Goal: Transaction & Acquisition: Purchase product/service

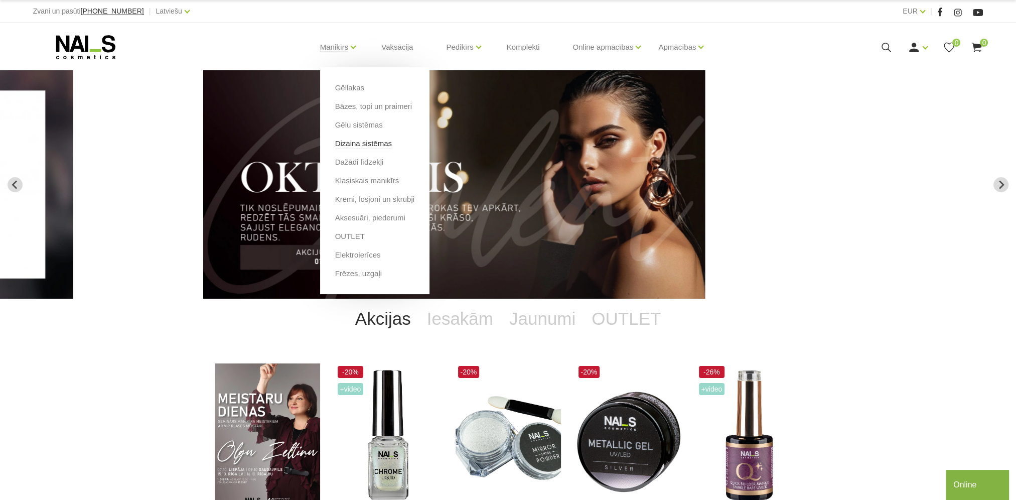
click at [339, 142] on link "Dizaina sistēmas" at bounding box center [363, 143] width 57 height 11
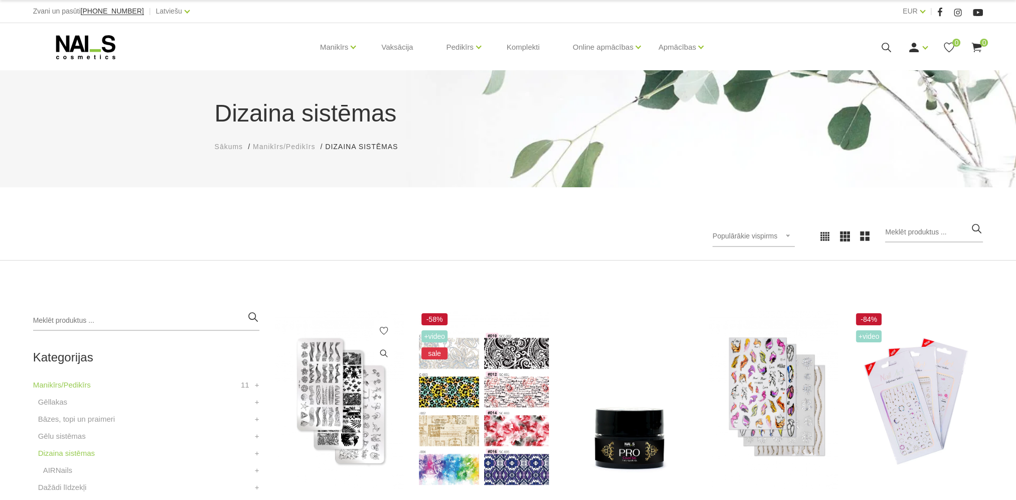
click at [311, 367] on img at bounding box center [340, 400] width 130 height 179
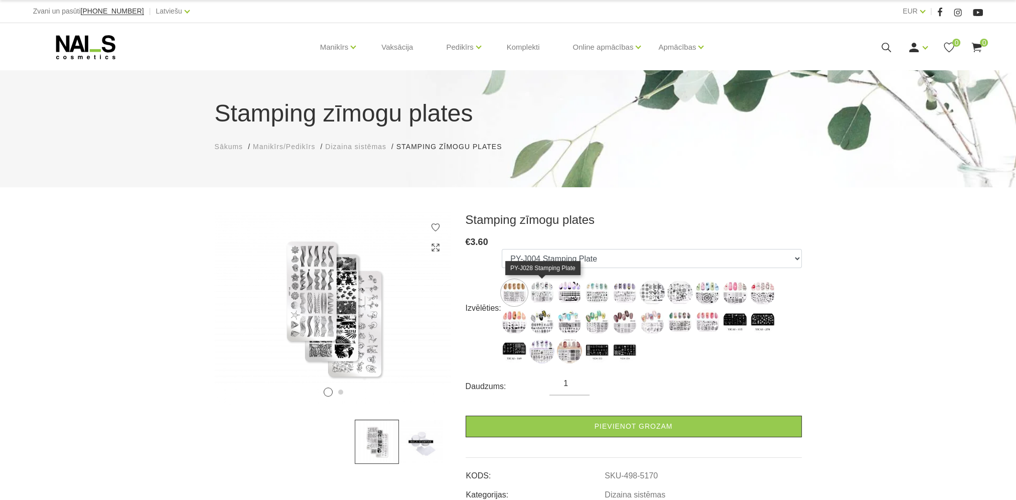
click at [543, 294] on img at bounding box center [542, 292] width 25 height 25
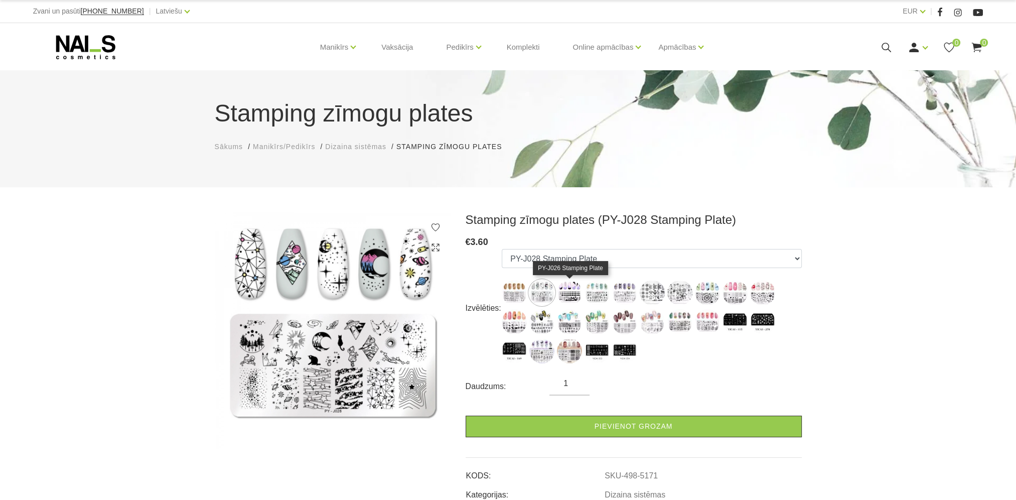
click at [565, 293] on img at bounding box center [569, 292] width 25 height 25
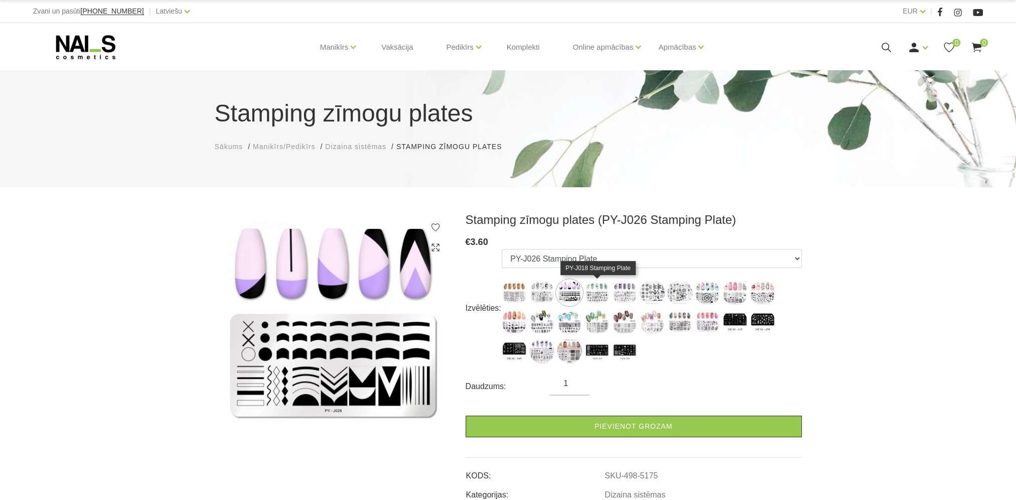
click at [592, 297] on img at bounding box center [597, 292] width 25 height 25
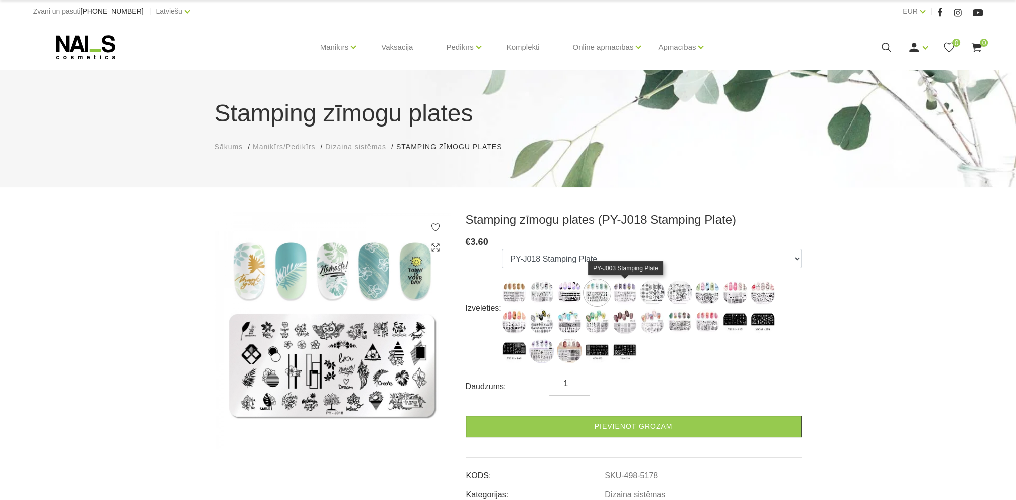
click at [626, 297] on img at bounding box center [624, 292] width 25 height 25
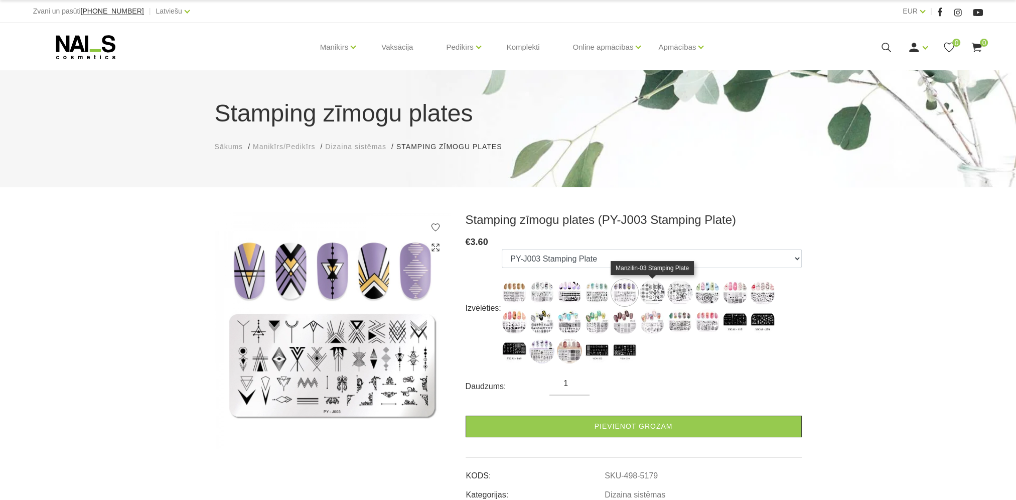
click at [650, 298] on img at bounding box center [652, 292] width 25 height 25
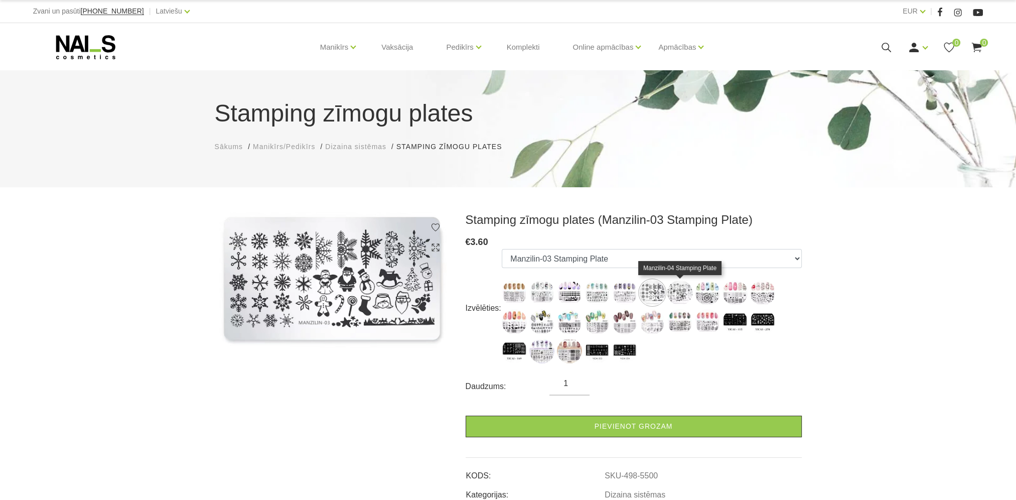
click at [677, 297] on img at bounding box center [680, 292] width 25 height 25
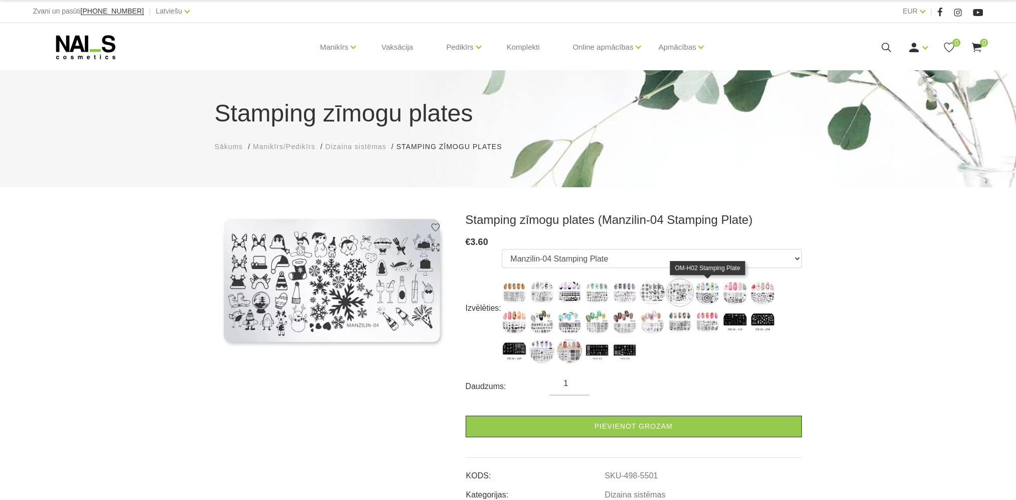
click at [705, 296] on img at bounding box center [707, 292] width 25 height 25
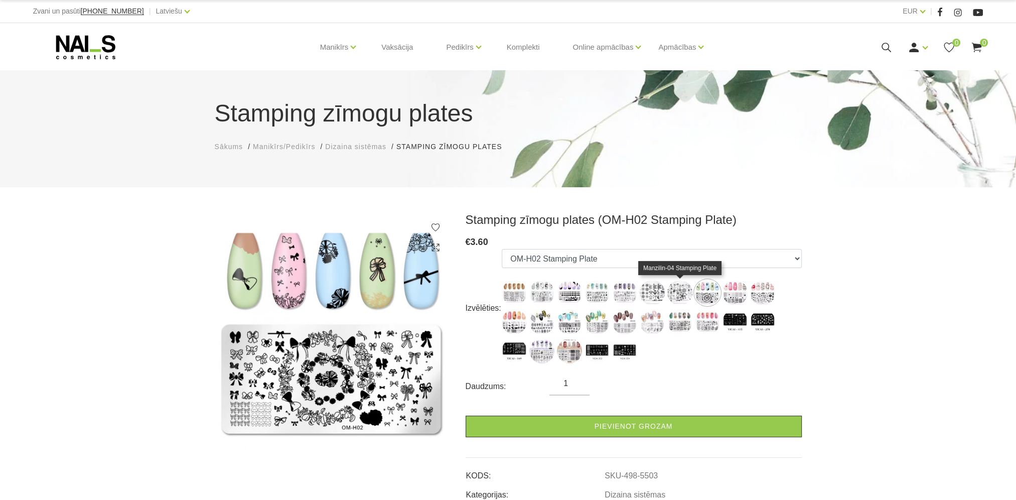
click at [677, 298] on img at bounding box center [680, 292] width 25 height 25
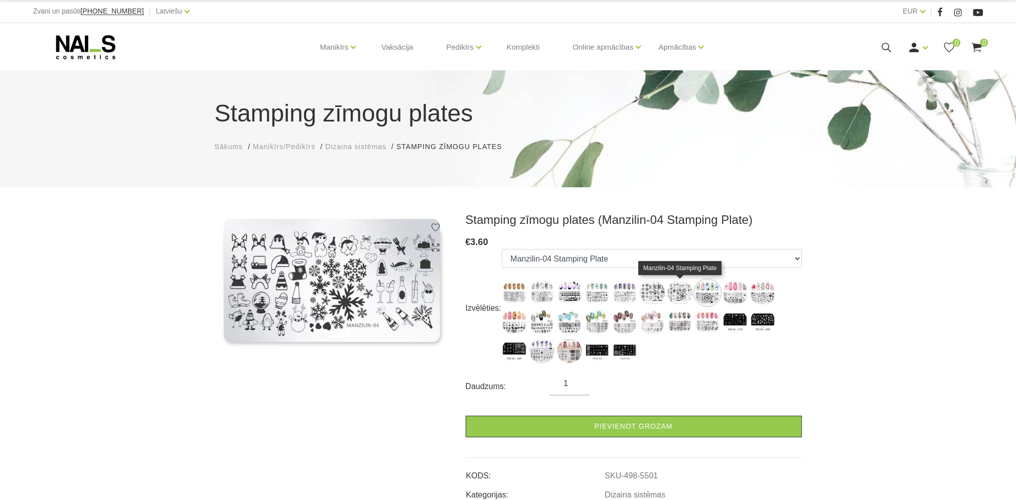
click at [683, 297] on img at bounding box center [680, 292] width 25 height 25
click at [707, 297] on img at bounding box center [707, 292] width 25 height 25
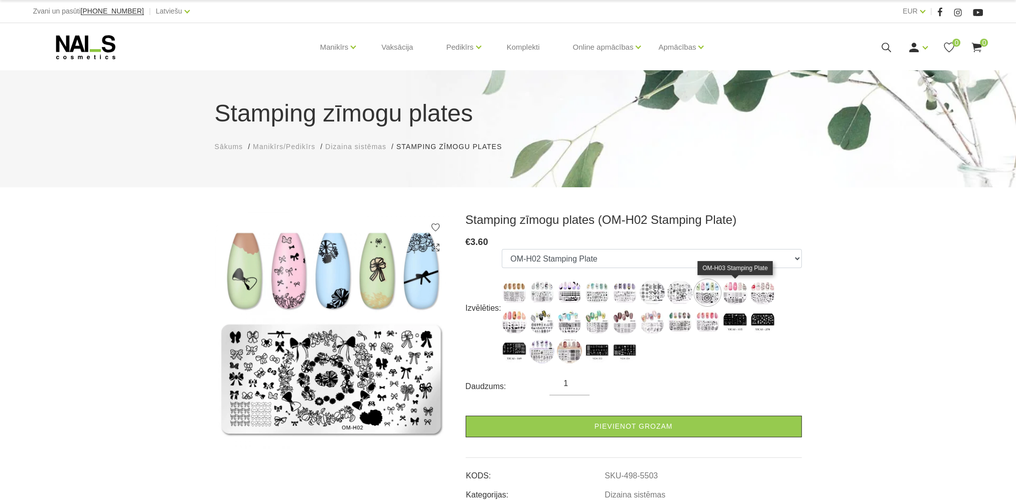
click at [735, 300] on img at bounding box center [735, 292] width 25 height 25
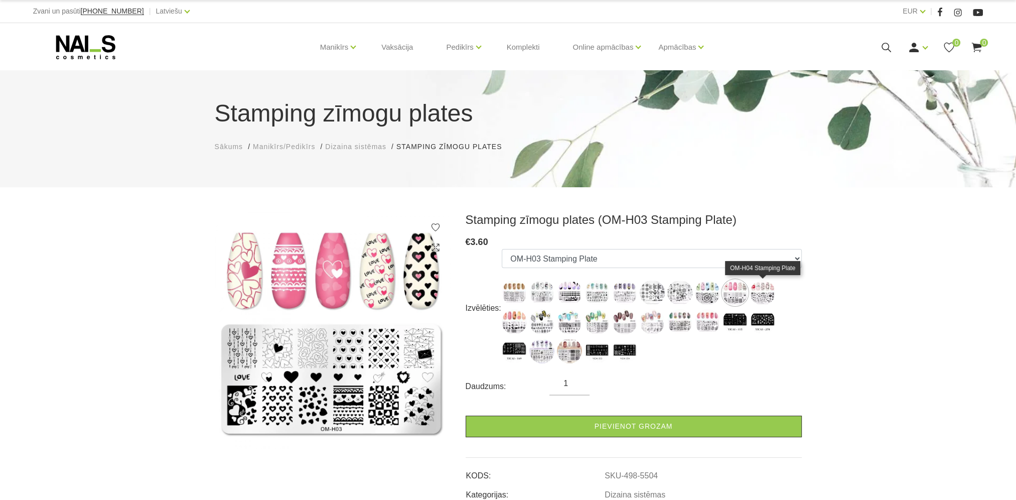
click at [764, 295] on img at bounding box center [762, 292] width 25 height 25
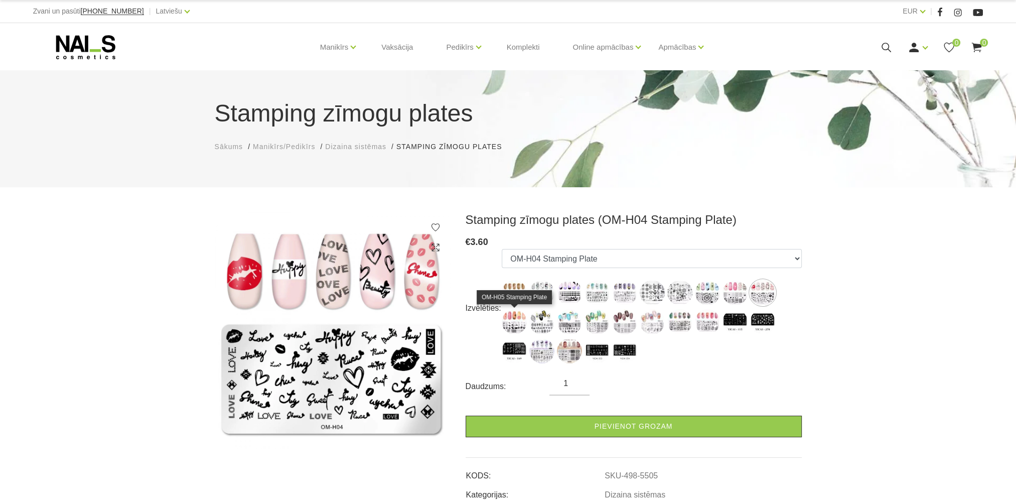
click at [513, 326] on img at bounding box center [514, 321] width 25 height 25
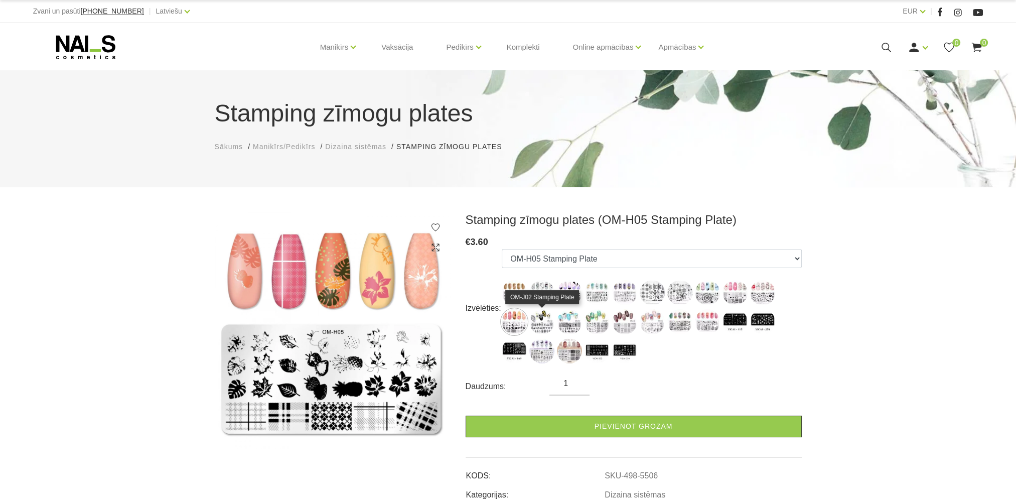
click at [546, 326] on img at bounding box center [542, 321] width 25 height 25
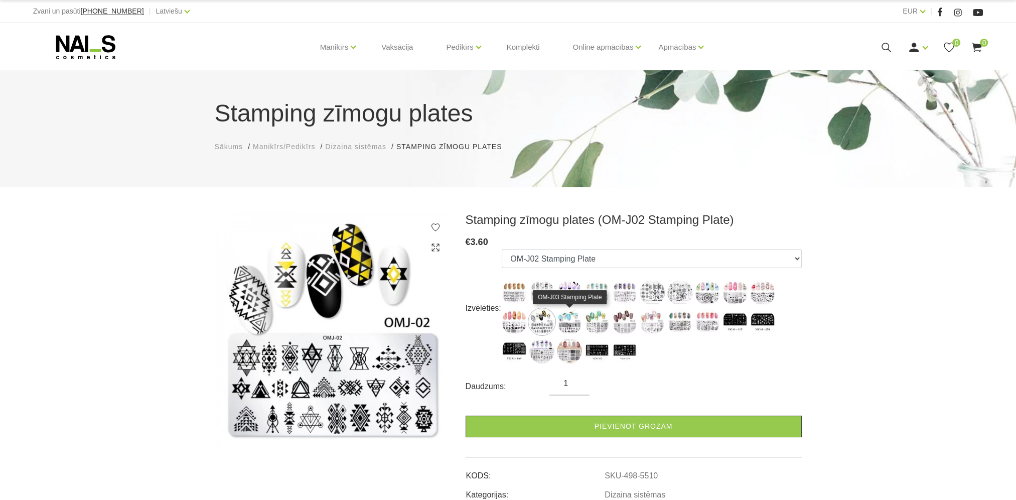
click at [572, 318] on img at bounding box center [569, 321] width 25 height 25
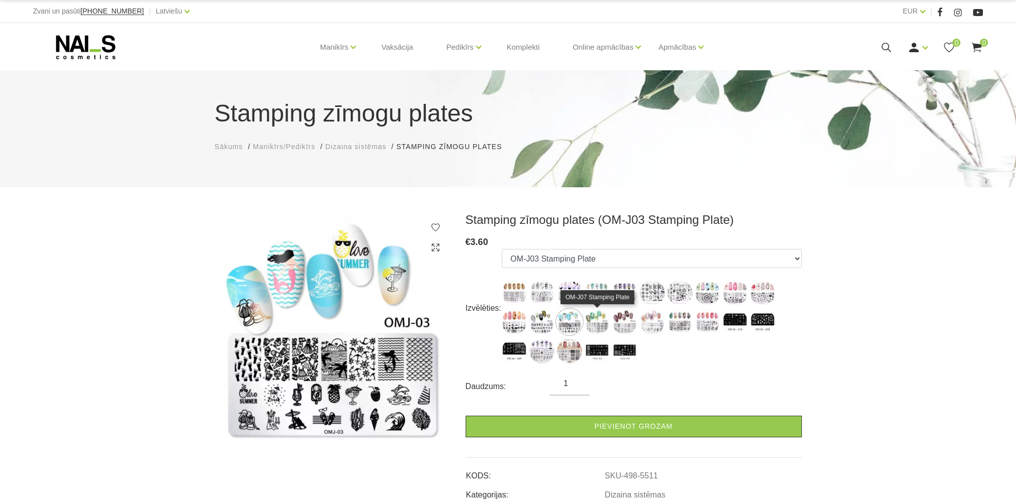
click at [598, 321] on img at bounding box center [597, 321] width 25 height 25
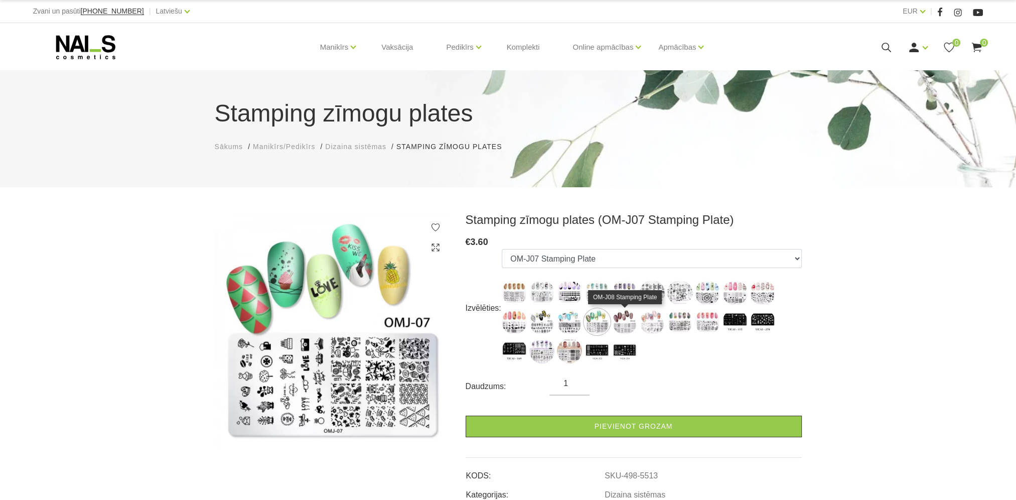
click at [623, 324] on img at bounding box center [624, 321] width 25 height 25
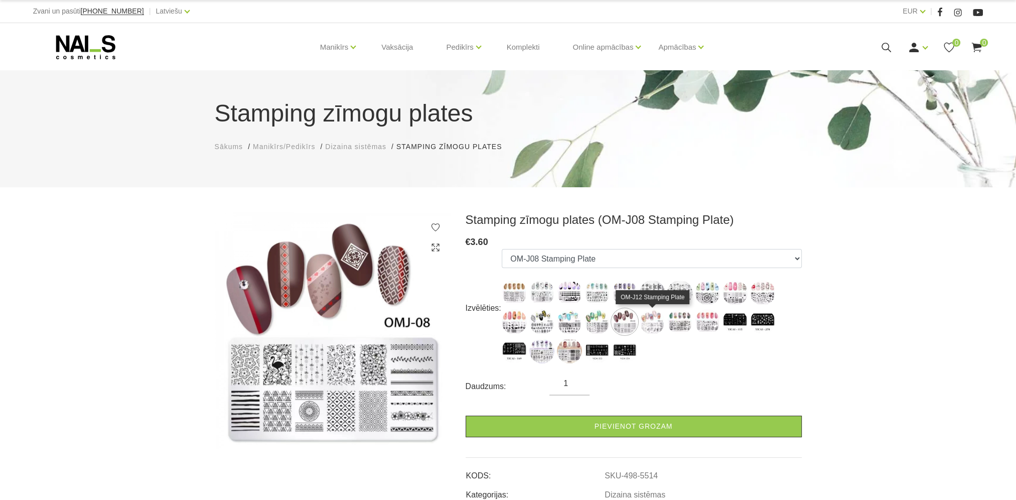
click at [651, 324] on img at bounding box center [652, 321] width 25 height 25
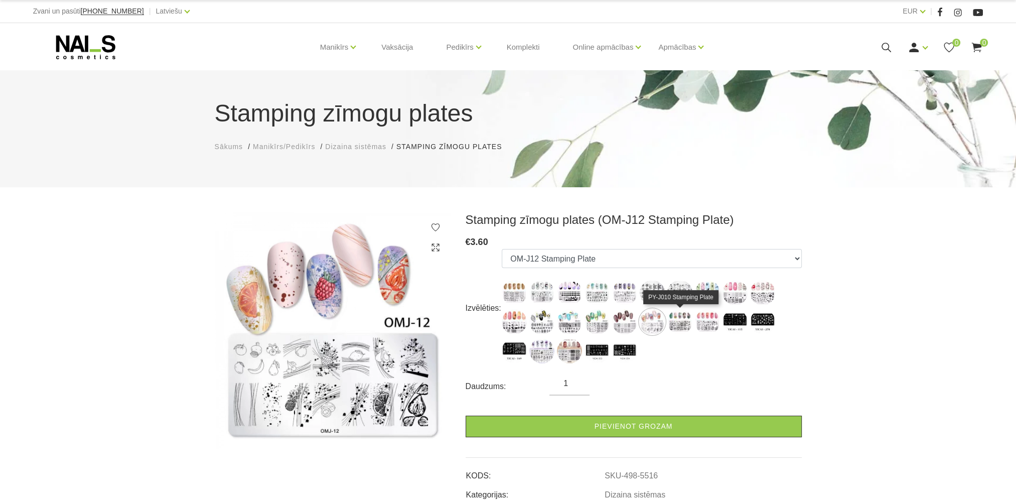
click at [679, 327] on img at bounding box center [680, 321] width 25 height 25
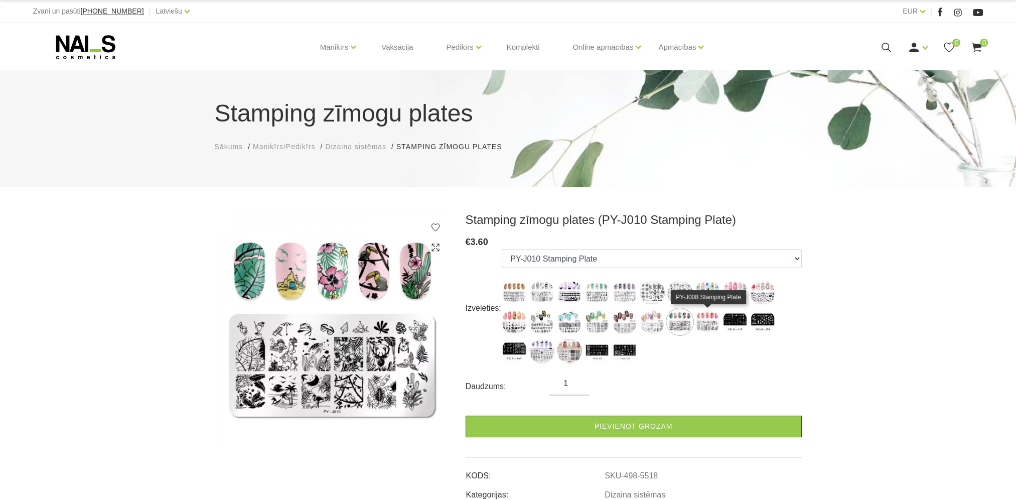
click at [709, 326] on img at bounding box center [707, 321] width 25 height 25
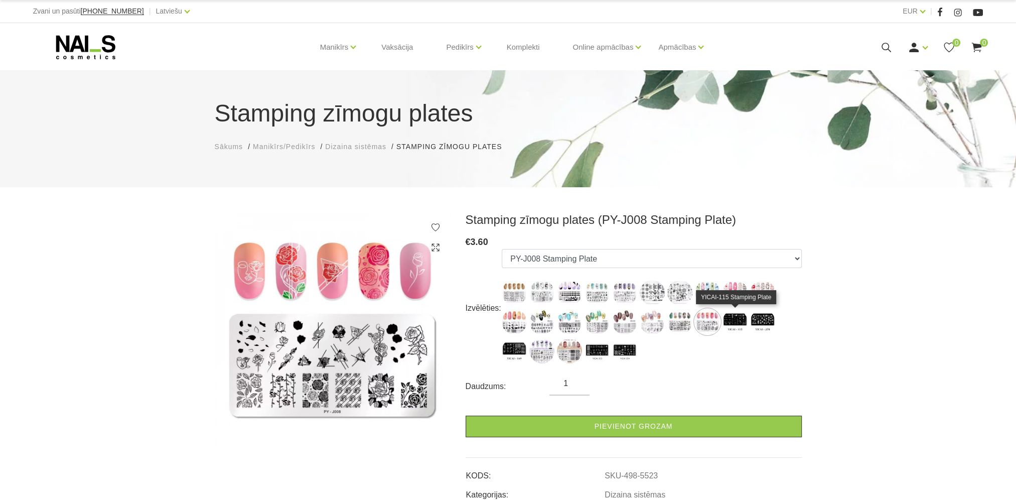
click at [737, 323] on img at bounding box center [735, 321] width 25 height 25
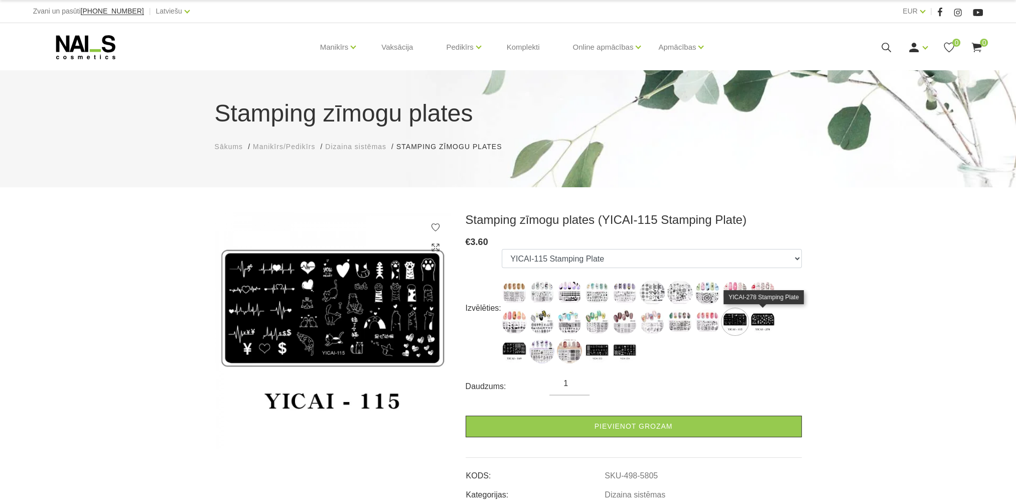
click at [758, 323] on img at bounding box center [762, 321] width 25 height 25
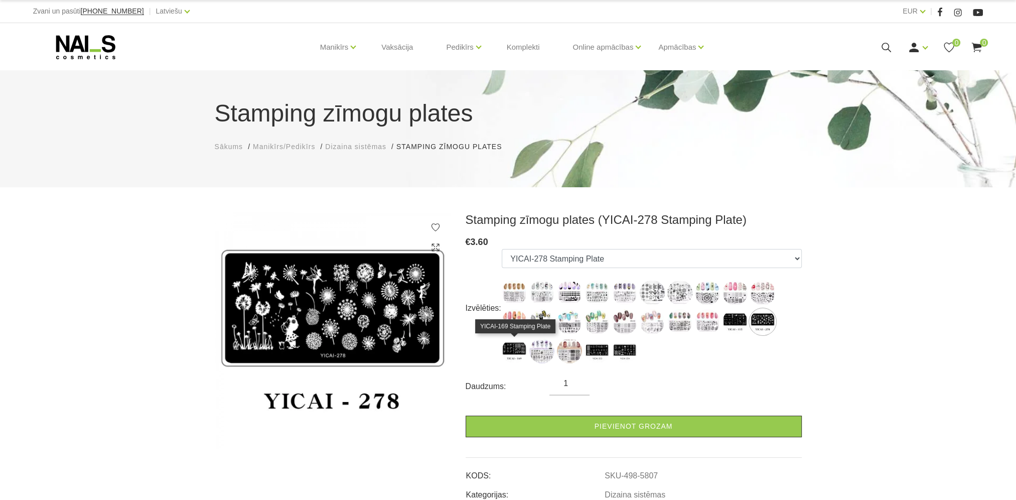
click at [512, 357] on img at bounding box center [514, 350] width 25 height 25
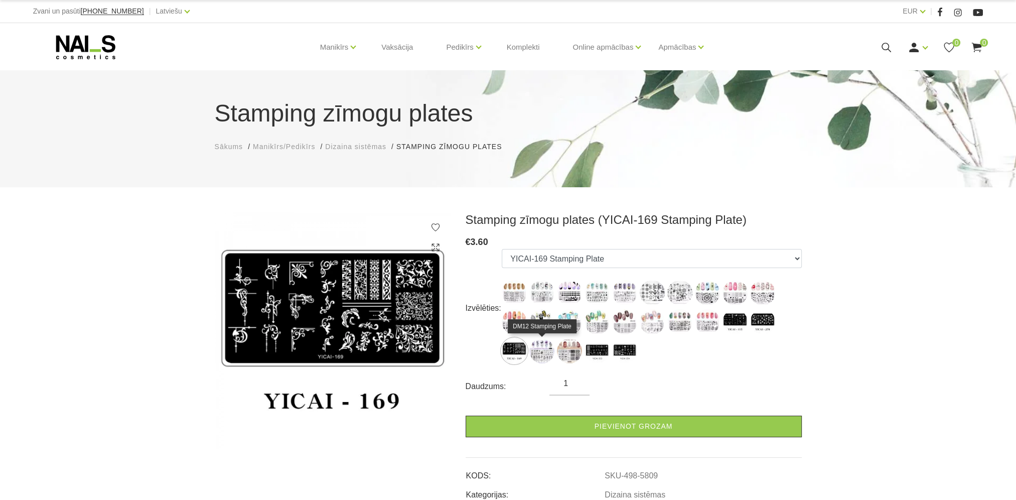
click at [545, 352] on img at bounding box center [542, 350] width 25 height 25
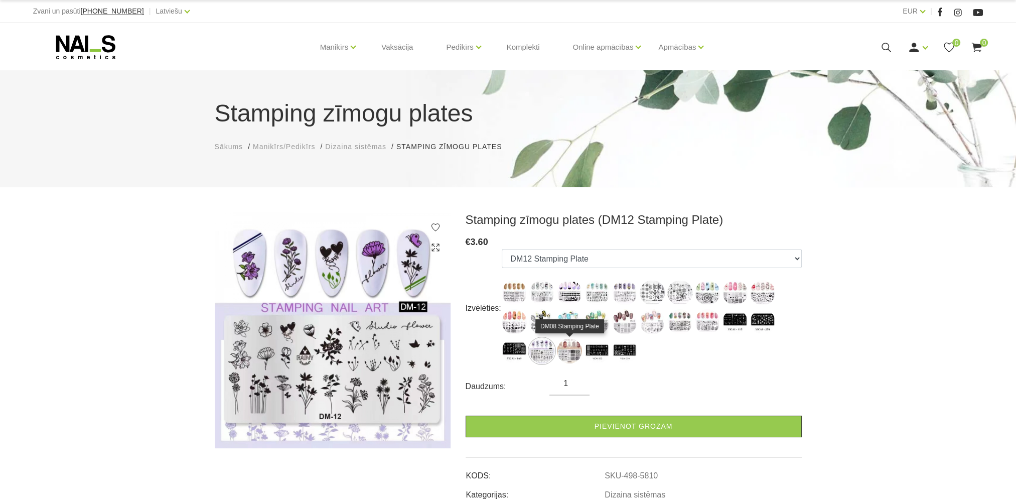
click at [567, 349] on img at bounding box center [569, 350] width 25 height 25
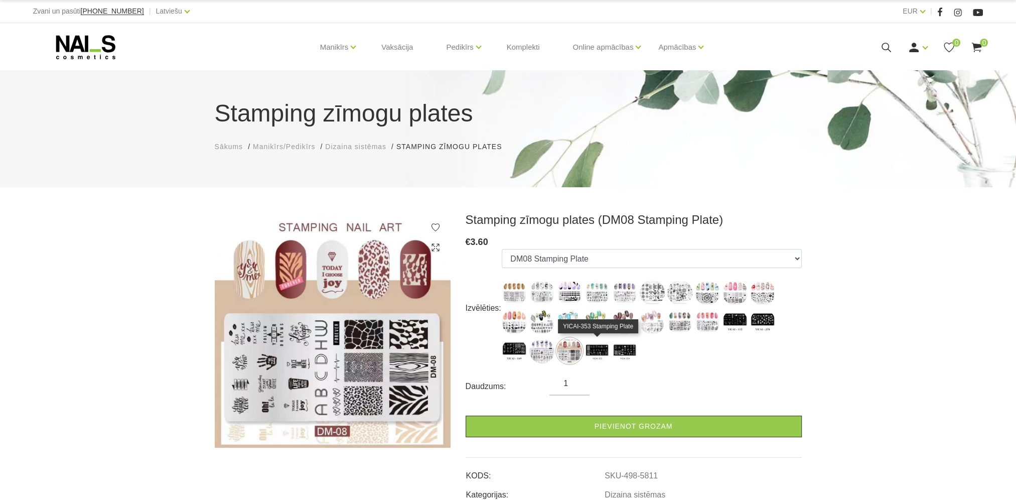
click at [602, 355] on img at bounding box center [597, 350] width 25 height 25
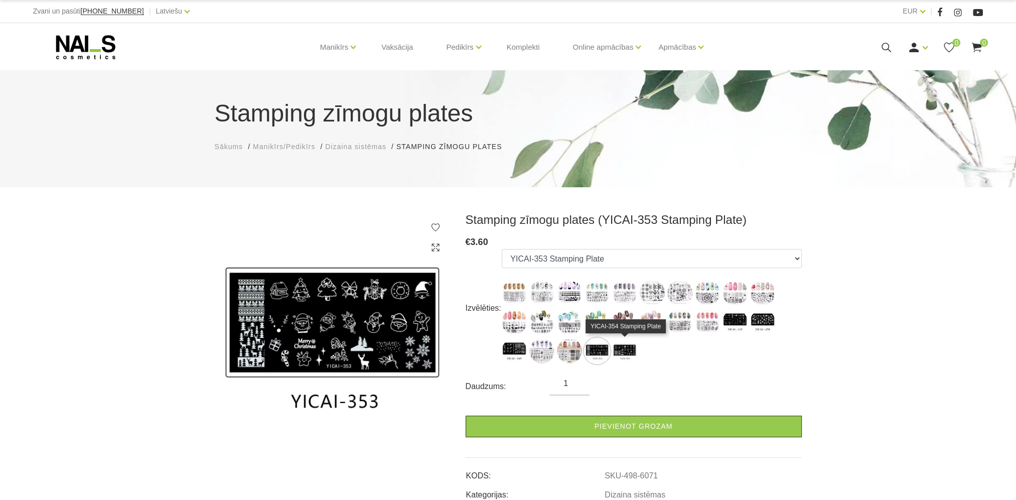
click at [624, 356] on img at bounding box center [624, 350] width 25 height 25
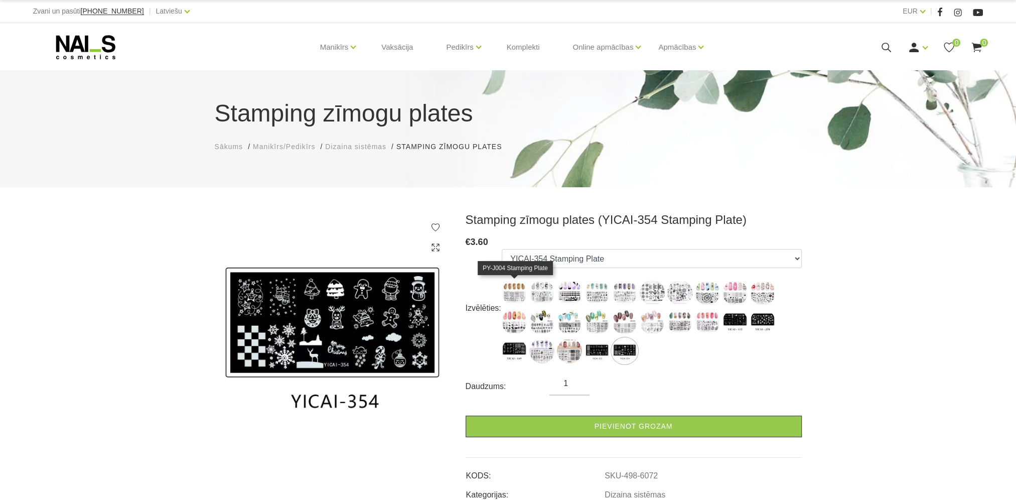
click at [518, 297] on img at bounding box center [514, 292] width 25 height 25
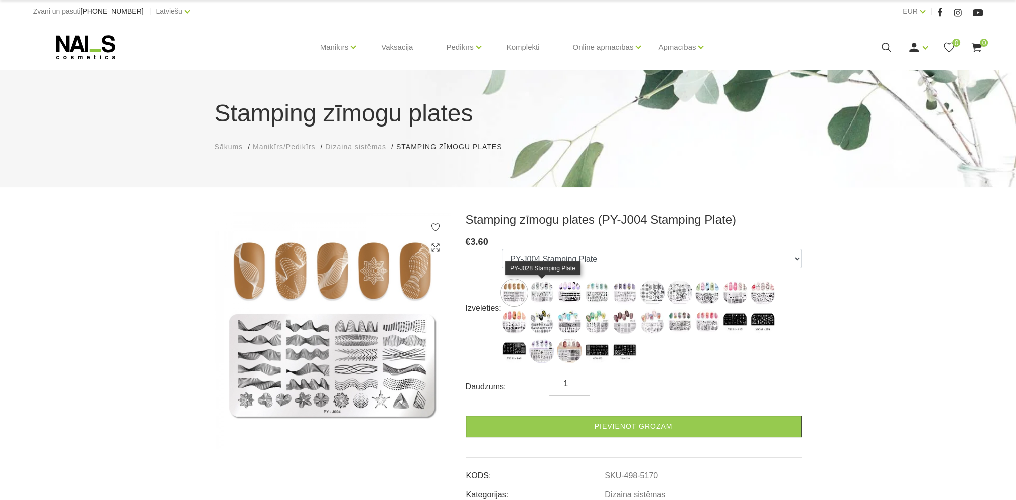
click at [550, 293] on img at bounding box center [542, 292] width 25 height 25
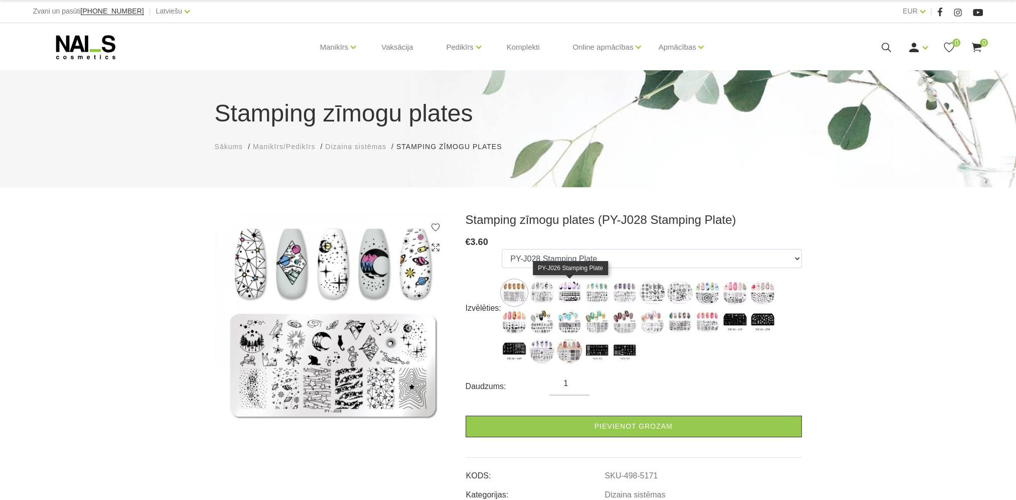
click at [572, 303] on img at bounding box center [569, 292] width 25 height 25
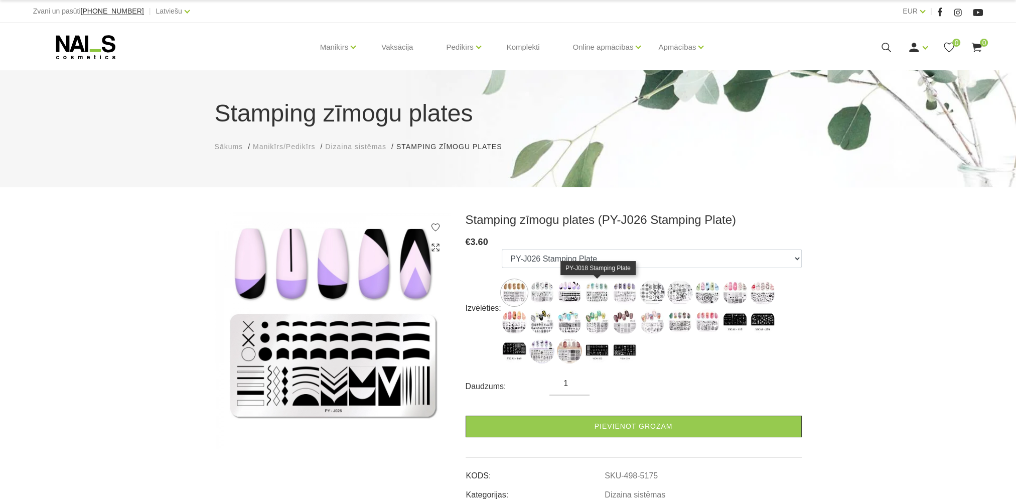
click at [595, 300] on img at bounding box center [597, 292] width 25 height 25
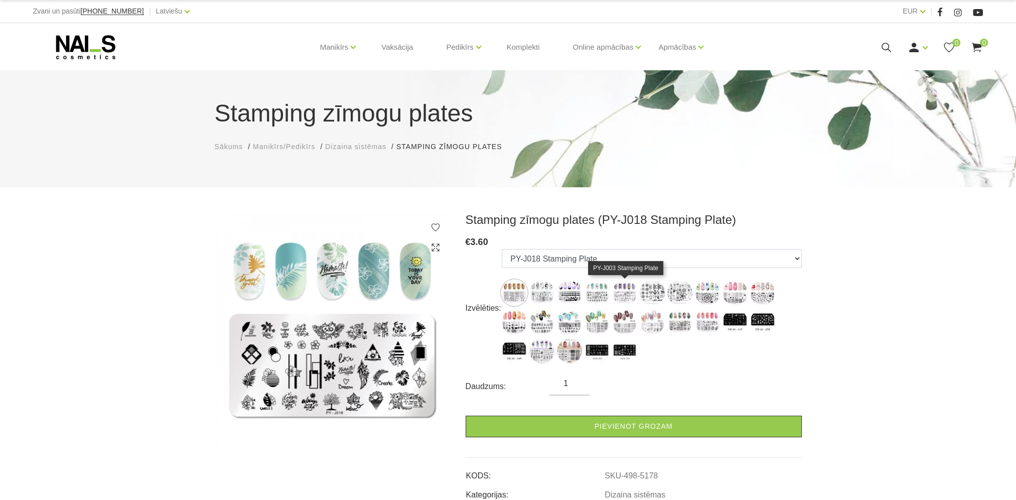
click at [613, 290] on img at bounding box center [624, 292] width 25 height 25
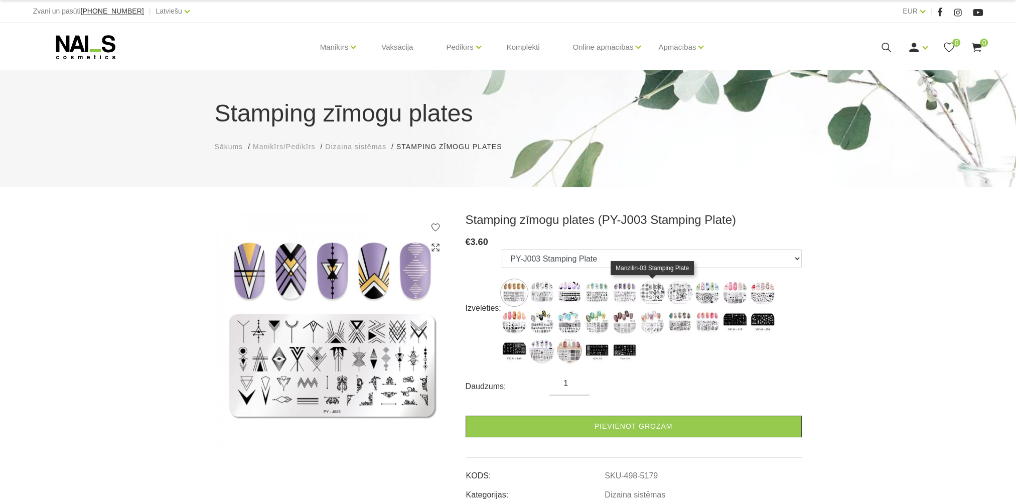
click at [652, 287] on img at bounding box center [652, 292] width 25 height 25
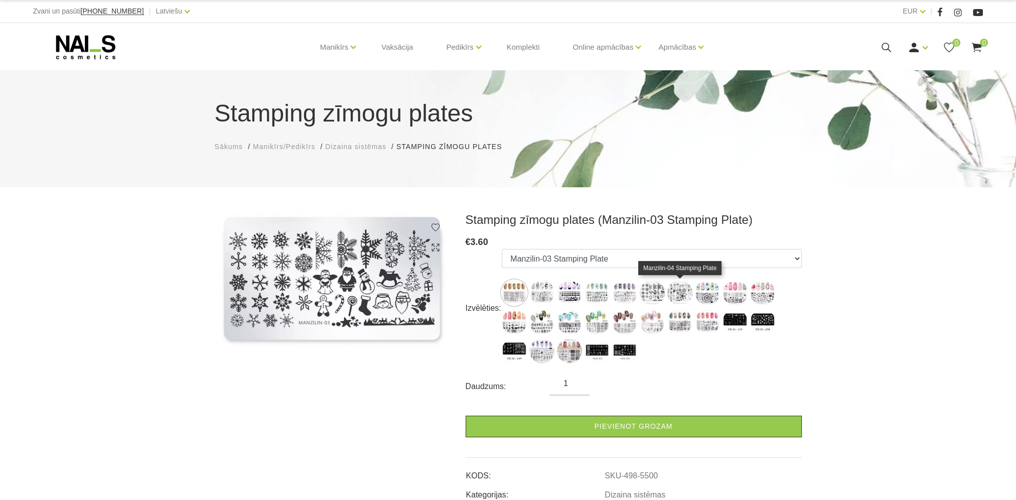
click at [691, 292] on img at bounding box center [680, 292] width 25 height 25
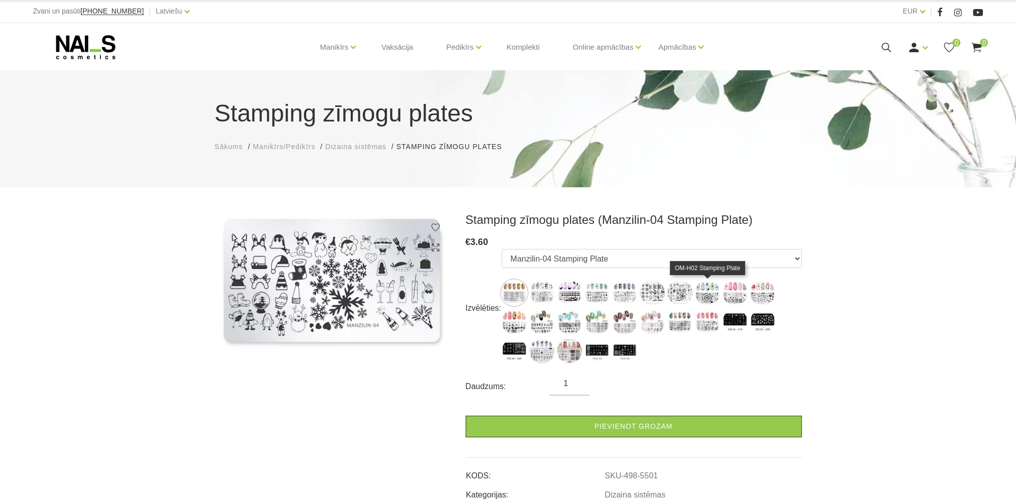
click at [702, 293] on img at bounding box center [707, 292] width 25 height 25
select select "5503"
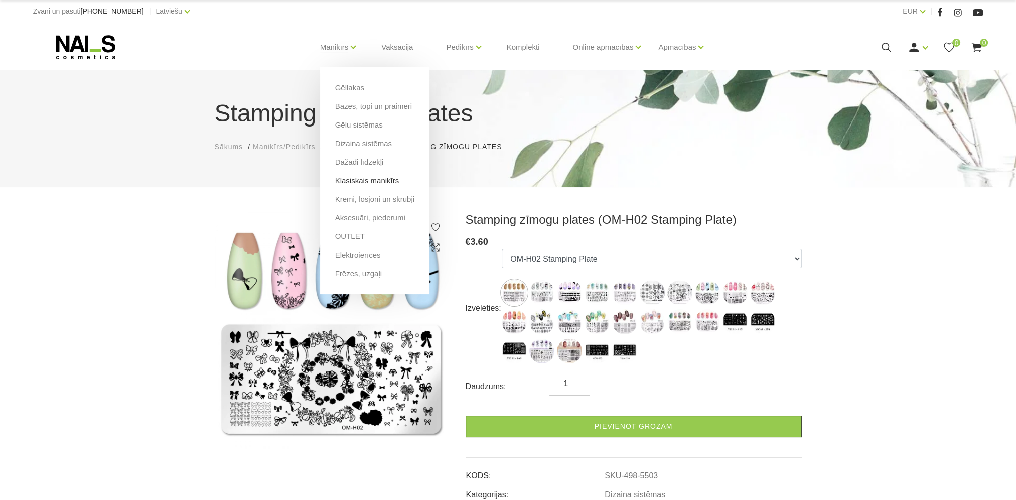
click at [352, 178] on link "Klasiskais manikīrs" at bounding box center [367, 180] width 64 height 11
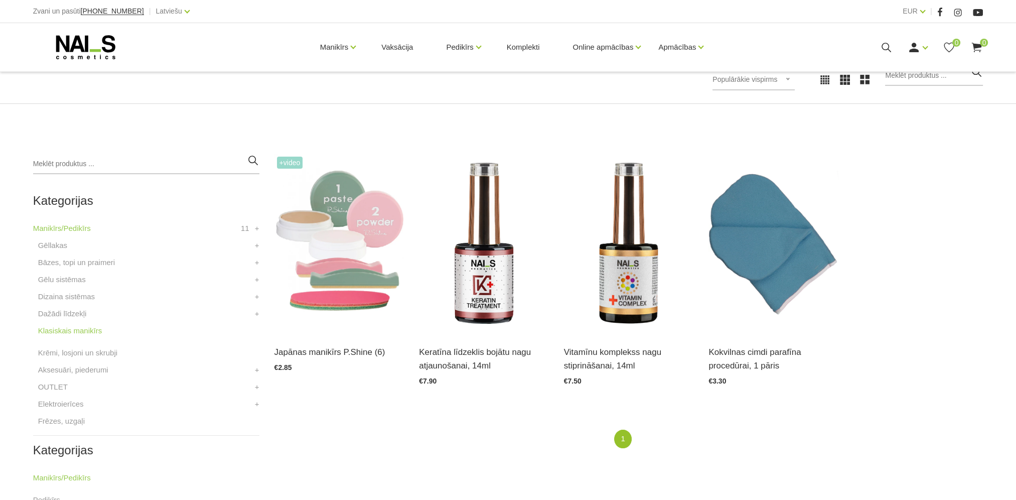
scroll to position [201, 0]
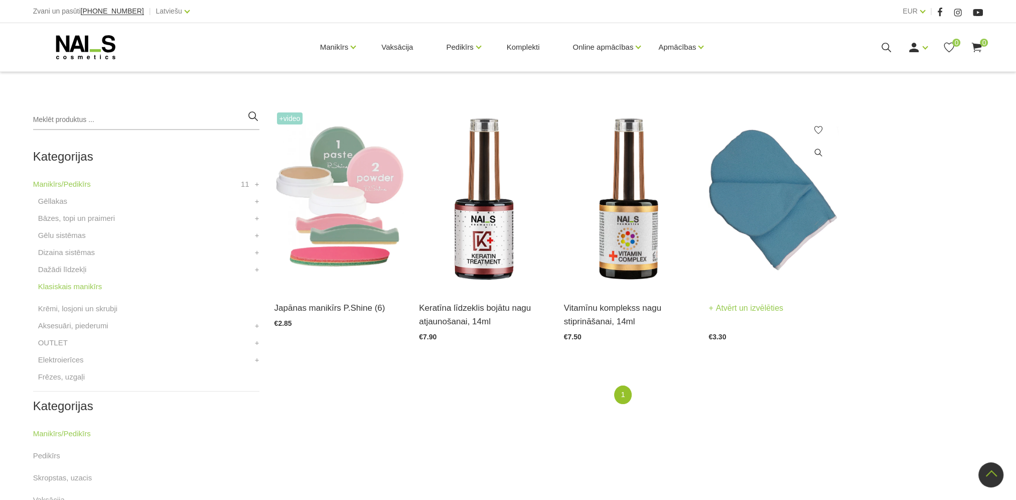
click at [781, 209] on img at bounding box center [774, 199] width 130 height 179
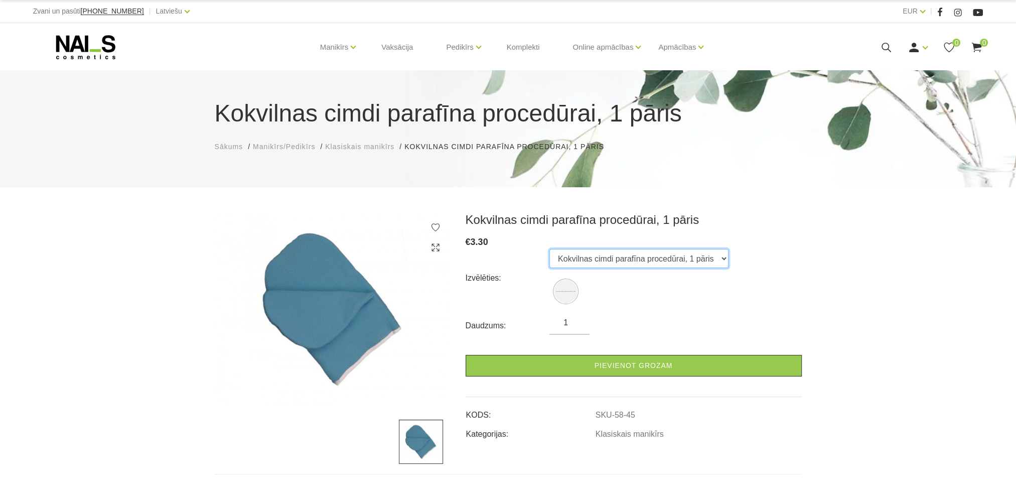
click at [719, 257] on select "Kokvilnas cimdi parafīna procedūrai, 1 pāris" at bounding box center [639, 258] width 179 height 19
click at [761, 233] on div "Kokvilnas cimdi parafīna procedūrai, 1 pāris € 3.30 Izvēlēties: Kokvilnas cimdi…" at bounding box center [634, 326] width 336 height 228
click at [402, 48] on link "Vaksācija" at bounding box center [397, 47] width 48 height 48
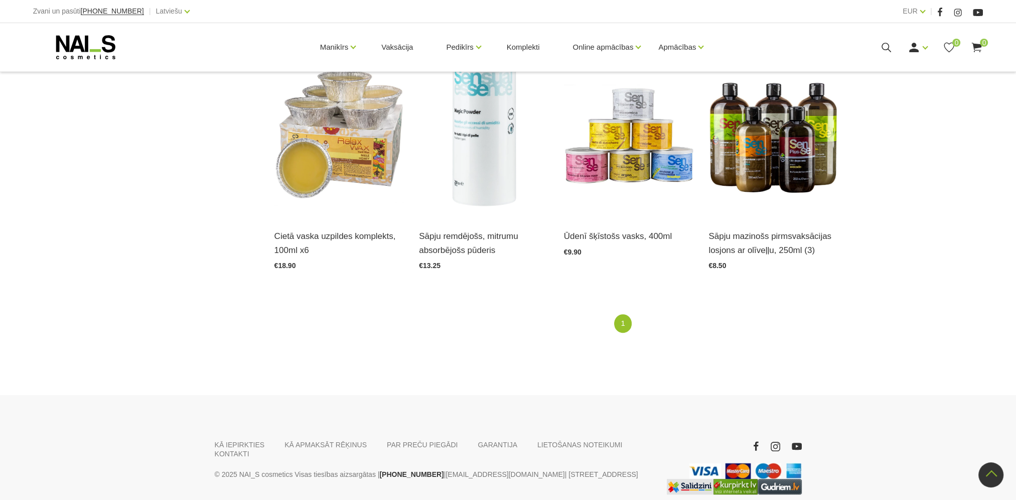
scroll to position [803, 0]
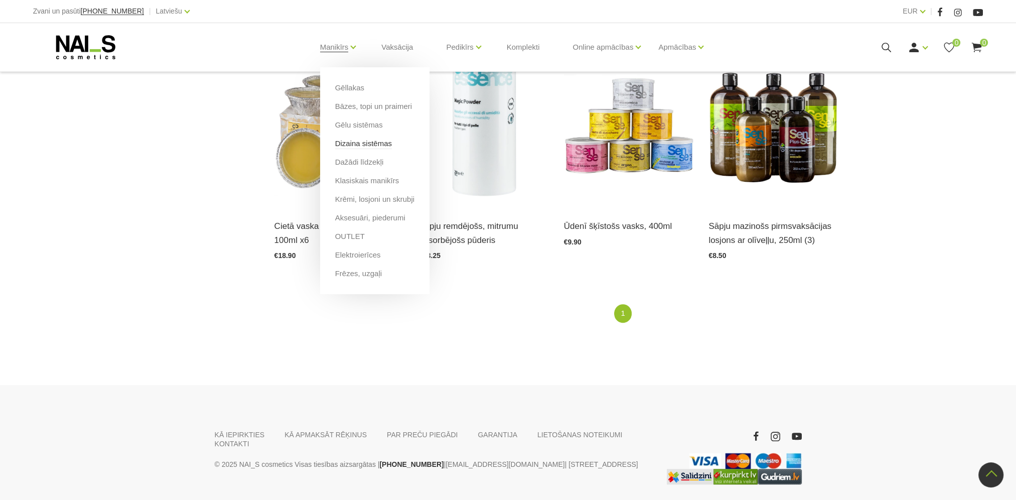
click at [349, 143] on link "Dizaina sistēmas" at bounding box center [363, 143] width 57 height 11
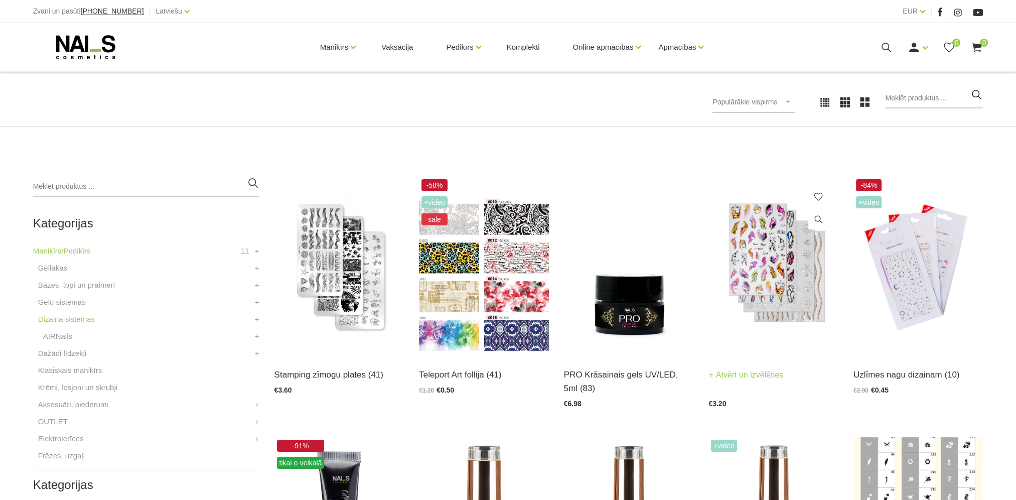
scroll to position [151, 0]
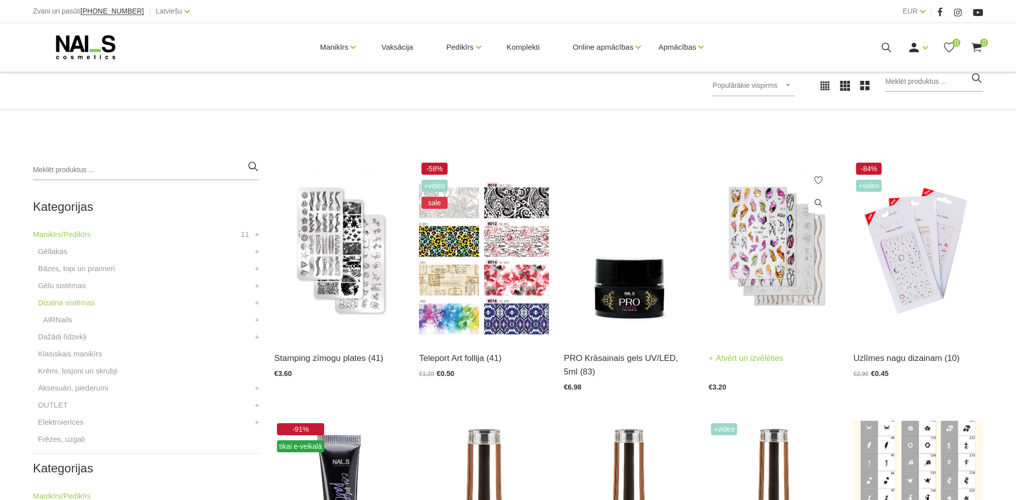
click at [777, 292] on img at bounding box center [774, 249] width 130 height 179
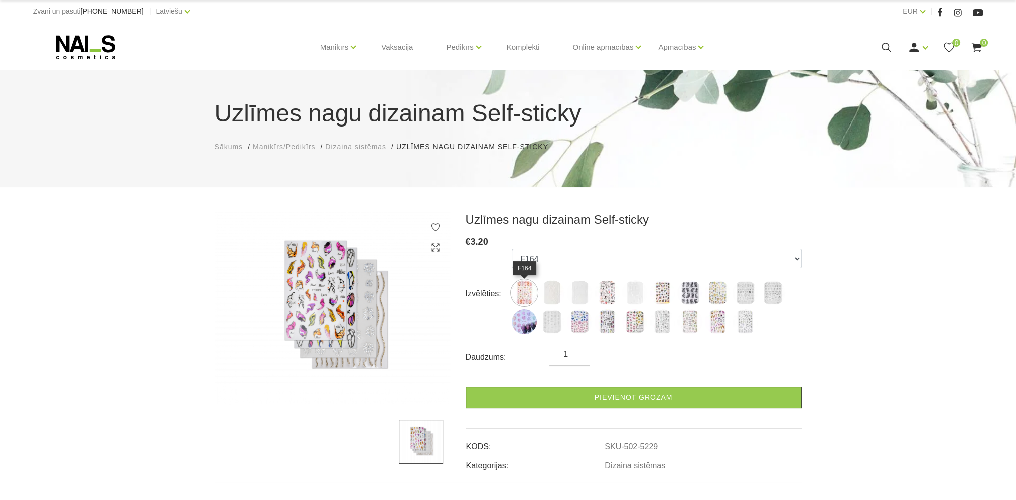
click at [527, 288] on img at bounding box center [524, 292] width 25 height 25
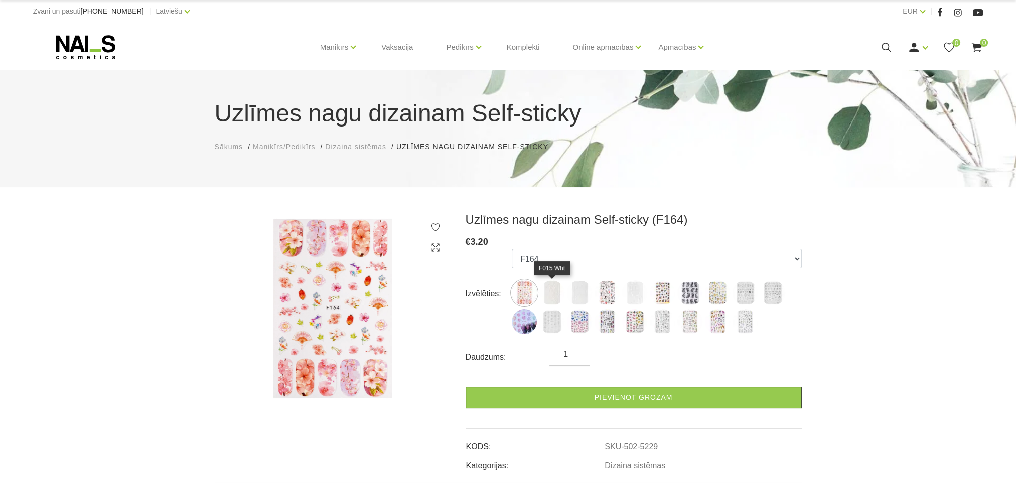
click at [552, 292] on img at bounding box center [552, 292] width 25 height 25
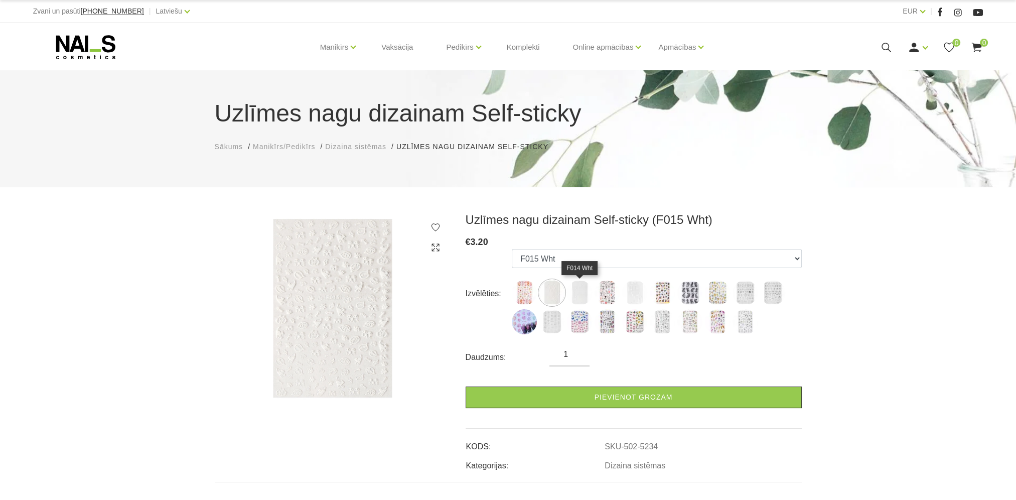
click at [581, 295] on img at bounding box center [579, 292] width 25 height 25
click at [608, 294] on img at bounding box center [607, 292] width 25 height 25
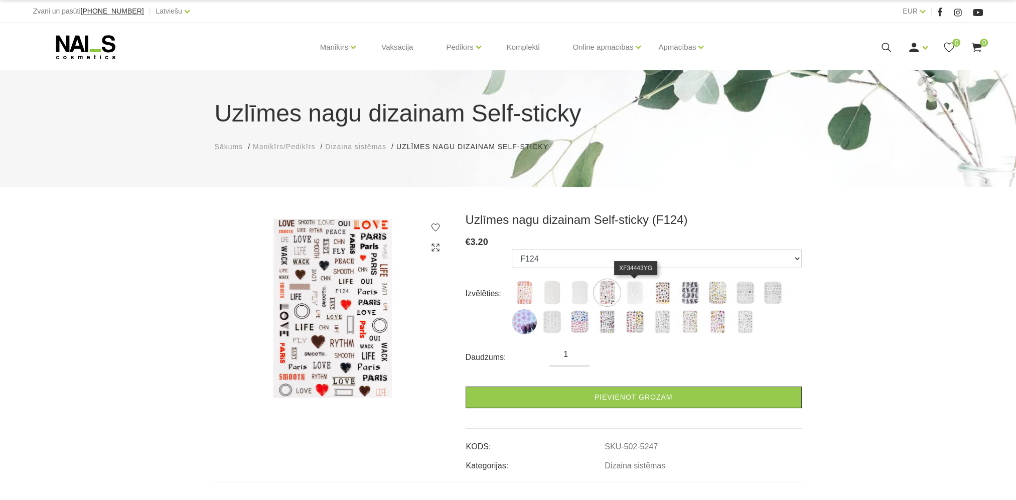
click at [638, 297] on img at bounding box center [634, 292] width 25 height 25
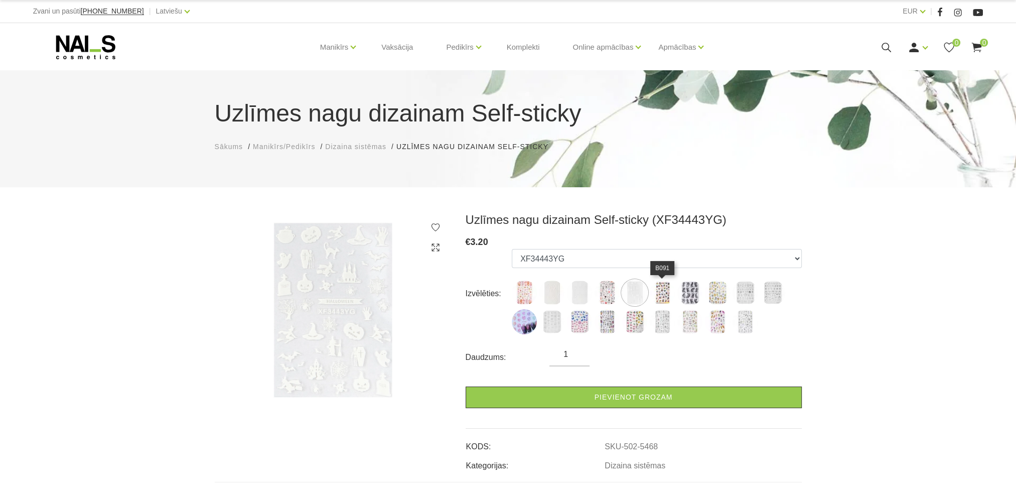
click at [663, 297] on img at bounding box center [662, 292] width 25 height 25
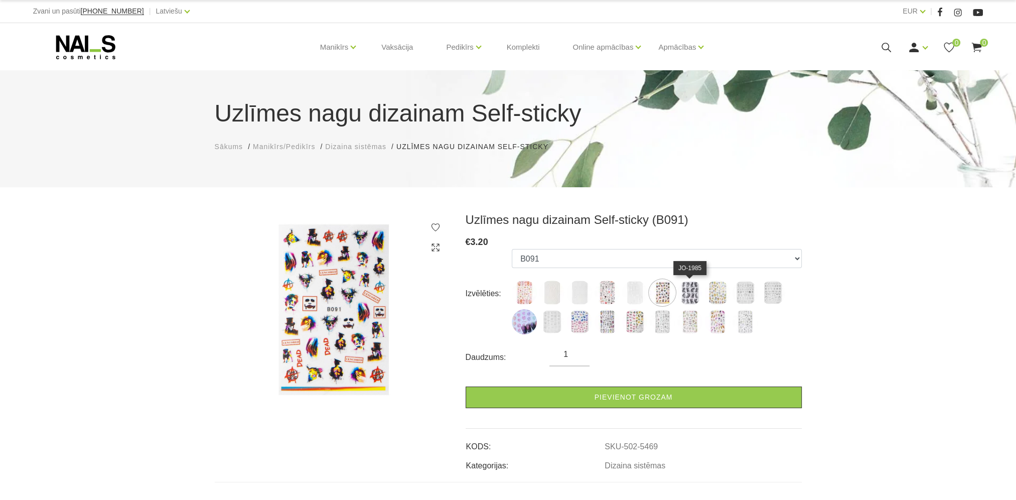
click at [686, 299] on img at bounding box center [690, 292] width 25 height 25
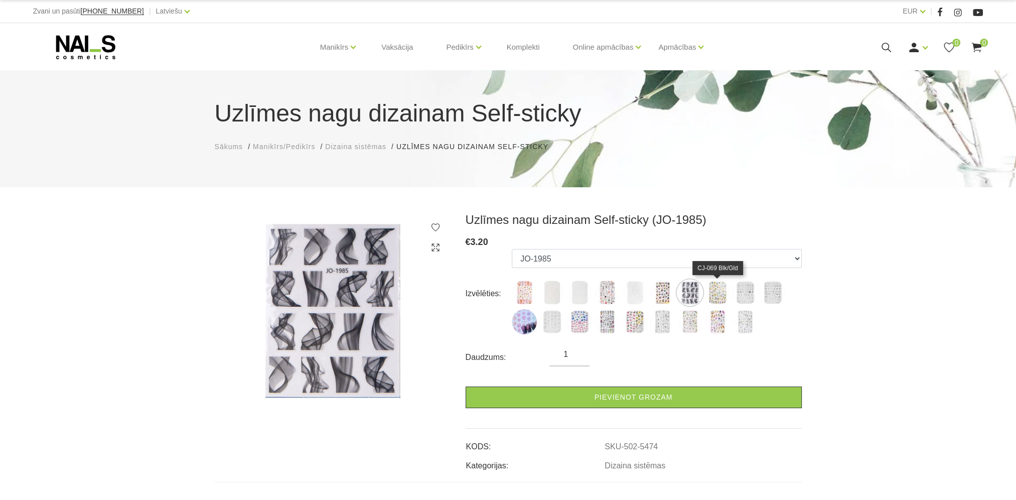
click at [715, 296] on img at bounding box center [717, 292] width 25 height 25
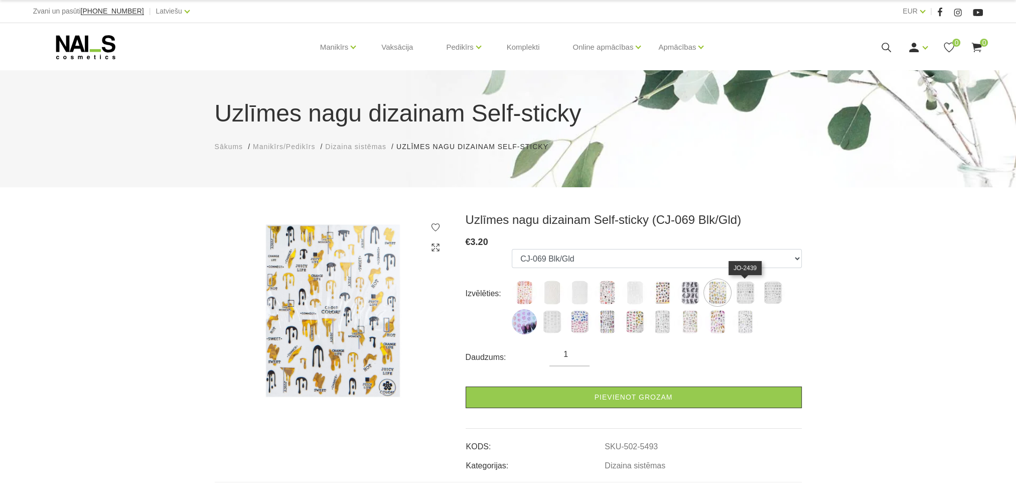
click at [742, 289] on img at bounding box center [745, 292] width 25 height 25
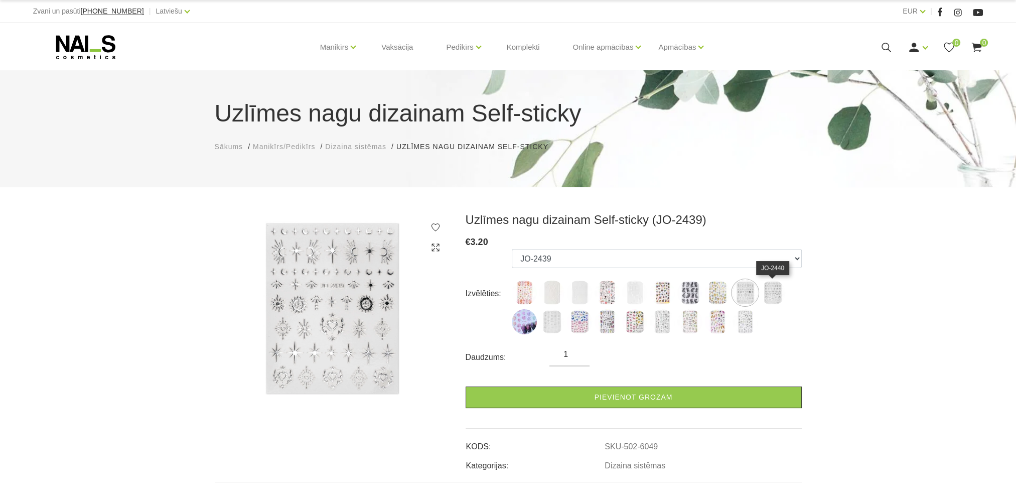
click at [767, 291] on img at bounding box center [772, 292] width 25 height 25
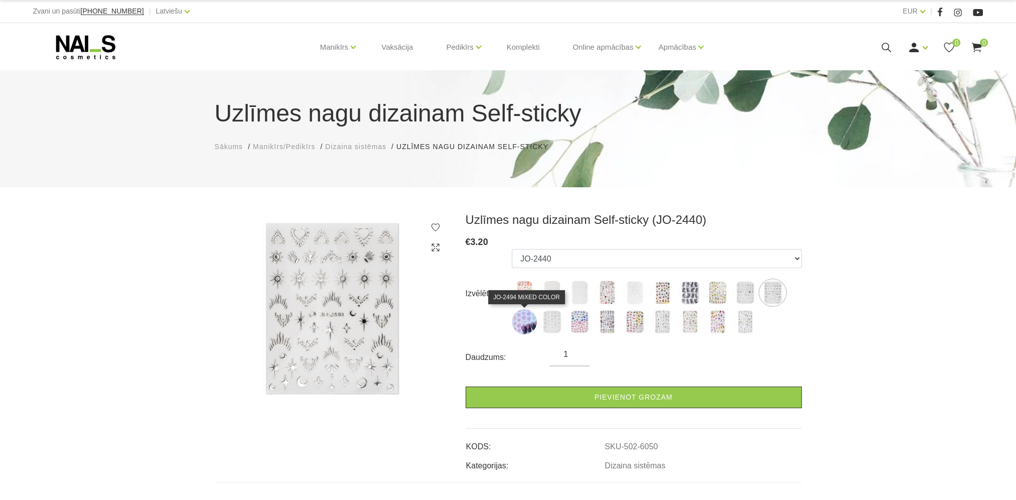
click at [532, 329] on img at bounding box center [524, 321] width 25 height 25
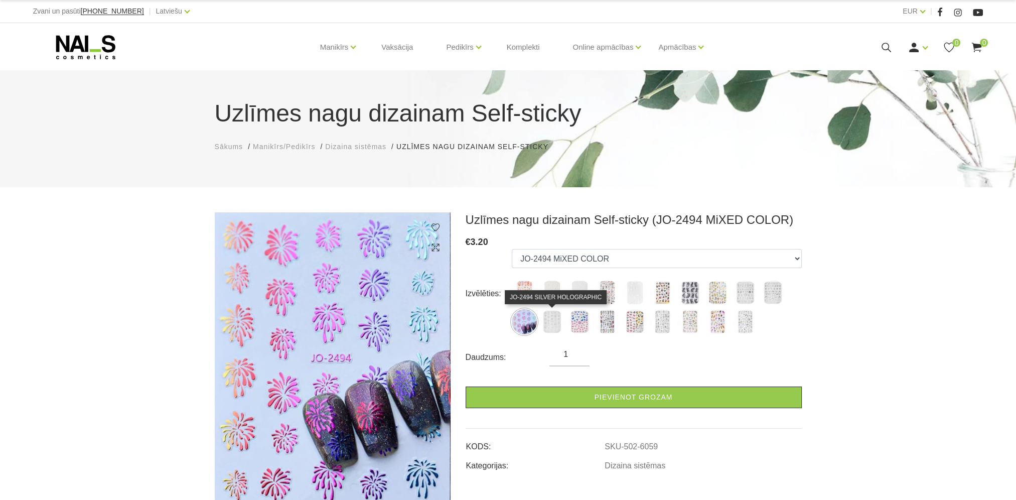
click at [554, 327] on img at bounding box center [552, 321] width 25 height 25
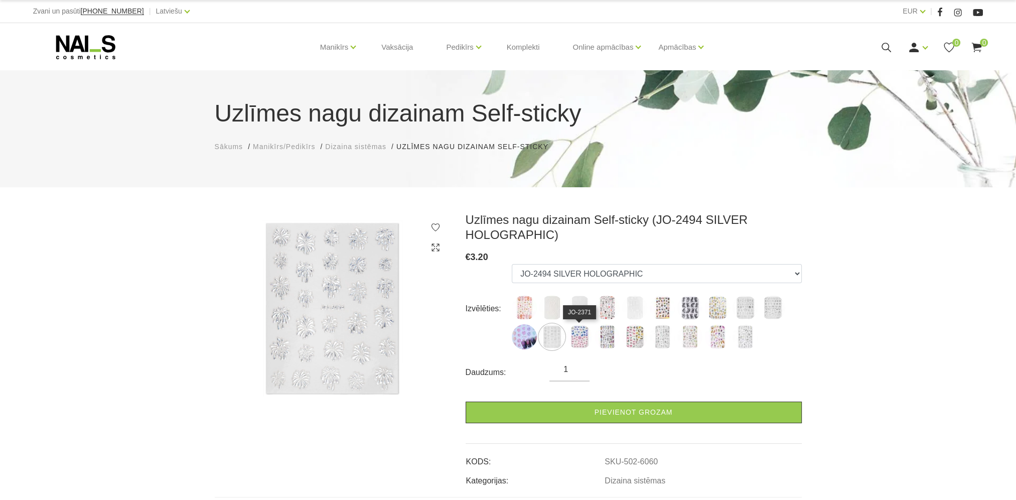
click at [579, 334] on img at bounding box center [579, 336] width 25 height 25
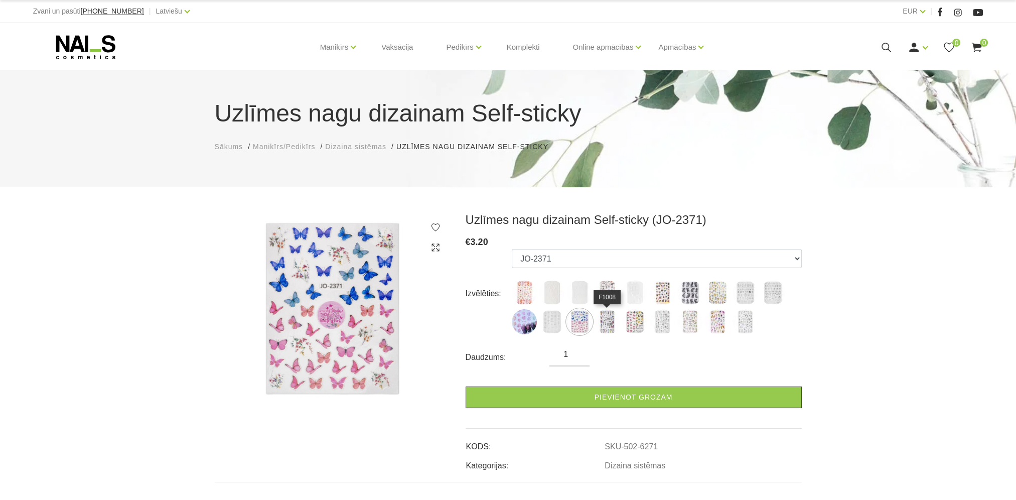
click at [611, 330] on img at bounding box center [607, 321] width 25 height 25
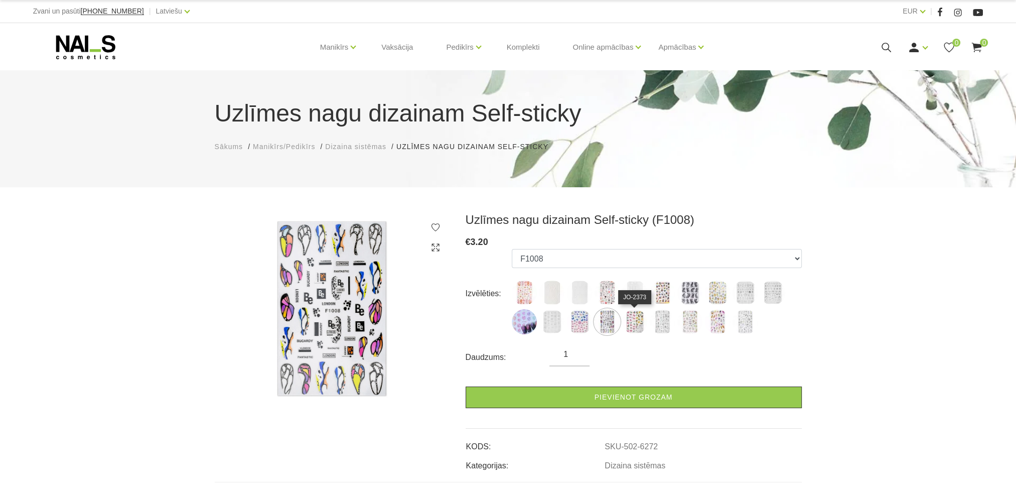
click at [633, 329] on img at bounding box center [634, 321] width 25 height 25
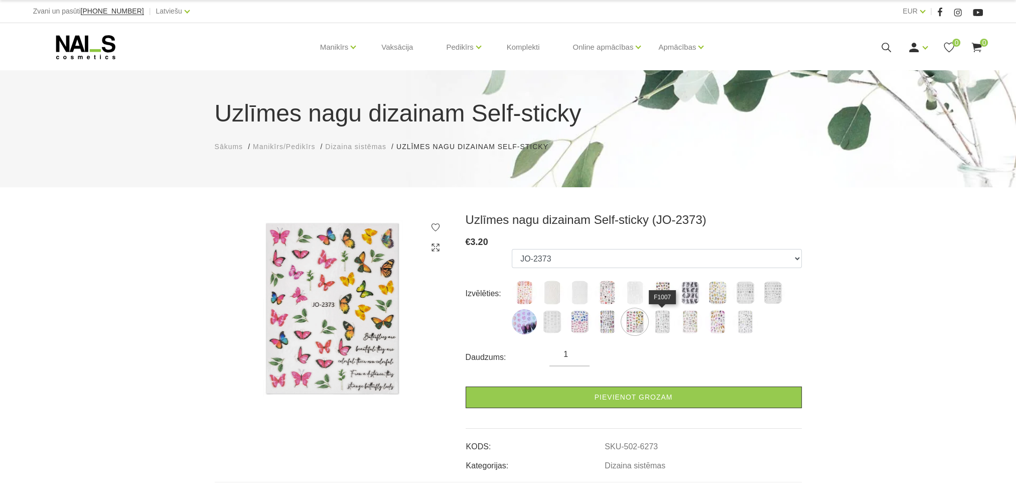
click at [661, 327] on img at bounding box center [662, 321] width 25 height 25
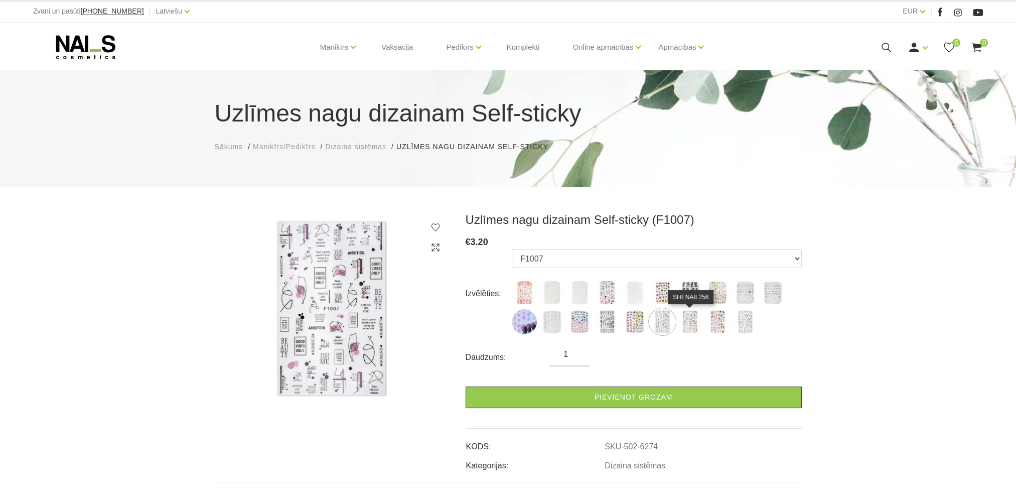
click at [689, 326] on img at bounding box center [690, 321] width 25 height 25
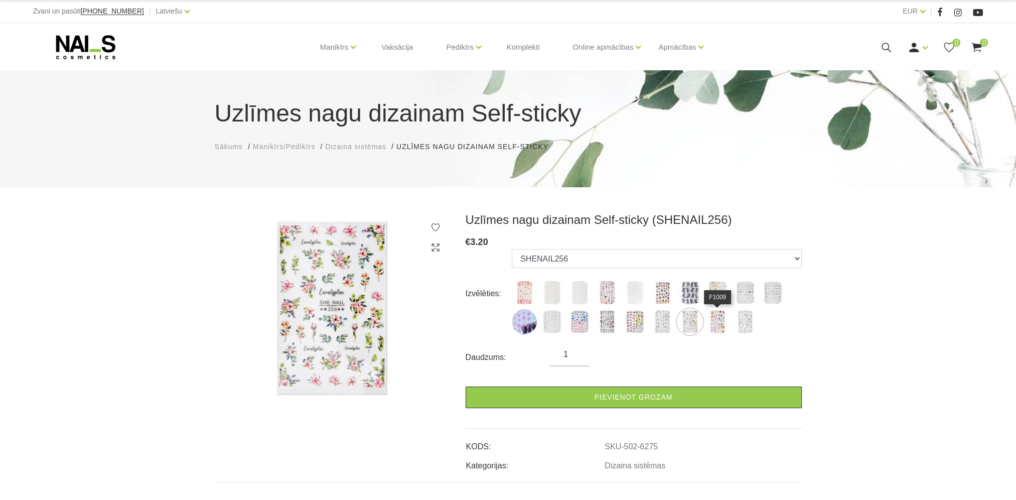
click at [710, 325] on img at bounding box center [717, 321] width 25 height 25
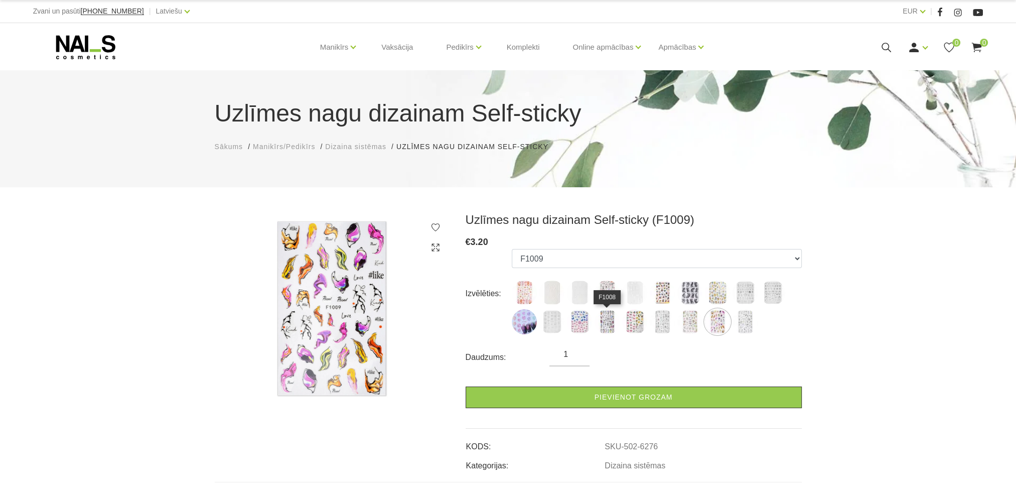
click at [604, 329] on img at bounding box center [607, 321] width 25 height 25
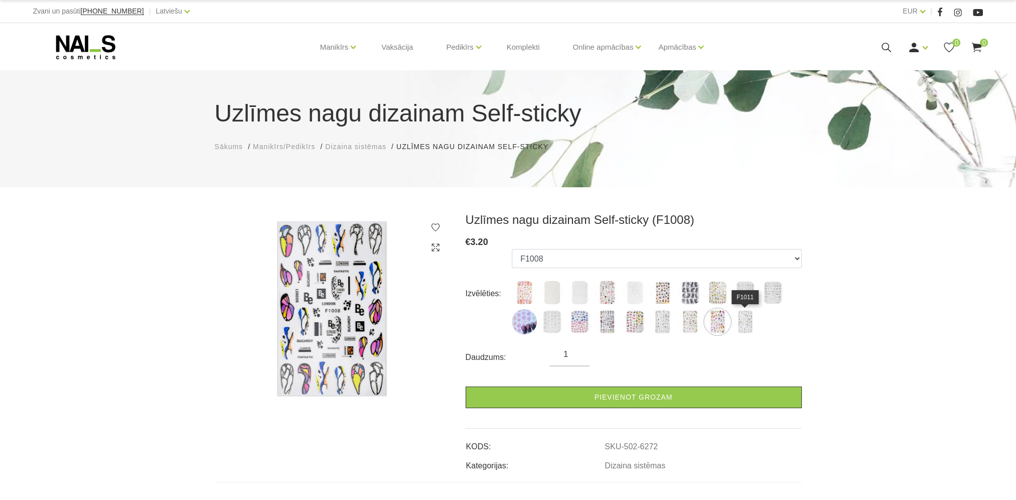
click at [748, 323] on img at bounding box center [745, 321] width 25 height 25
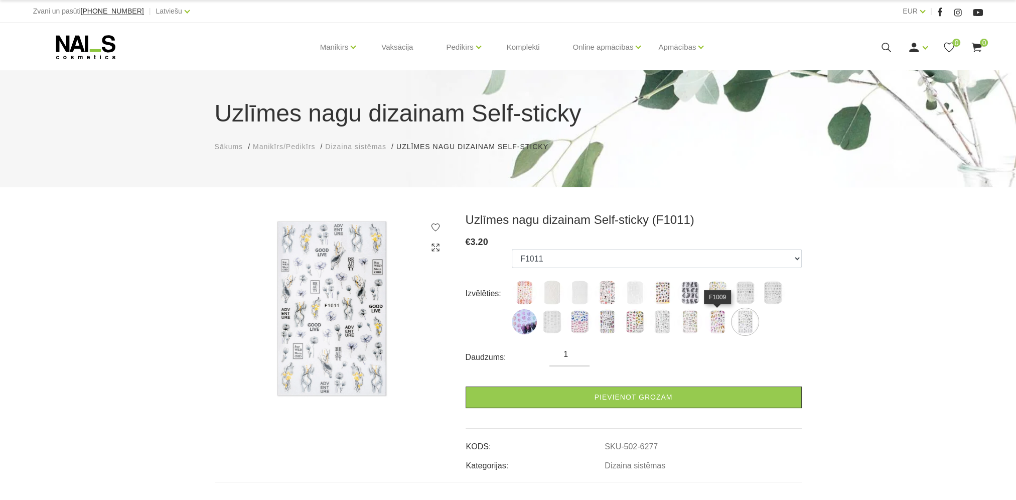
click at [716, 324] on img at bounding box center [717, 321] width 25 height 25
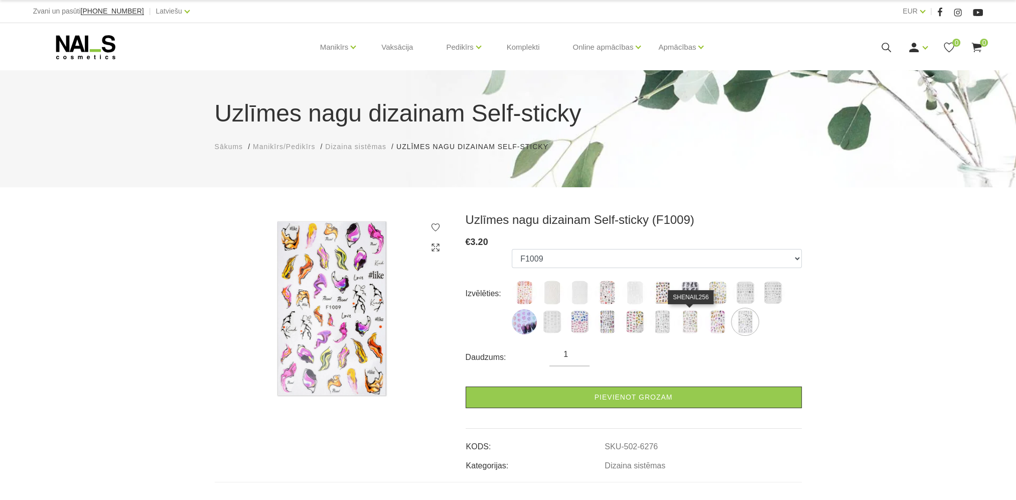
click at [690, 328] on img at bounding box center [690, 321] width 25 height 25
select select "6275"
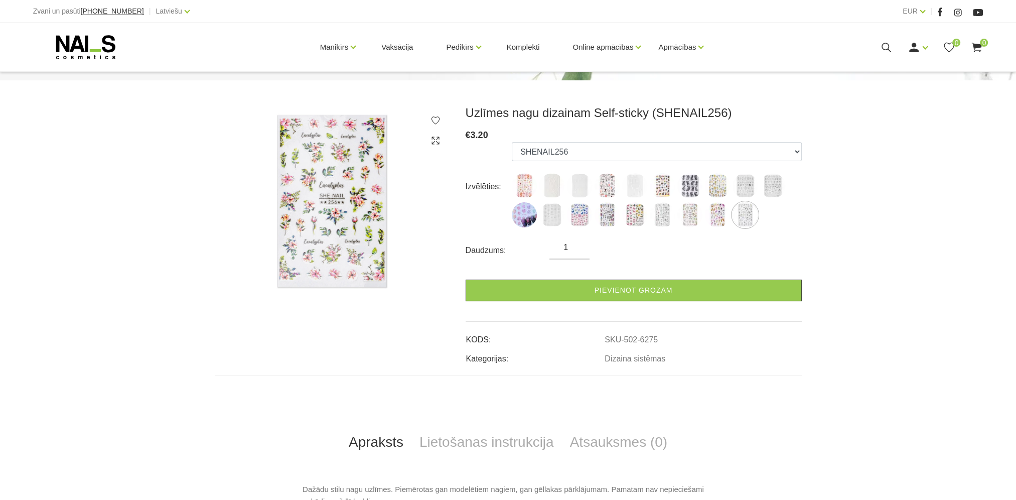
scroll to position [151, 0]
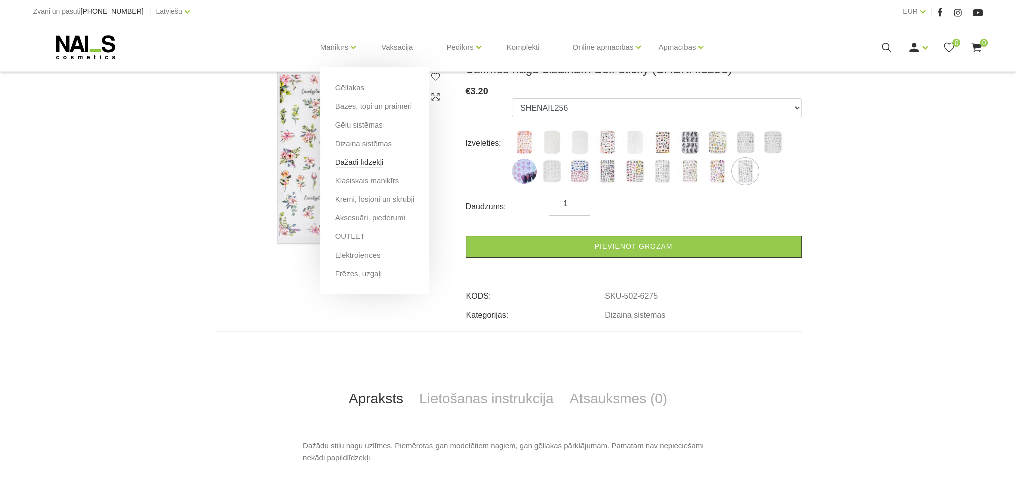
click at [367, 163] on link "Dažādi līdzekļi" at bounding box center [359, 162] width 49 height 11
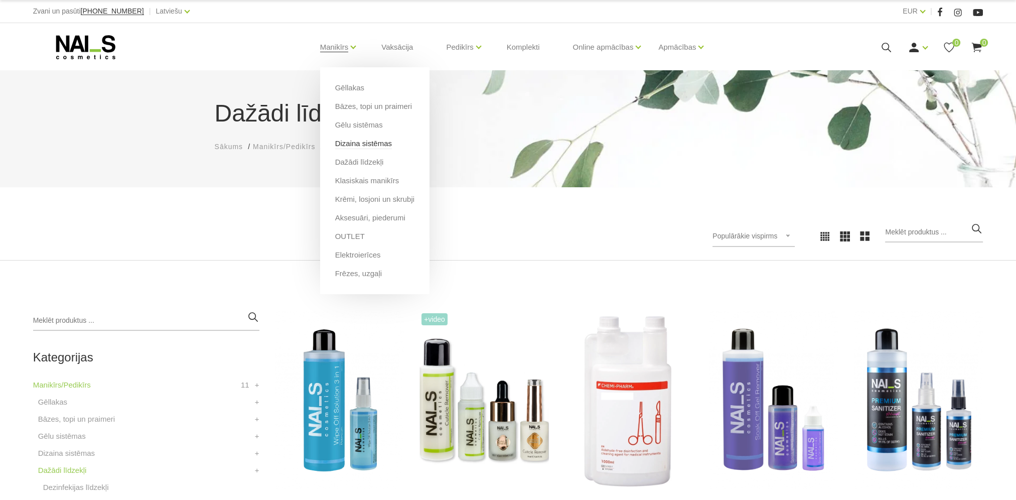
click at [336, 143] on link "Dizaina sistēmas" at bounding box center [363, 143] width 57 height 11
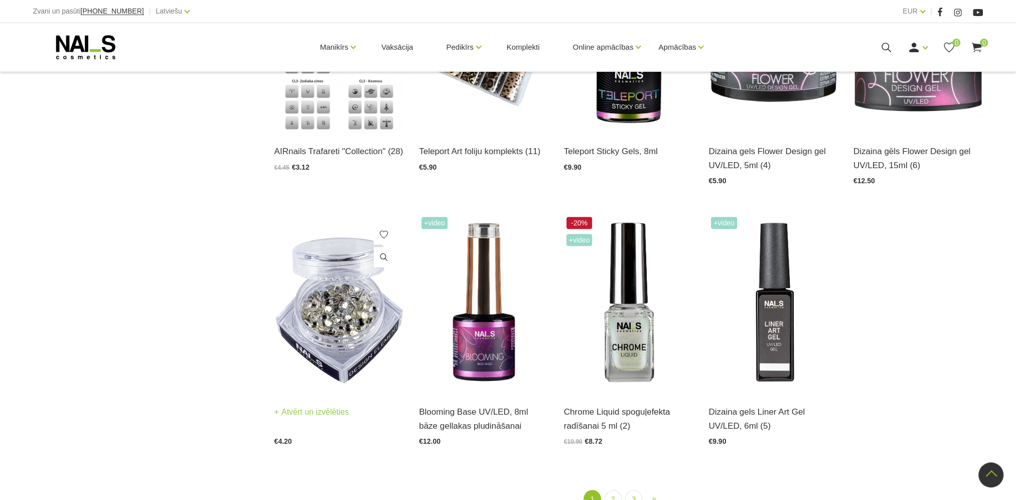
scroll to position [1154, 0]
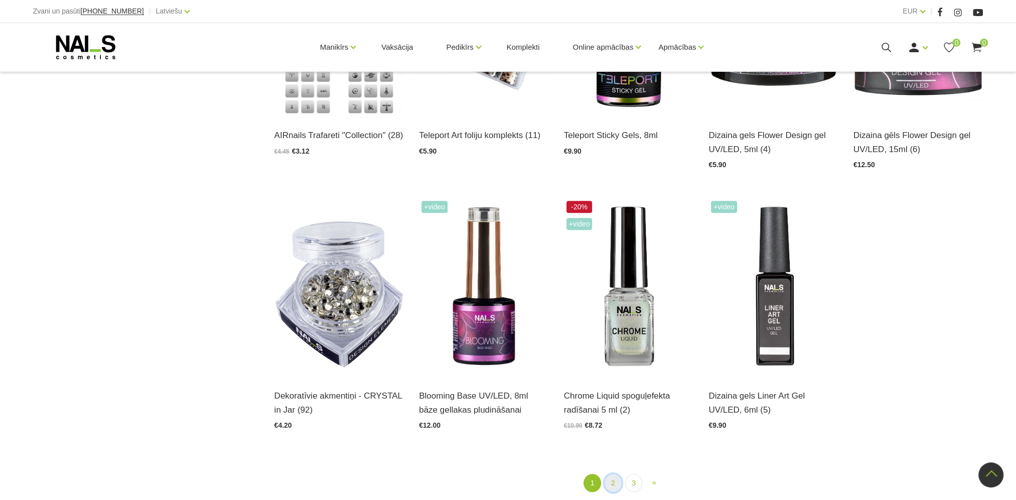
click at [613, 480] on link "2" at bounding box center [613, 483] width 17 height 19
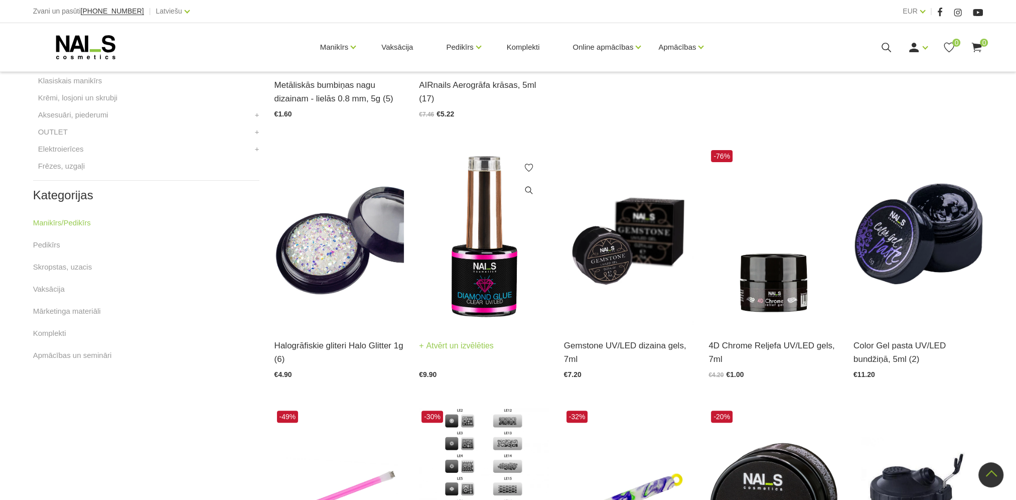
scroll to position [456, 0]
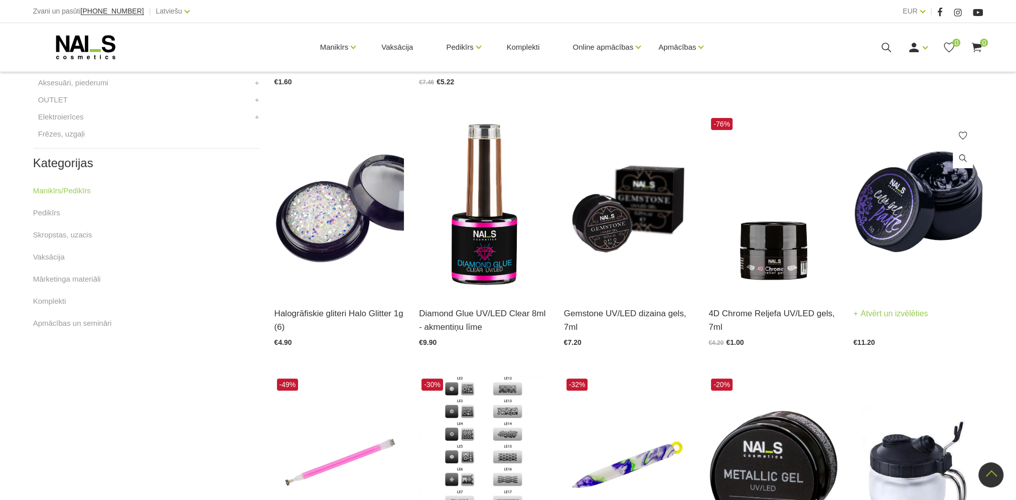
click at [916, 207] on img at bounding box center [919, 204] width 130 height 179
click at [785, 274] on img at bounding box center [774, 204] width 130 height 179
click at [637, 245] on img at bounding box center [629, 204] width 130 height 179
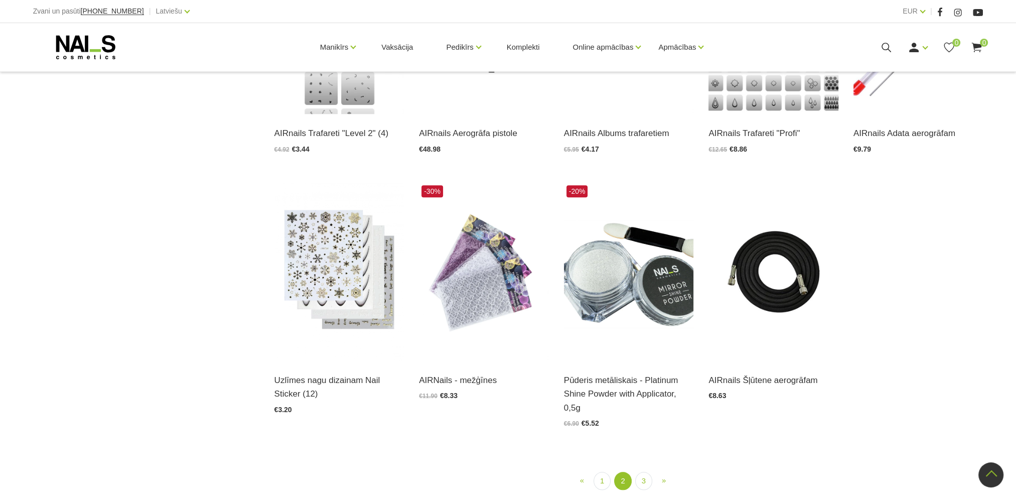
scroll to position [1159, 0]
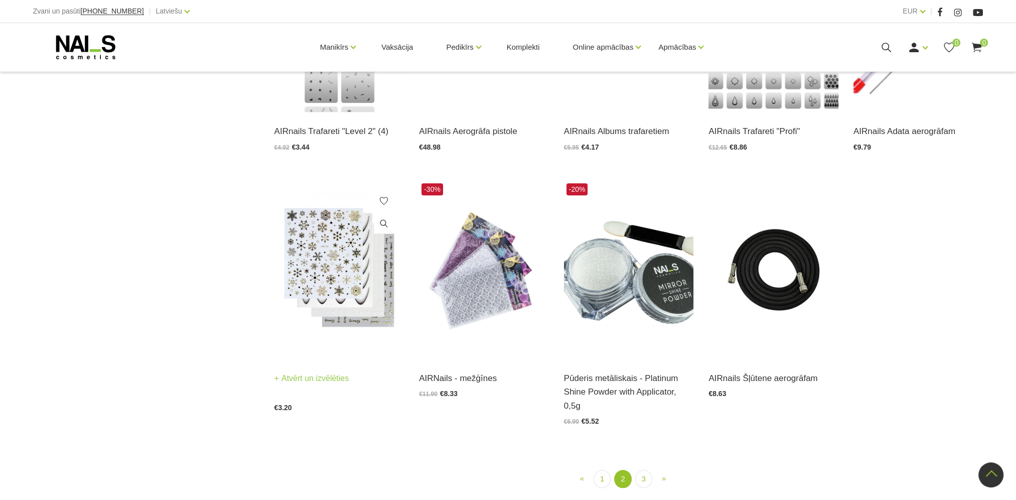
click at [336, 275] on img at bounding box center [340, 270] width 130 height 179
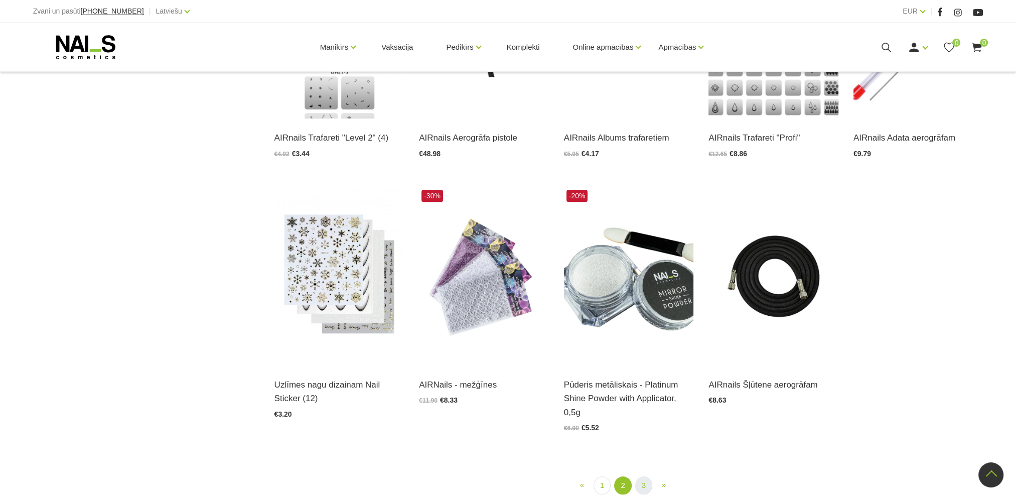
scroll to position [1209, 0]
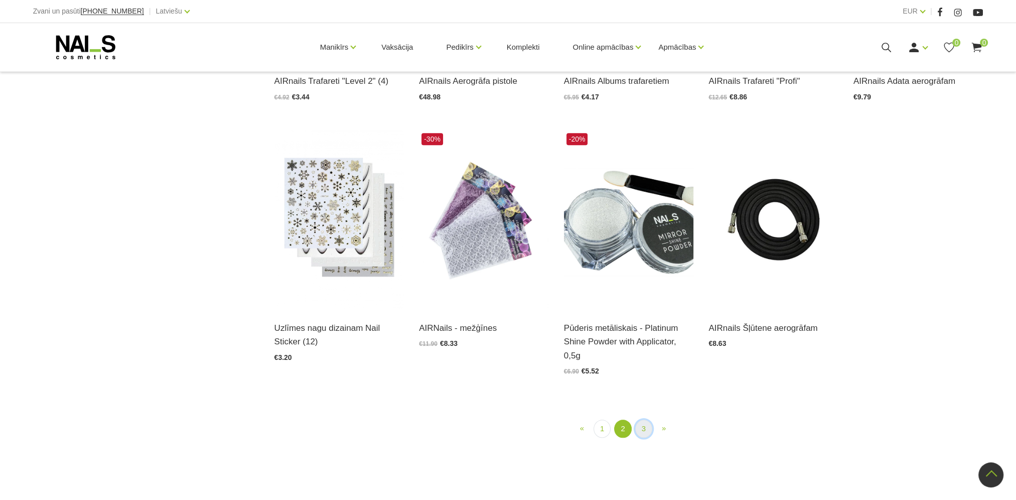
click at [646, 422] on link "3" at bounding box center [643, 429] width 17 height 19
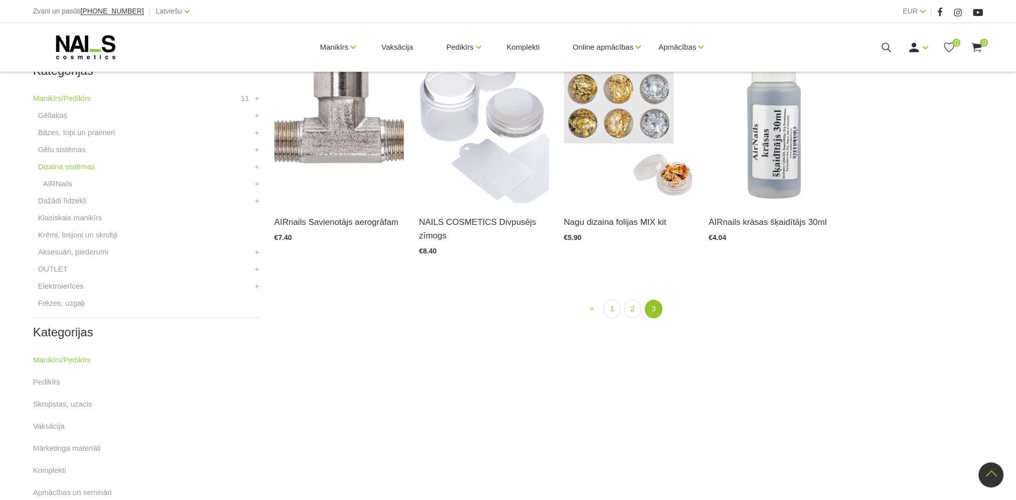
scroll to position [205, 0]
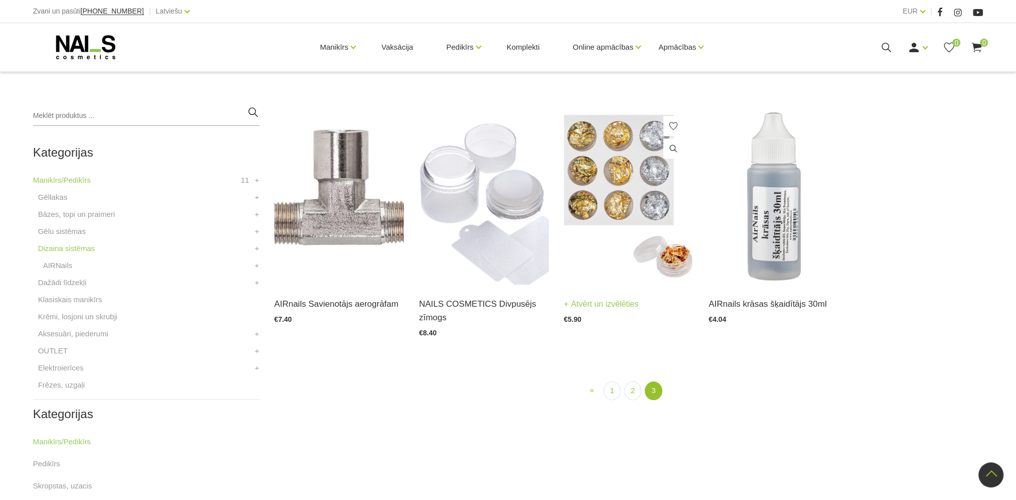
click at [596, 162] on img at bounding box center [629, 195] width 130 height 179
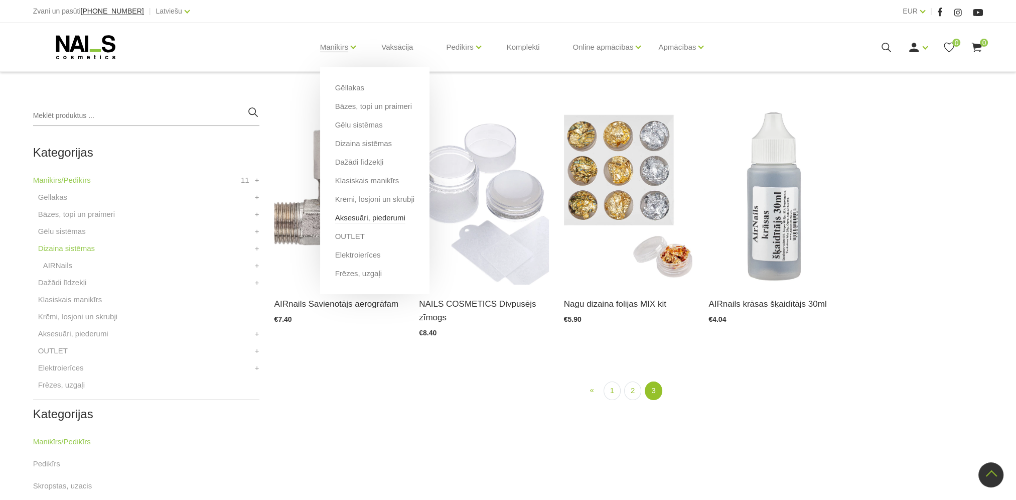
click at [361, 215] on link "Aksesuāri, piederumi" at bounding box center [370, 217] width 70 height 11
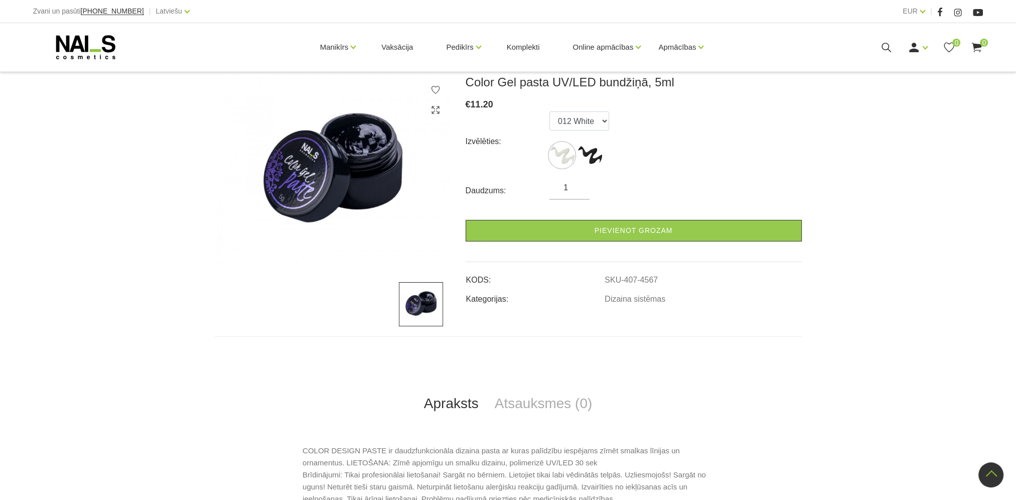
scroll to position [100, 0]
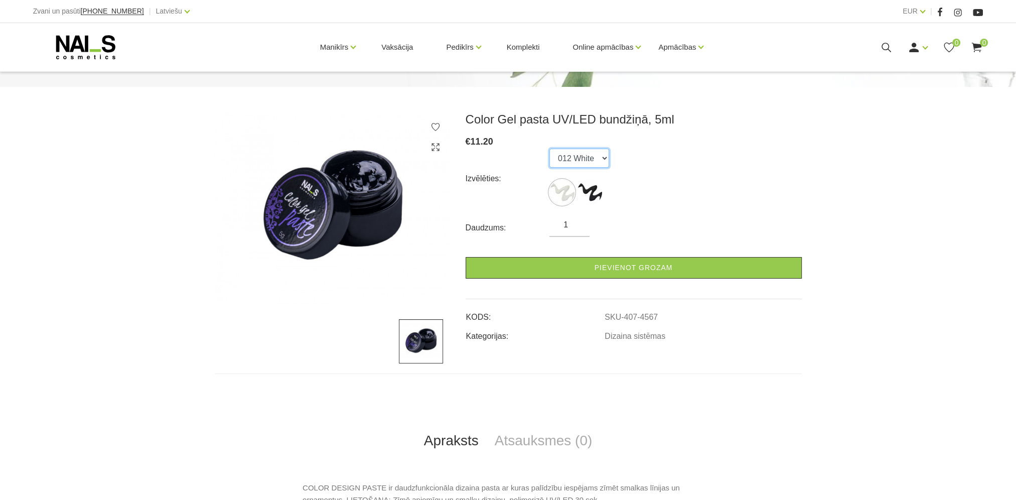
click at [601, 155] on select "012 White 011 Black" at bounding box center [580, 158] width 60 height 19
click at [652, 186] on div "Izvēlēties: 012 White 011 Black" at bounding box center [634, 179] width 336 height 60
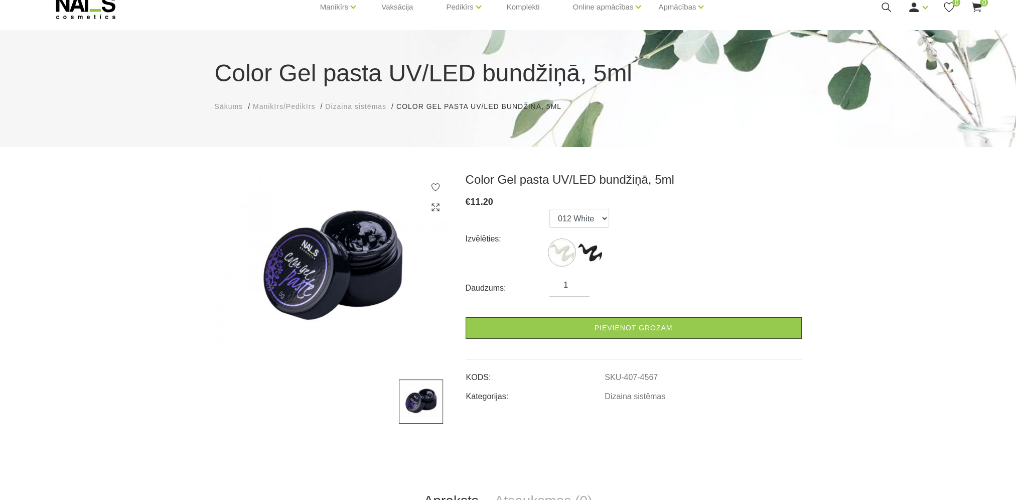
scroll to position [0, 0]
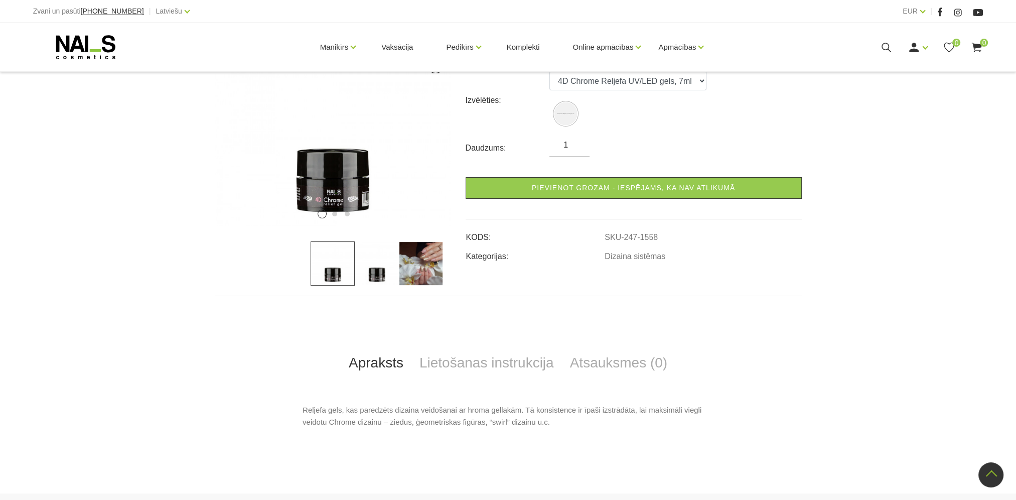
scroll to position [50, 0]
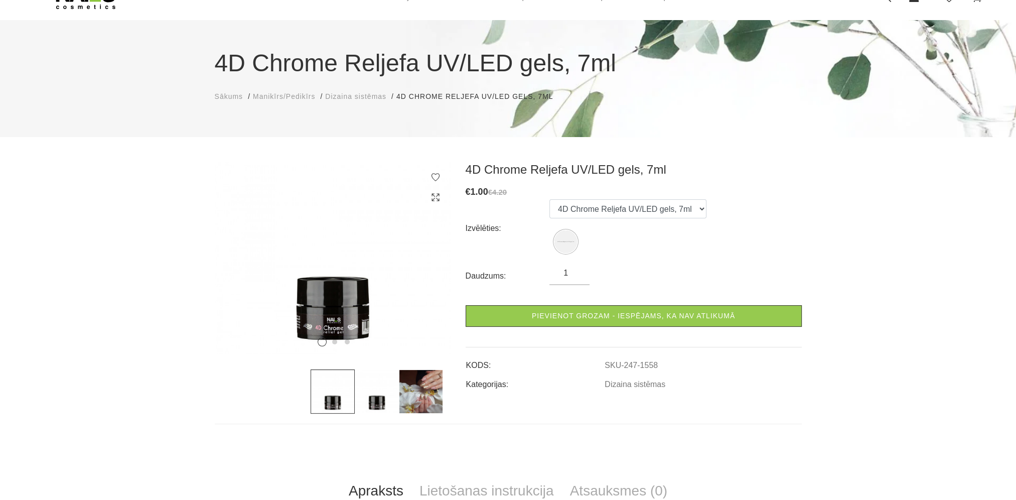
click at [374, 400] on img at bounding box center [377, 391] width 44 height 44
click at [419, 405] on img at bounding box center [421, 391] width 44 height 44
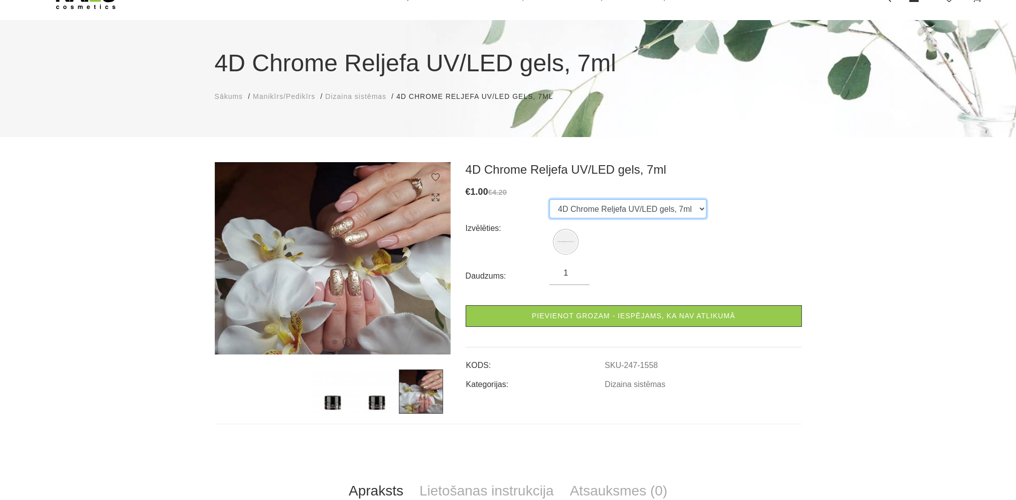
click at [691, 213] on select "4D Chrome Reljefa UV/LED gels, 7ml" at bounding box center [628, 208] width 157 height 19
click at [691, 256] on ul "4D Chrome Reljefa UV/LED gels, 7ml" at bounding box center [628, 228] width 157 height 58
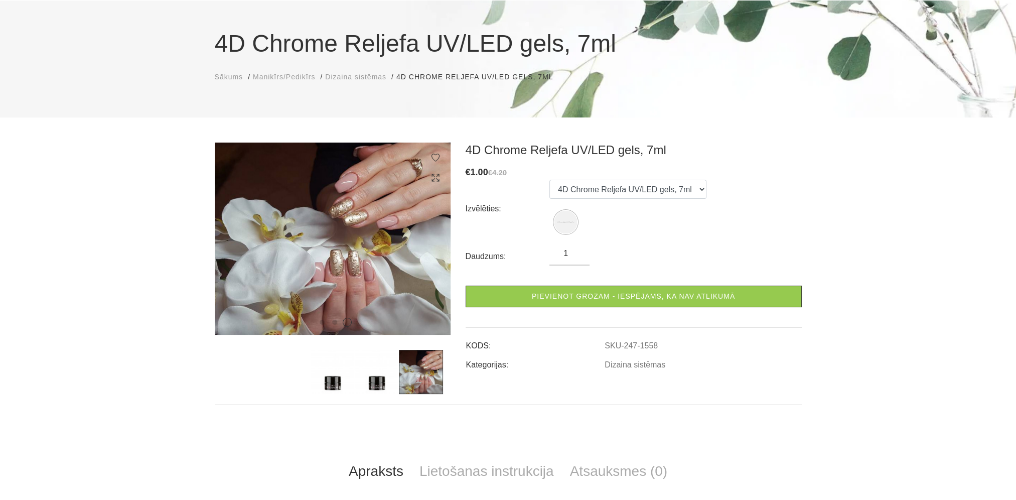
scroll to position [0, 0]
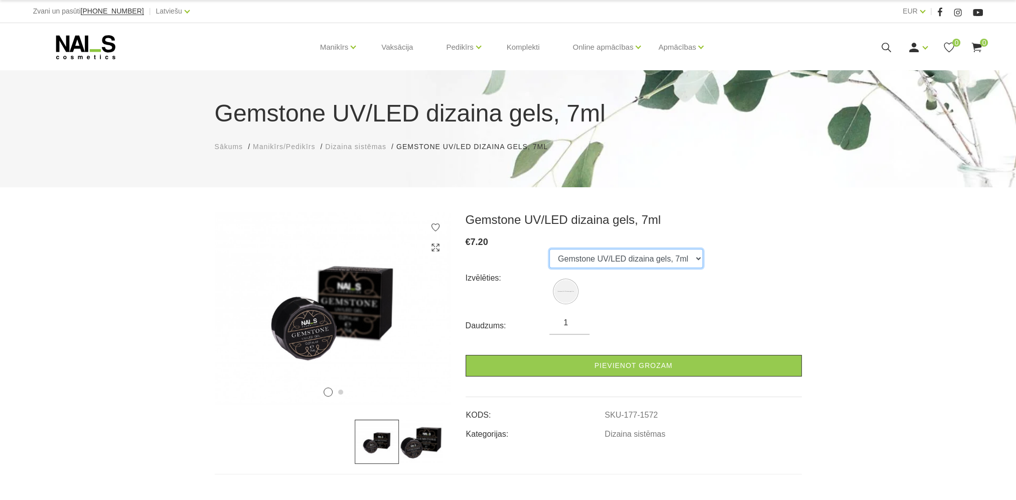
click at [686, 260] on select "Gemstone UV/LED dizaina gels, 7ml" at bounding box center [627, 258] width 154 height 19
click at [653, 297] on ul "Gemstone UV/LED dizaina gels, 7ml" at bounding box center [627, 278] width 154 height 58
click at [567, 294] on img at bounding box center [566, 291] width 23 height 23
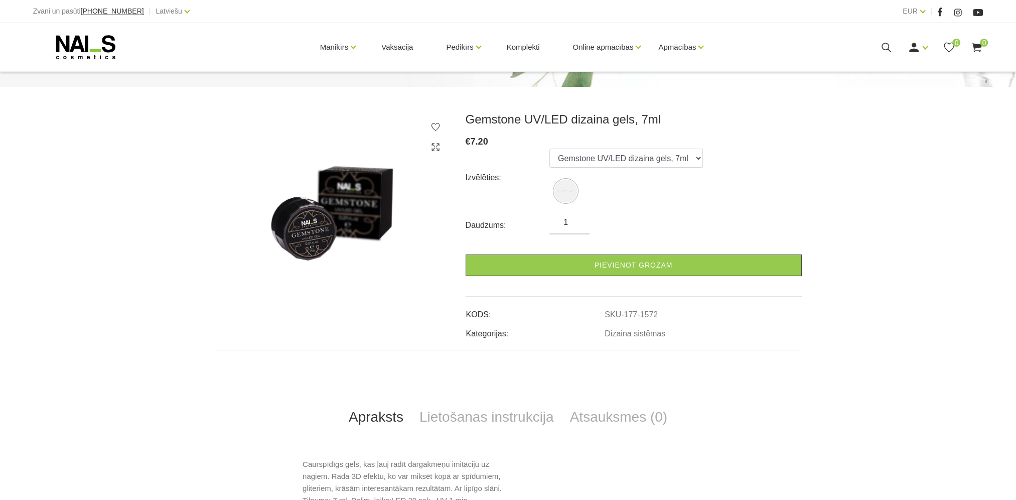
scroll to position [151, 0]
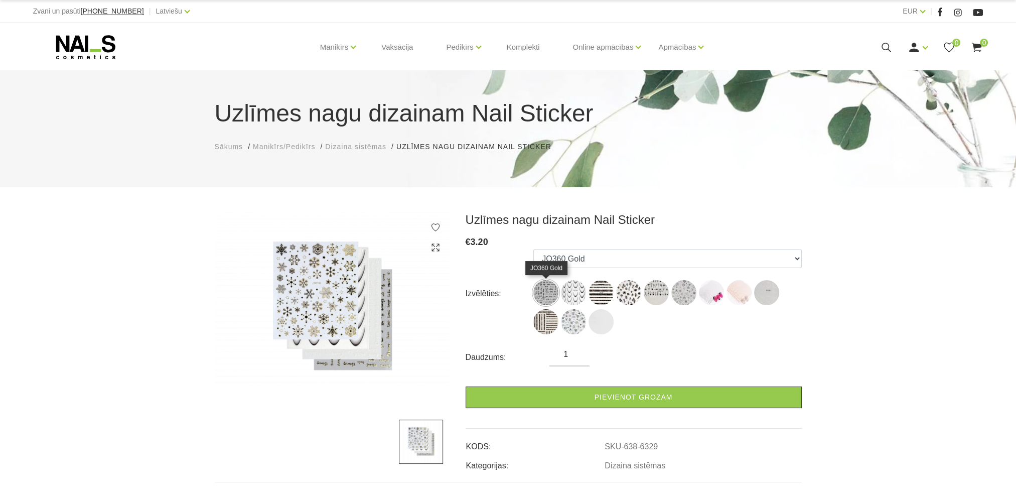
click at [552, 293] on img at bounding box center [546, 292] width 25 height 25
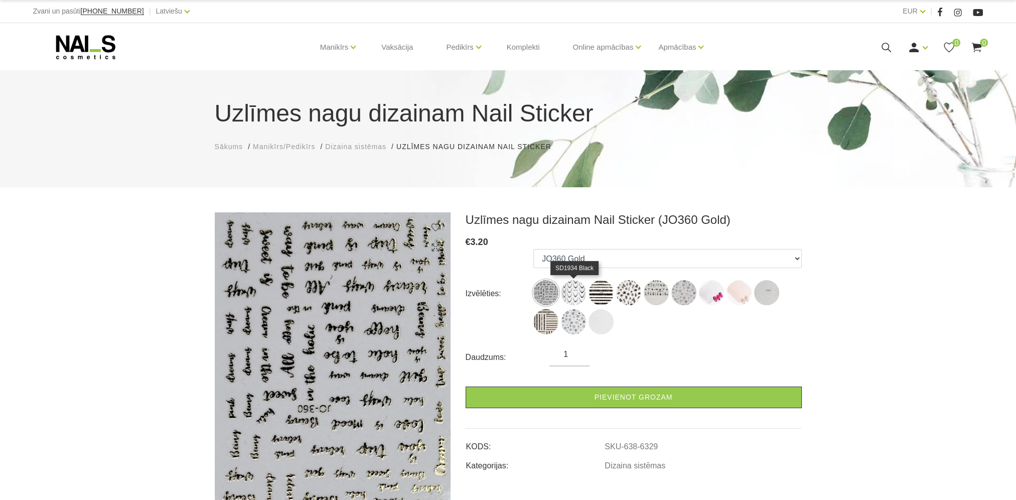
click at [580, 298] on img at bounding box center [573, 292] width 25 height 25
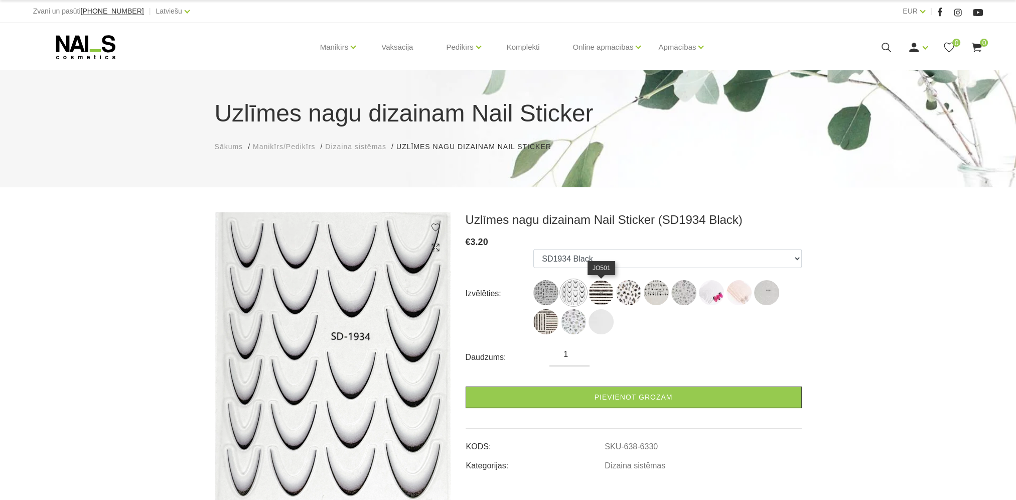
click at [602, 296] on img at bounding box center [601, 292] width 25 height 25
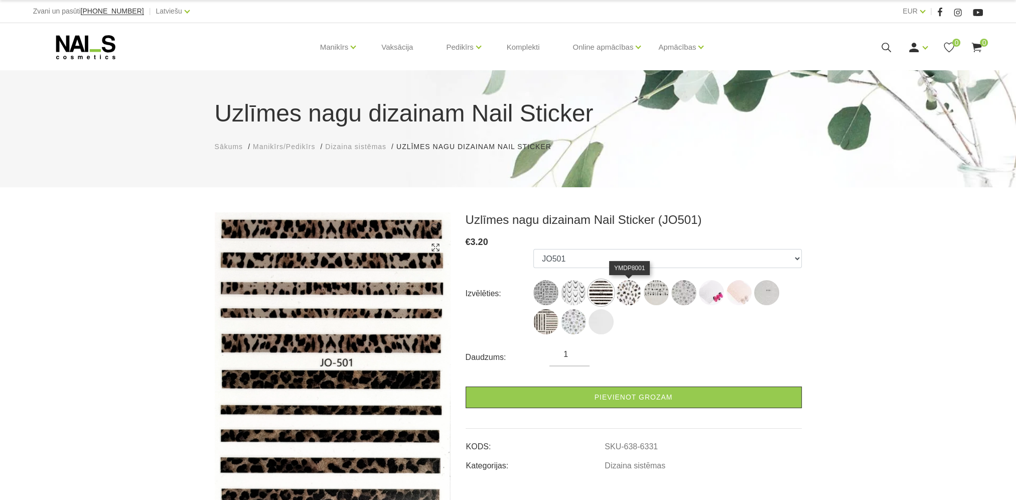
click at [630, 295] on img at bounding box center [628, 292] width 25 height 25
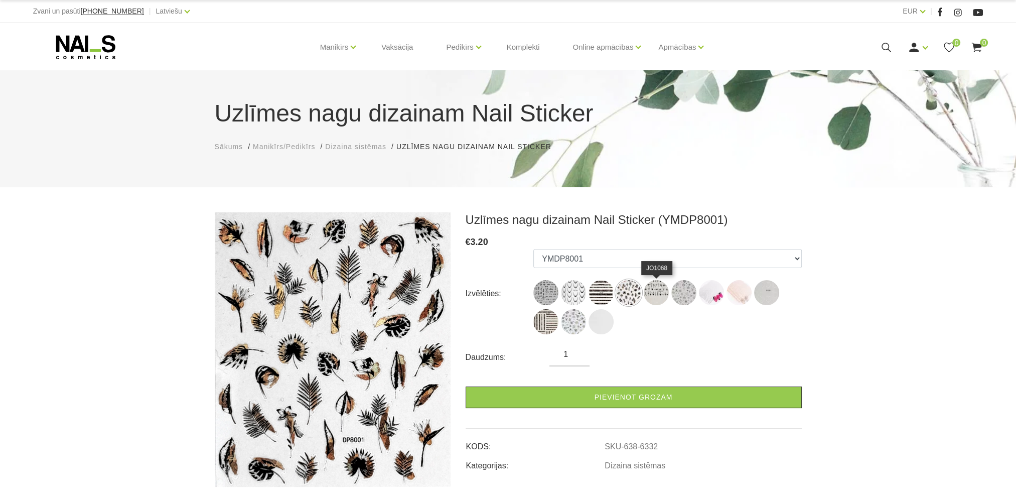
click at [658, 299] on img at bounding box center [656, 292] width 25 height 25
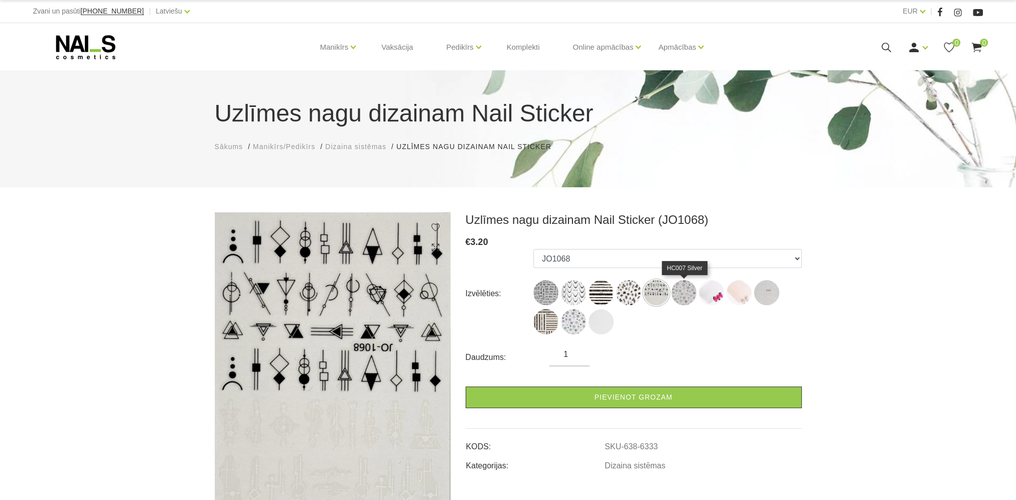
click at [680, 299] on img at bounding box center [684, 292] width 25 height 25
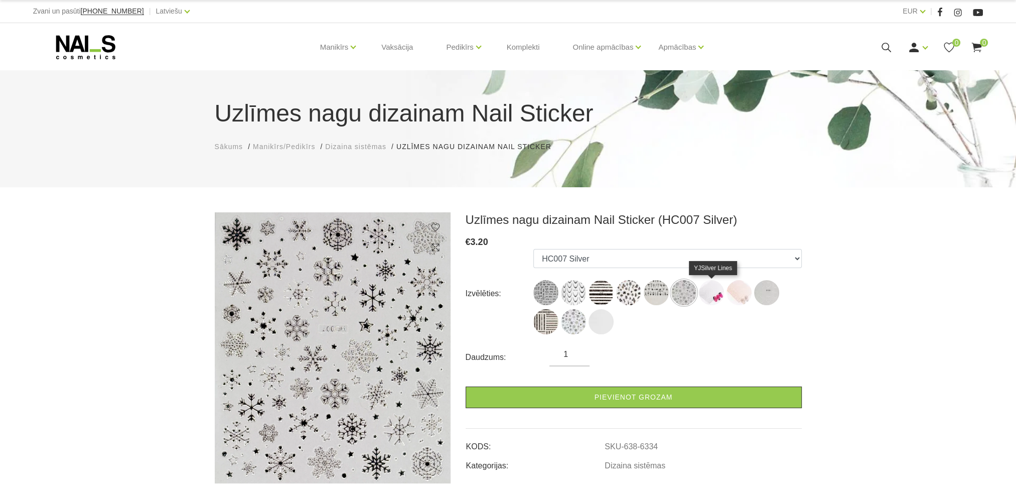
click at [713, 299] on img at bounding box center [711, 292] width 25 height 25
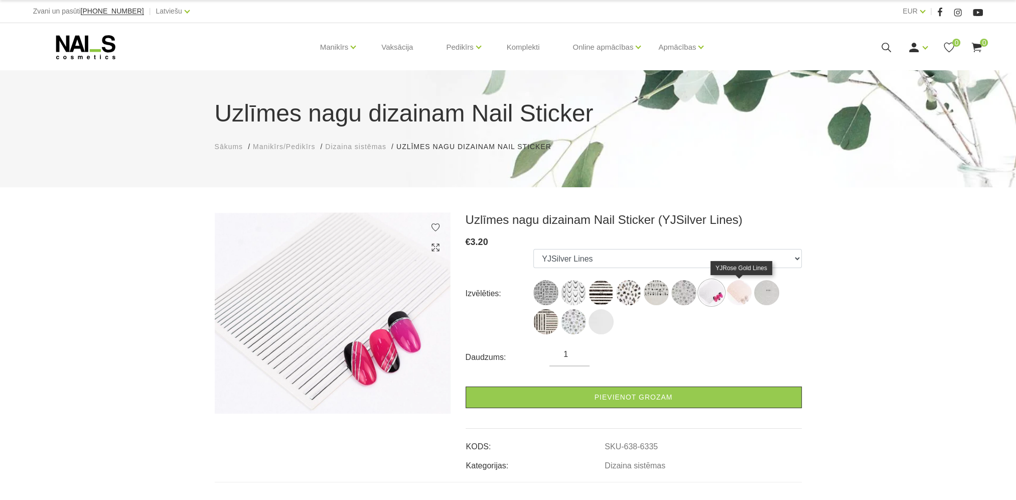
click at [741, 297] on img at bounding box center [739, 292] width 25 height 25
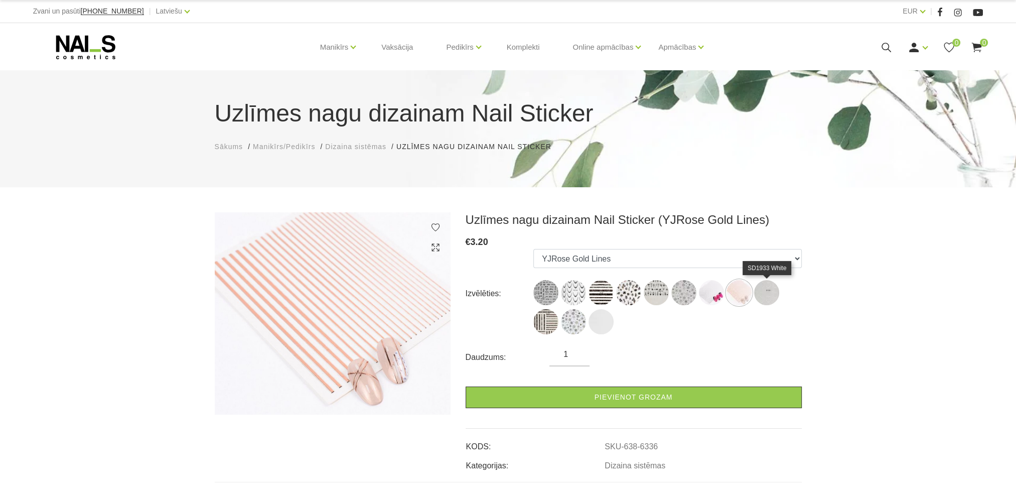
click at [762, 299] on img at bounding box center [766, 292] width 25 height 25
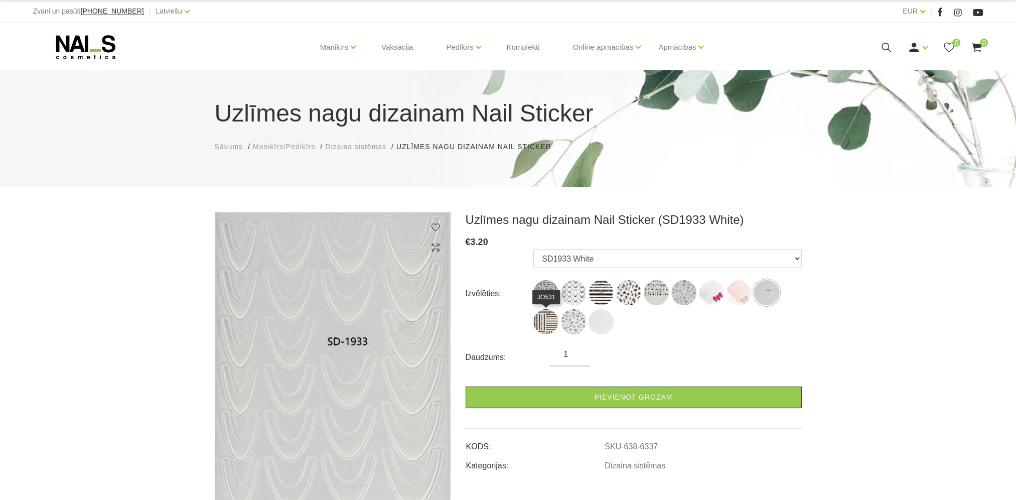
click at [543, 325] on img at bounding box center [546, 321] width 25 height 25
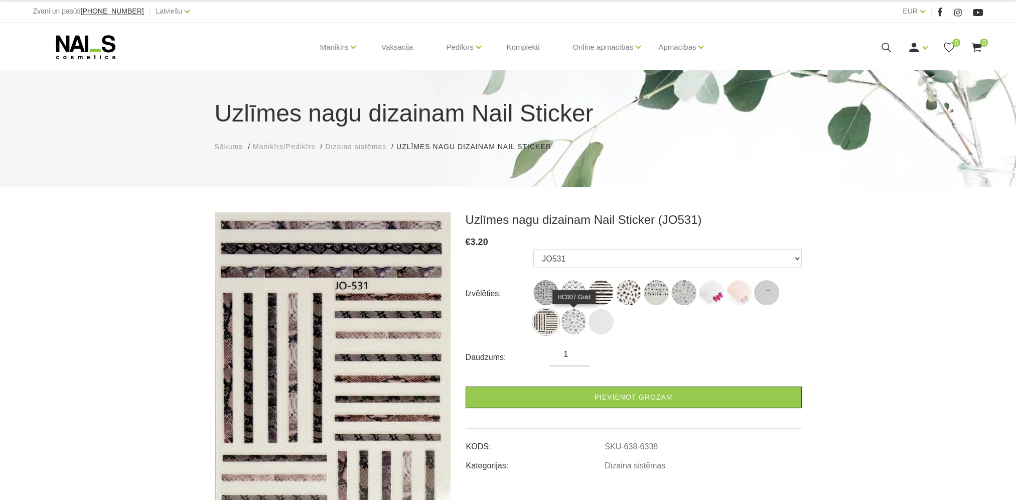
click at [567, 324] on img at bounding box center [573, 321] width 25 height 25
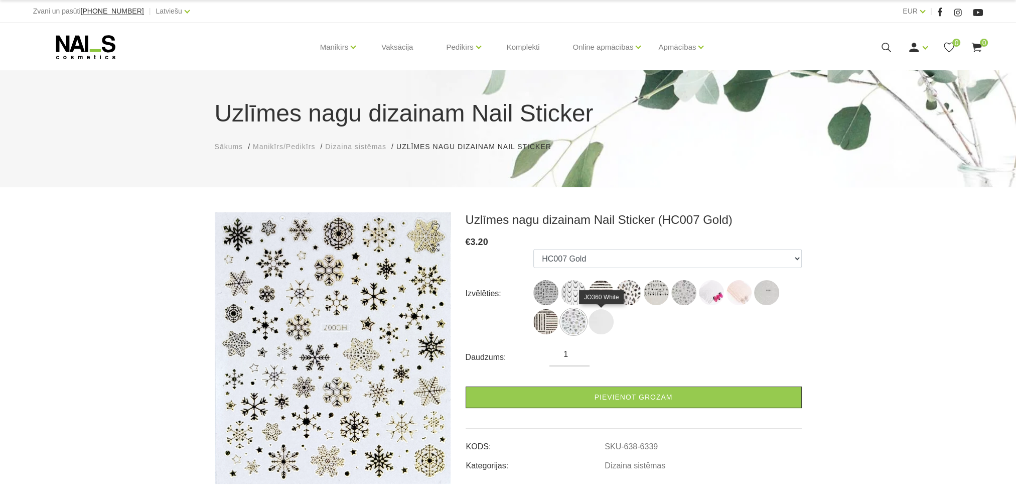
click at [596, 325] on img at bounding box center [601, 321] width 25 height 25
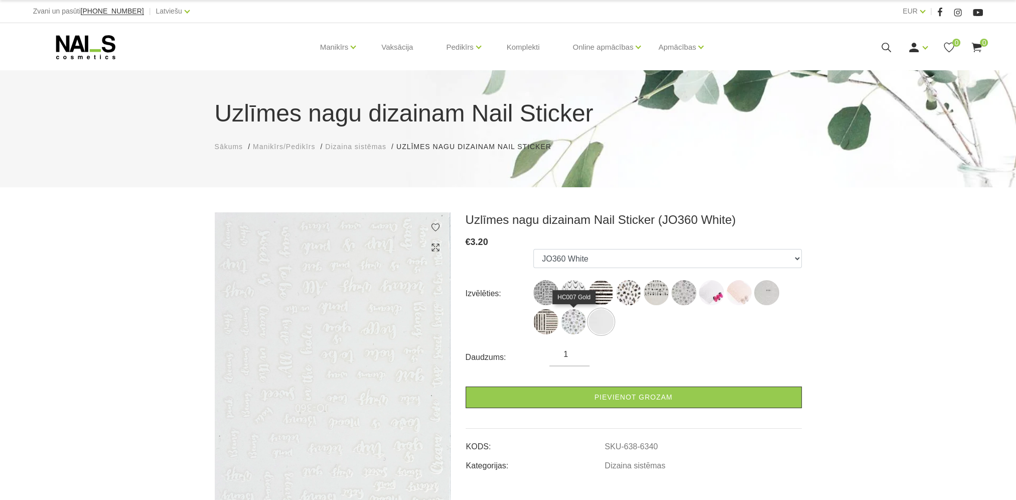
click at [571, 324] on img at bounding box center [573, 321] width 25 height 25
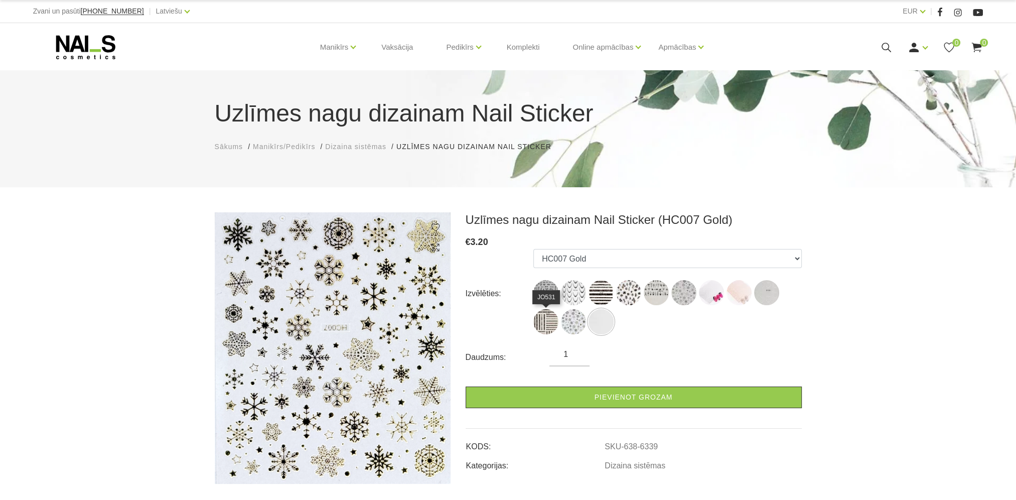
click at [543, 326] on img at bounding box center [546, 321] width 25 height 25
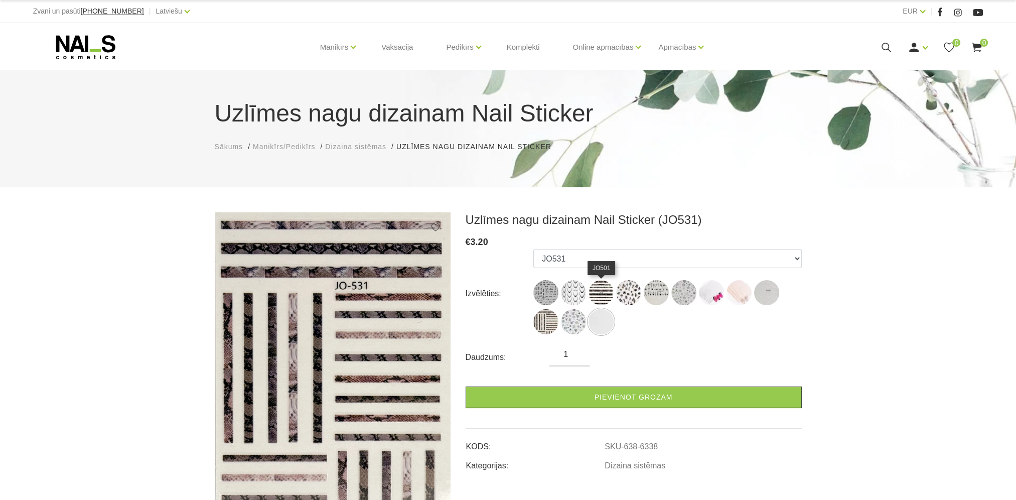
click at [604, 291] on img at bounding box center [601, 292] width 25 height 25
select select "6331"
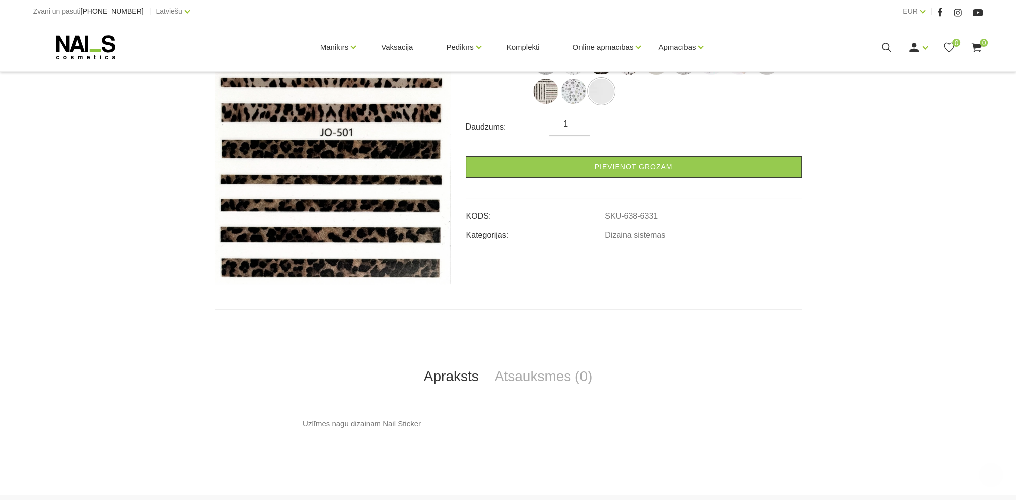
scroll to position [251, 0]
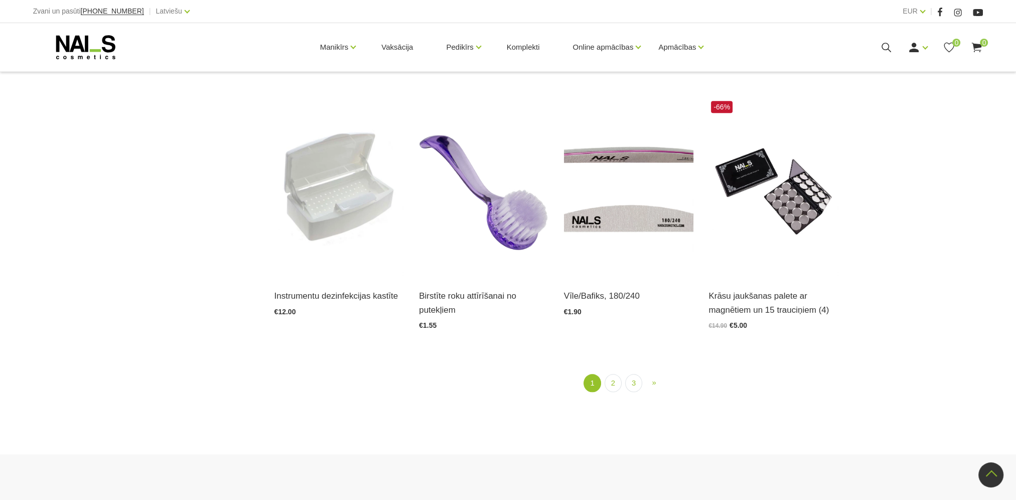
scroll to position [1255, 0]
click at [607, 385] on link "2" at bounding box center [613, 382] width 17 height 19
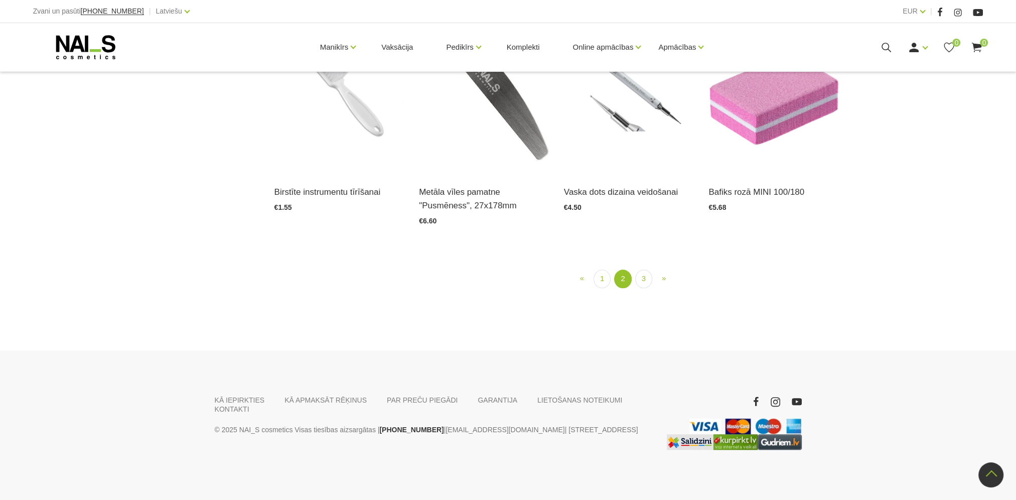
scroll to position [1259, 0]
click at [640, 288] on link "3" at bounding box center [643, 279] width 17 height 19
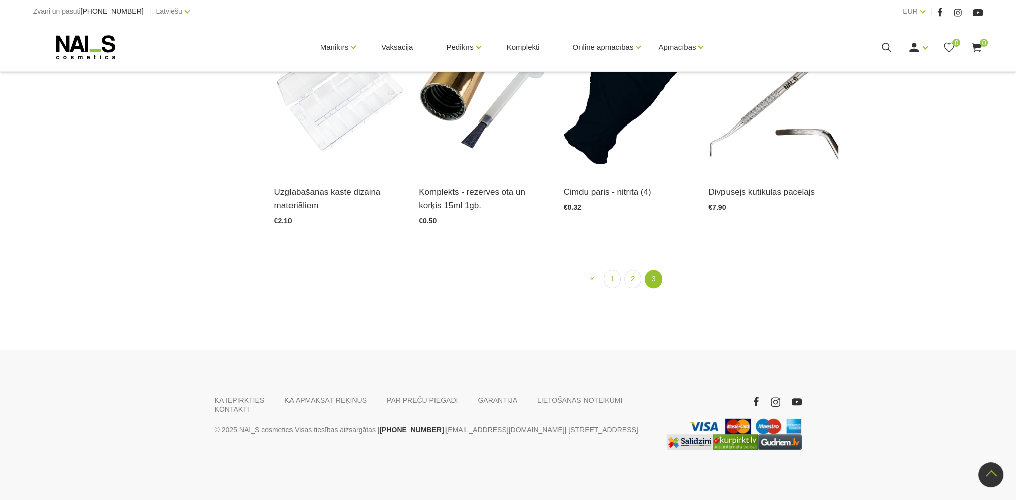
scroll to position [1259, 0]
click at [335, 173] on img at bounding box center [340, 83] width 130 height 179
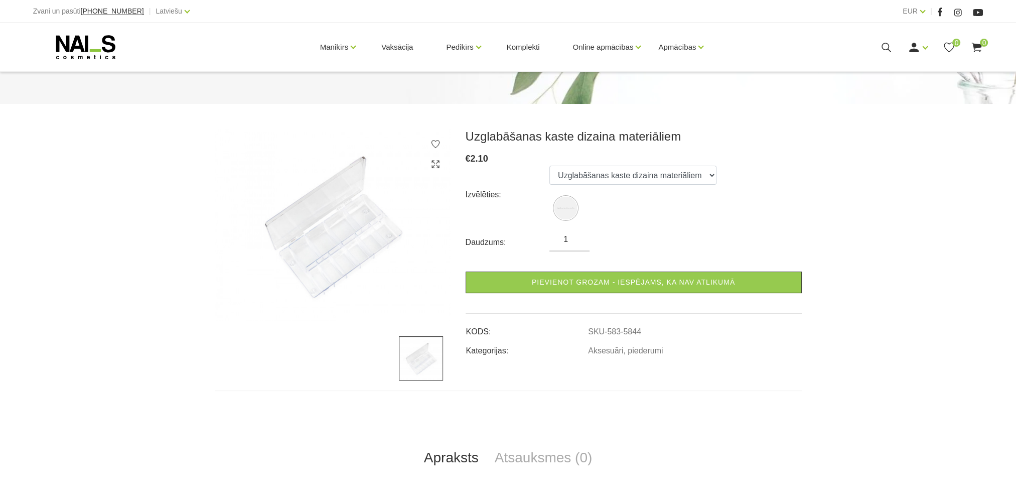
scroll to position [100, 0]
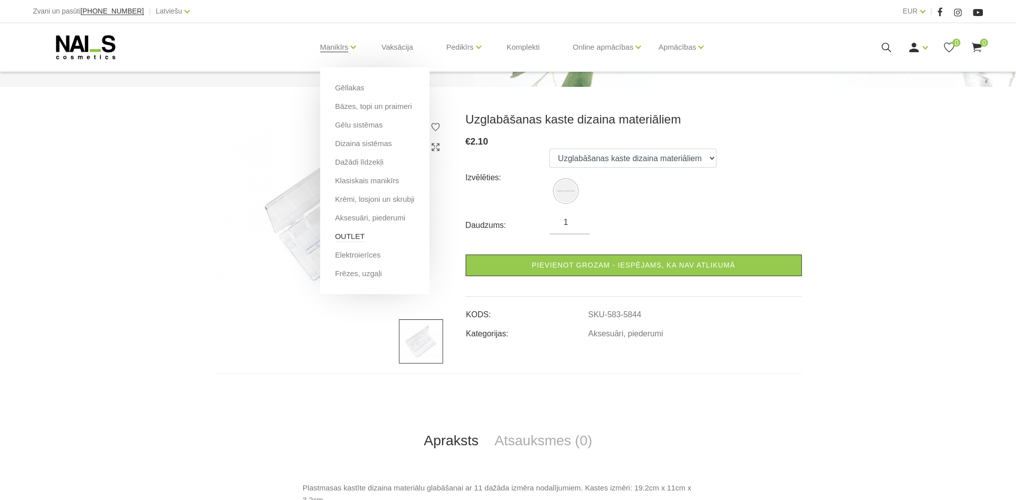
click at [355, 233] on link "OUTLET" at bounding box center [350, 236] width 30 height 11
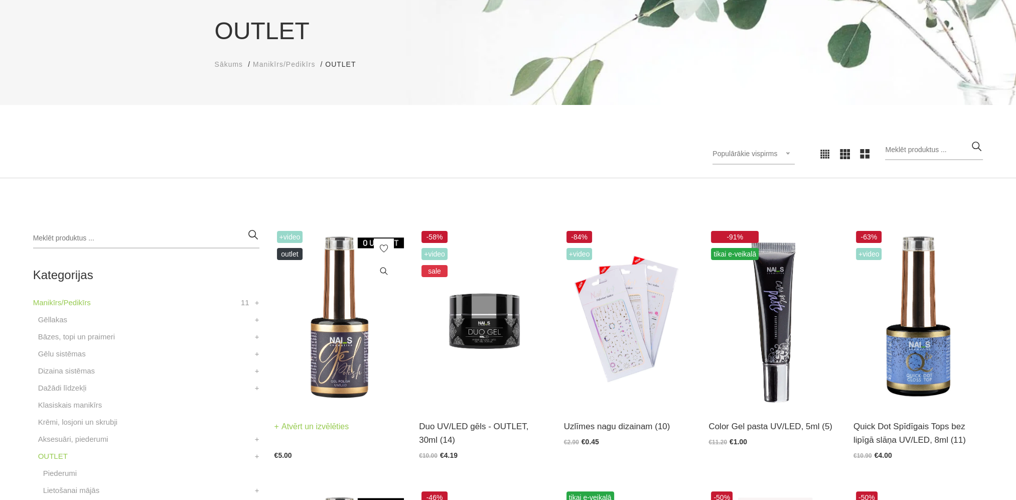
scroll to position [100, 0]
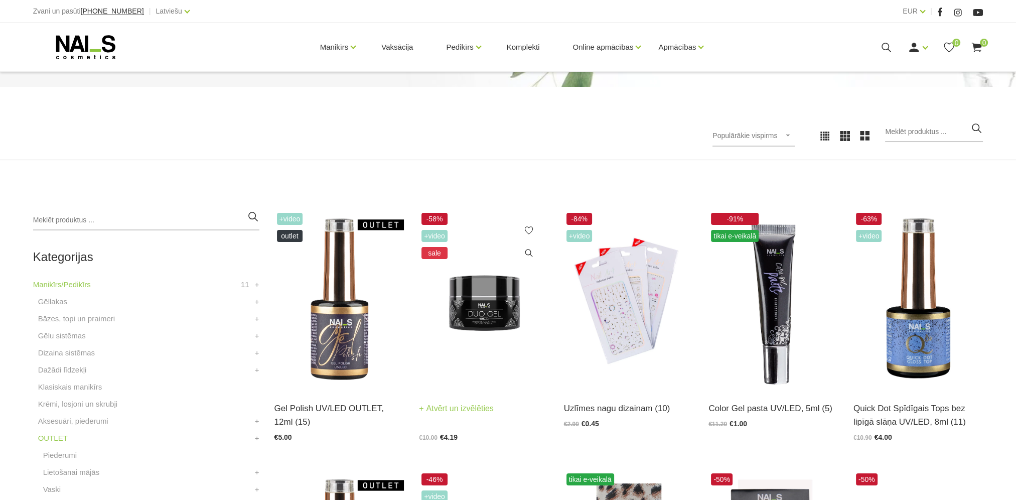
click at [480, 294] on img at bounding box center [484, 299] width 130 height 179
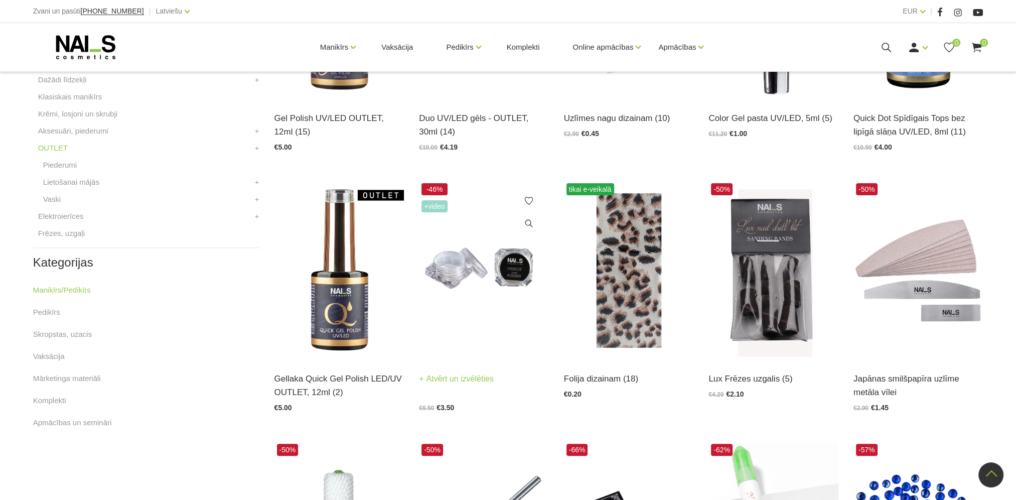
scroll to position [402, 0]
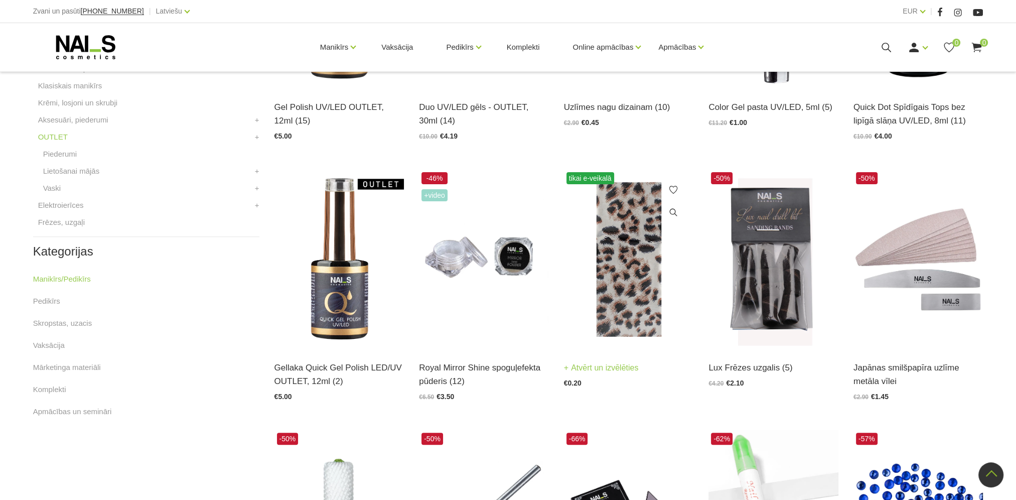
click at [613, 306] on img at bounding box center [629, 259] width 130 height 179
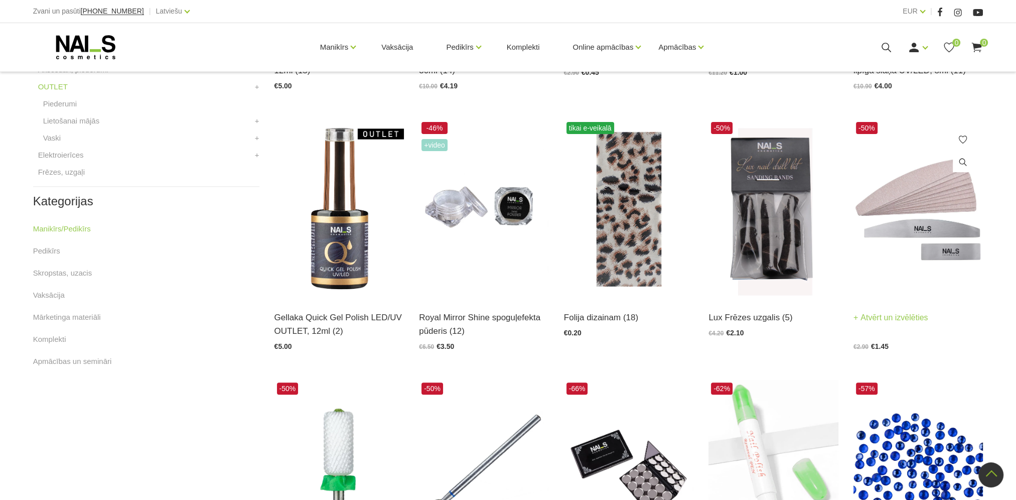
scroll to position [502, 0]
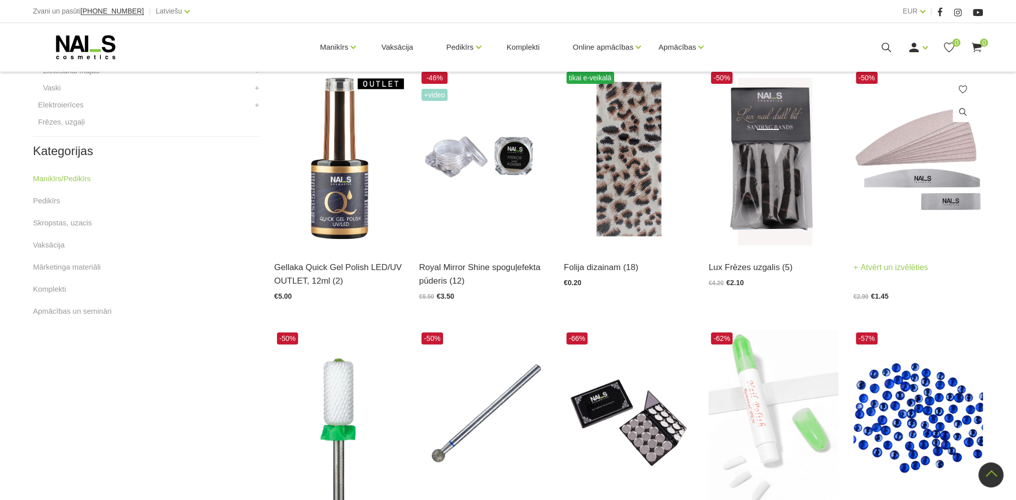
click at [924, 167] on img at bounding box center [919, 158] width 130 height 179
click at [777, 199] on img at bounding box center [774, 158] width 130 height 179
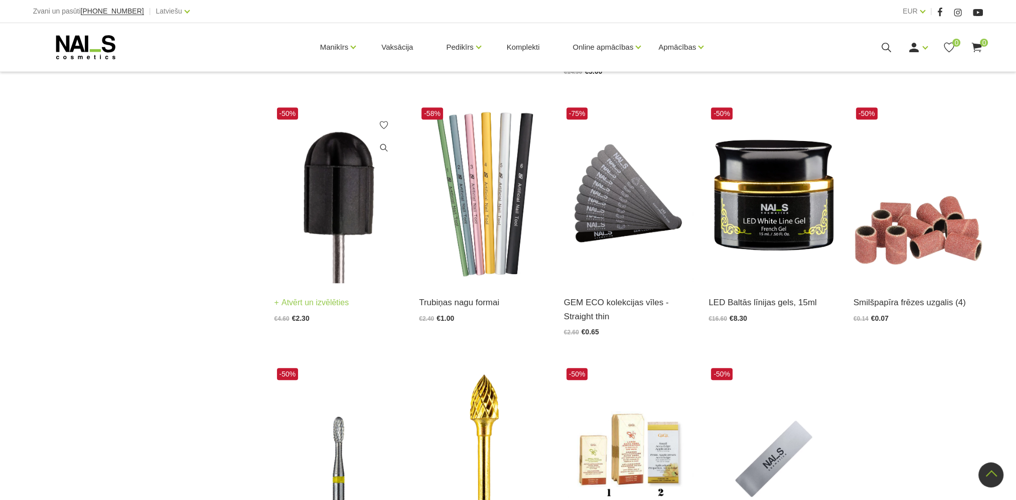
scroll to position [1004, 0]
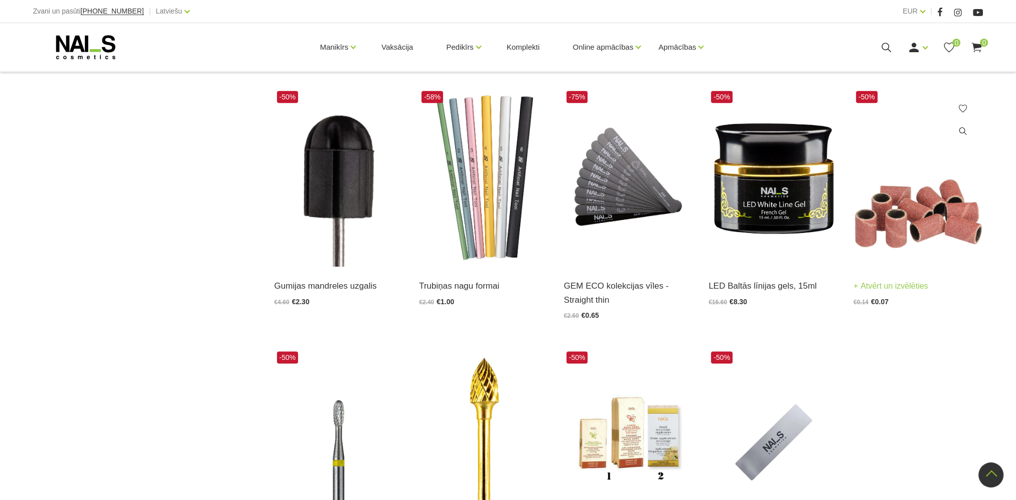
click at [914, 236] on img at bounding box center [919, 177] width 130 height 179
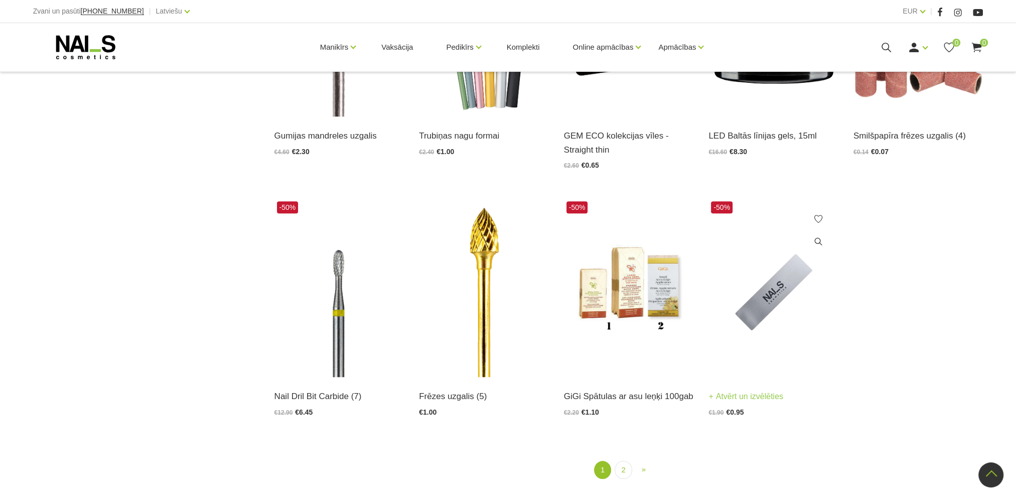
scroll to position [1305, 0]
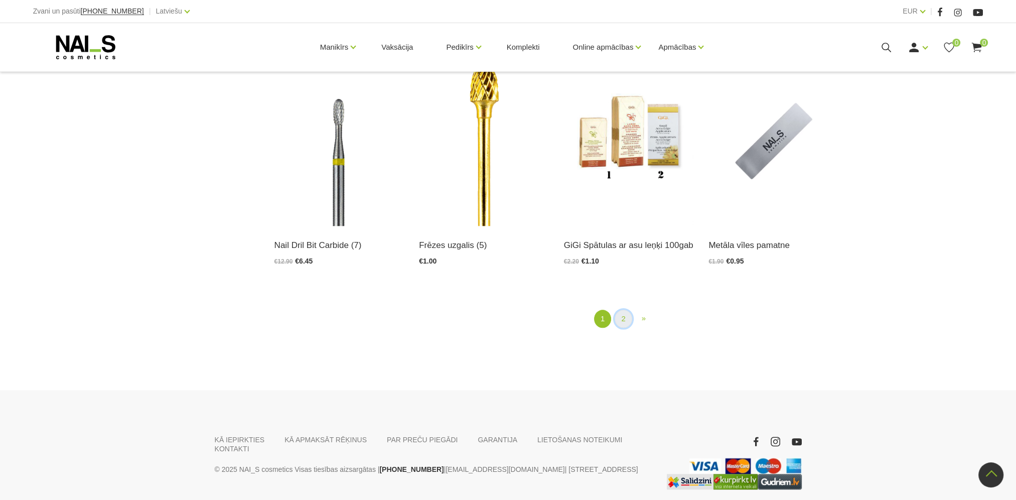
click at [621, 321] on link "2" at bounding box center [623, 319] width 17 height 19
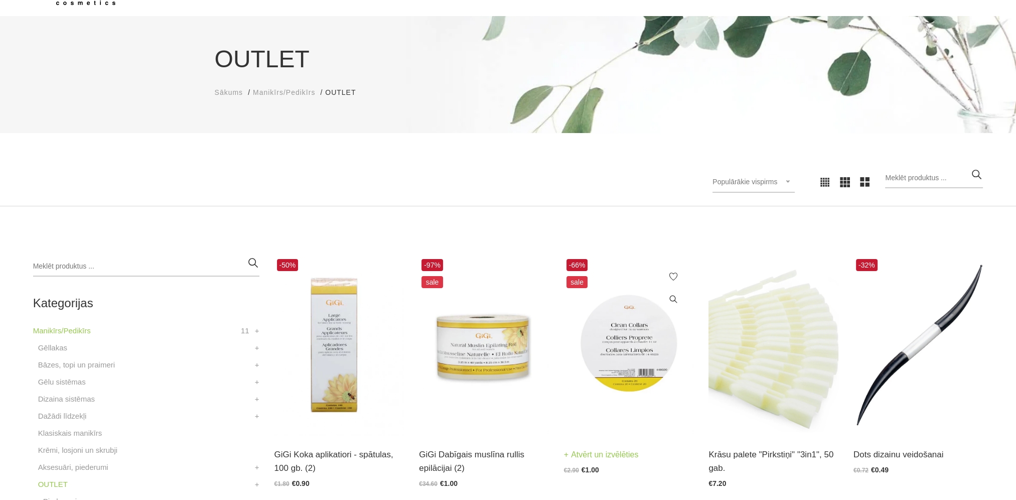
scroll to position [104, 0]
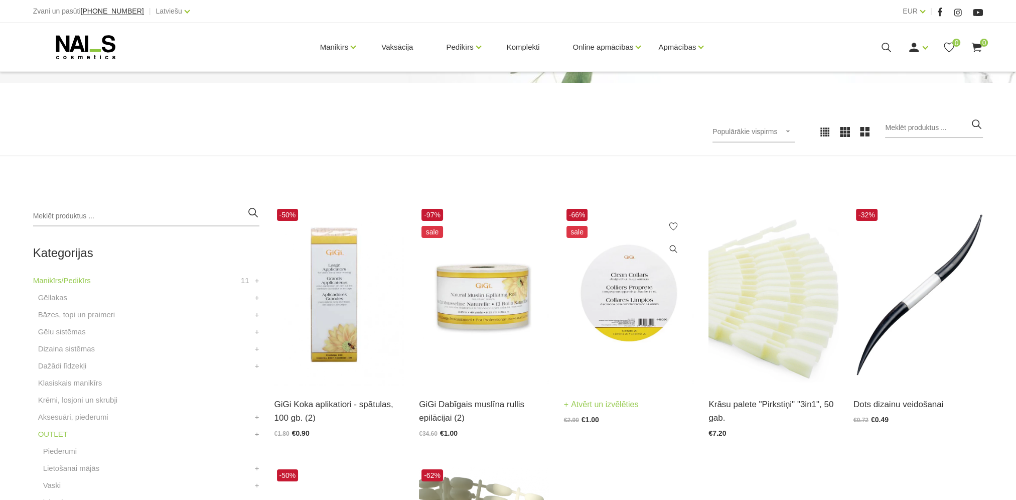
click at [656, 276] on img at bounding box center [629, 295] width 130 height 179
click at [509, 312] on img at bounding box center [484, 295] width 130 height 179
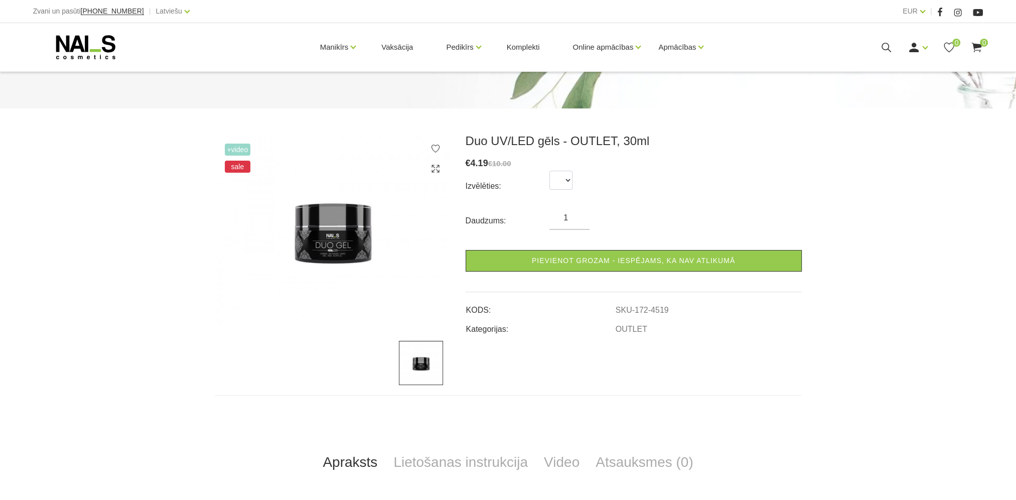
scroll to position [50, 0]
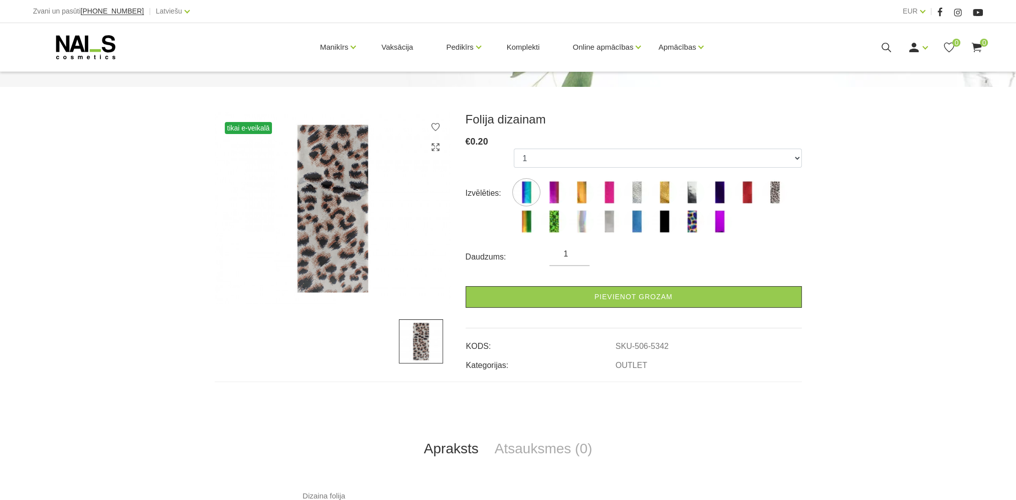
scroll to position [151, 0]
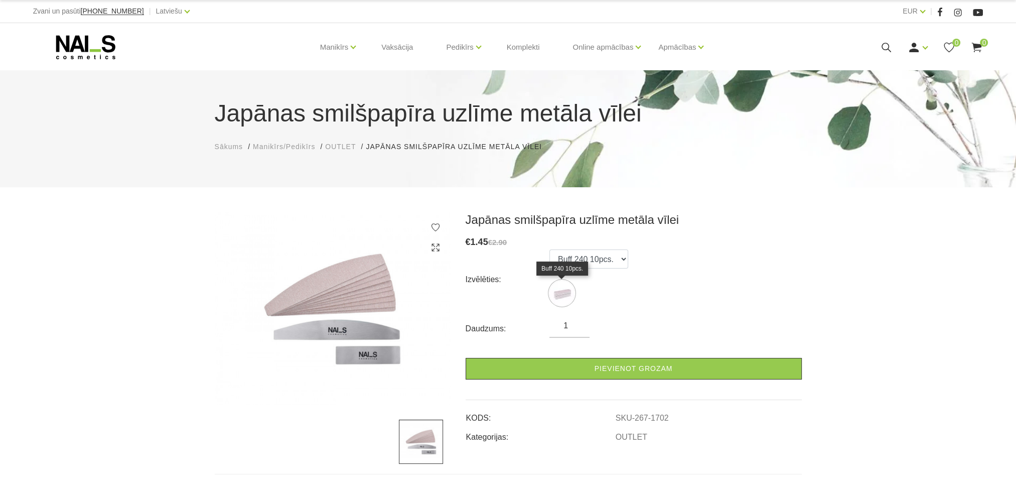
click at [565, 302] on img at bounding box center [562, 293] width 25 height 25
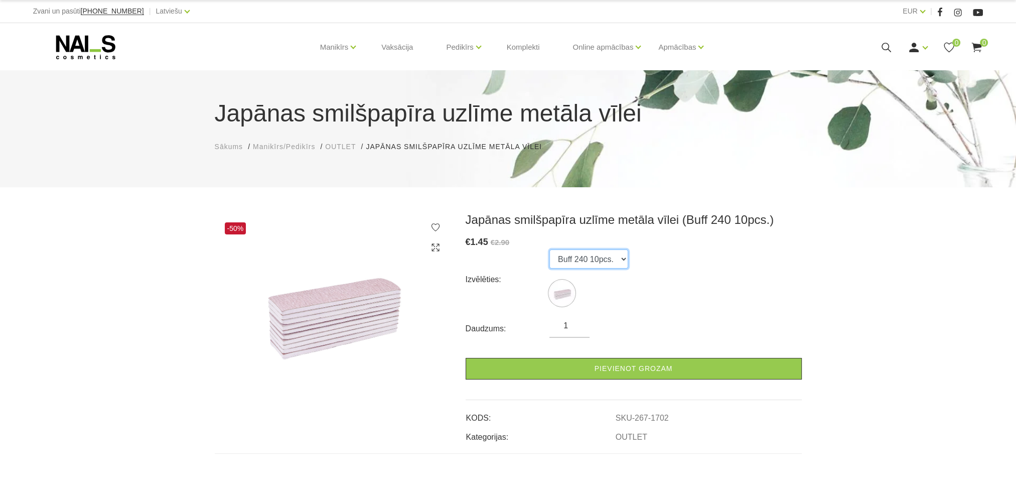
click at [624, 262] on select "Buff 240 10pcs." at bounding box center [589, 258] width 79 height 19
click at [970, 278] on div "-50% Japānas smilšpapīra uzlīme metāla vīlei (Buff 240 10pcs.) € 1.45 €2.90 Izv…" at bounding box center [508, 424] width 1016 height 425
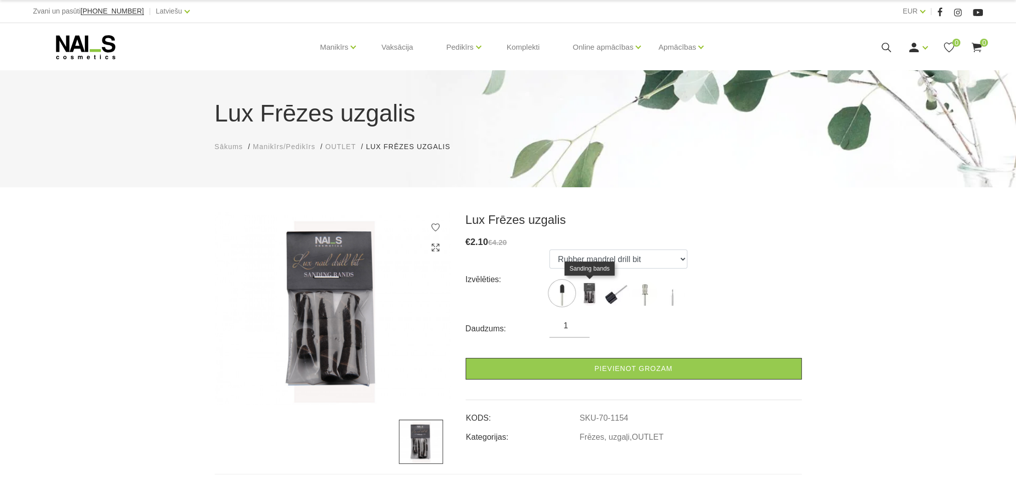
click at [588, 296] on img at bounding box center [589, 293] width 25 height 25
click at [617, 299] on img at bounding box center [617, 293] width 25 height 25
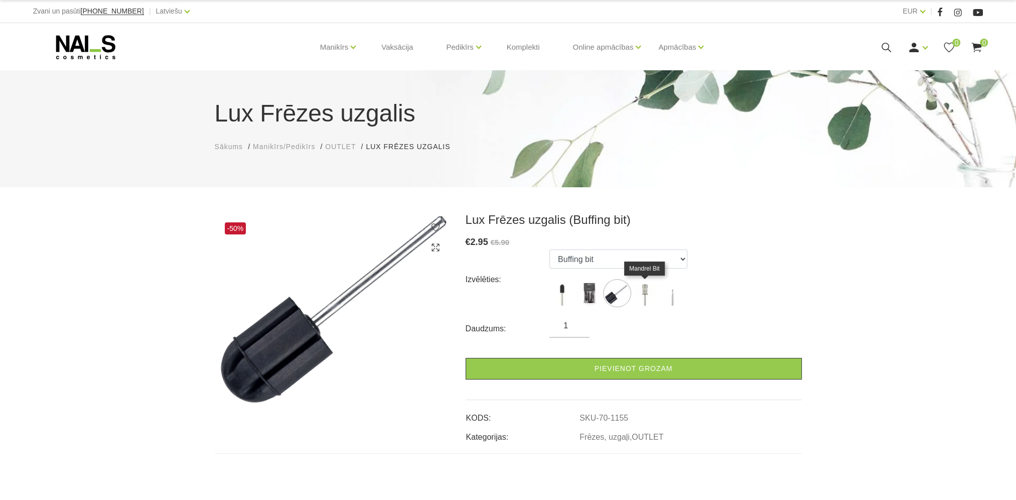
click at [646, 299] on img at bounding box center [644, 293] width 25 height 25
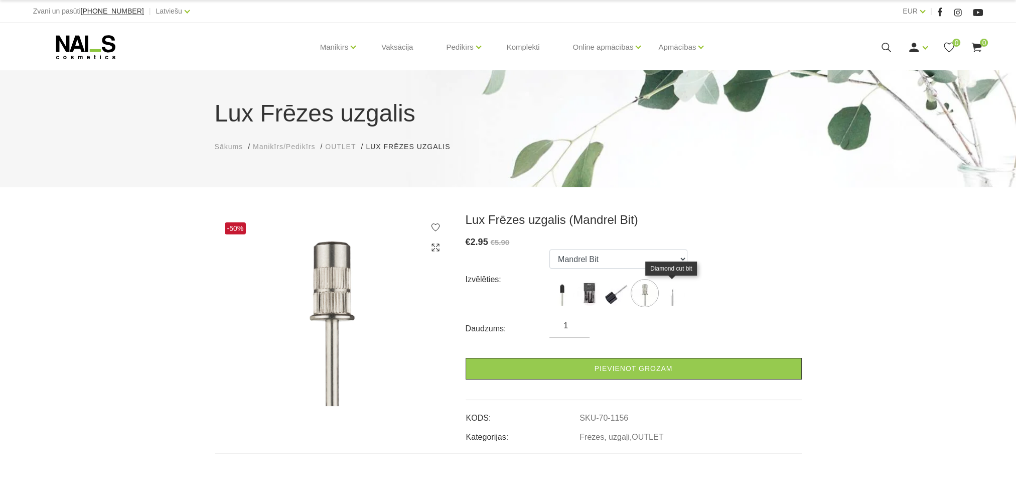
click at [670, 303] on img at bounding box center [672, 293] width 25 height 25
select select "1153"
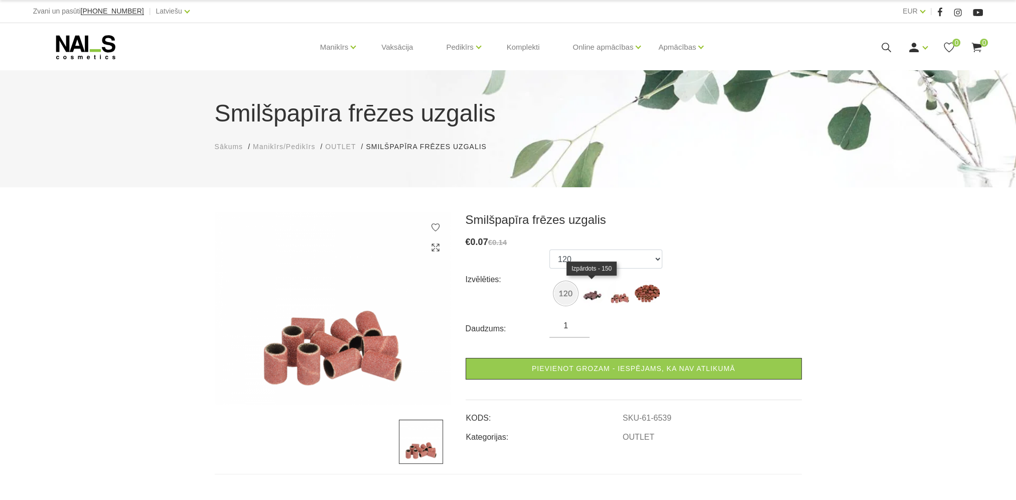
click at [591, 293] on img at bounding box center [592, 293] width 25 height 25
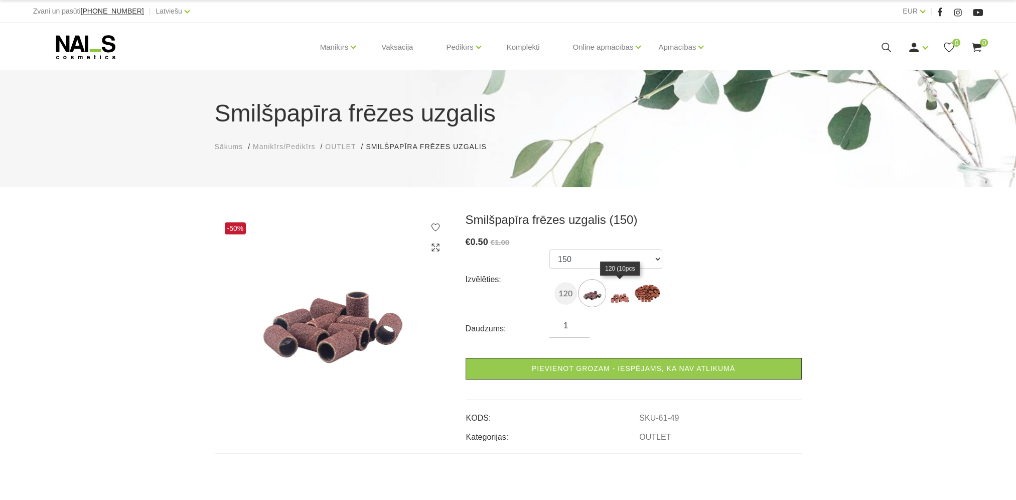
click at [617, 295] on img at bounding box center [619, 293] width 25 height 25
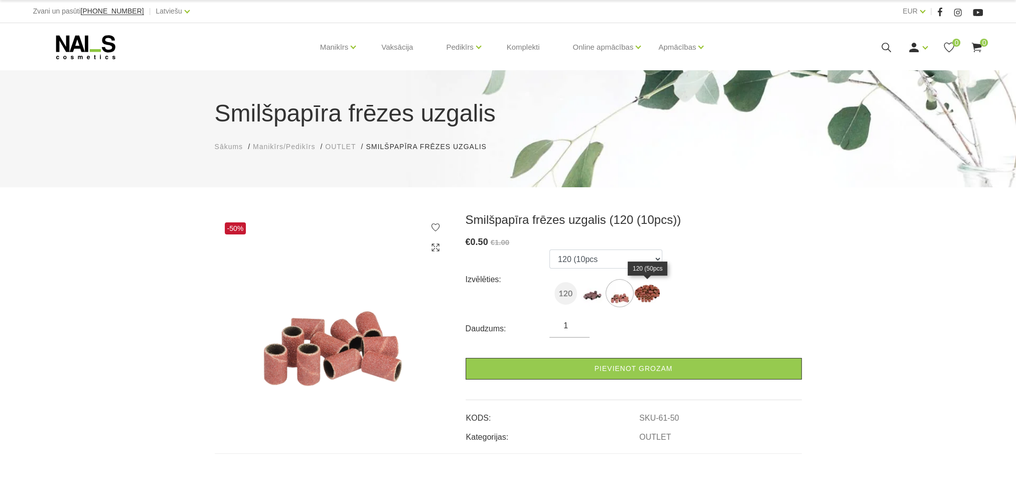
click at [651, 293] on img at bounding box center [647, 293] width 25 height 25
select select "6454"
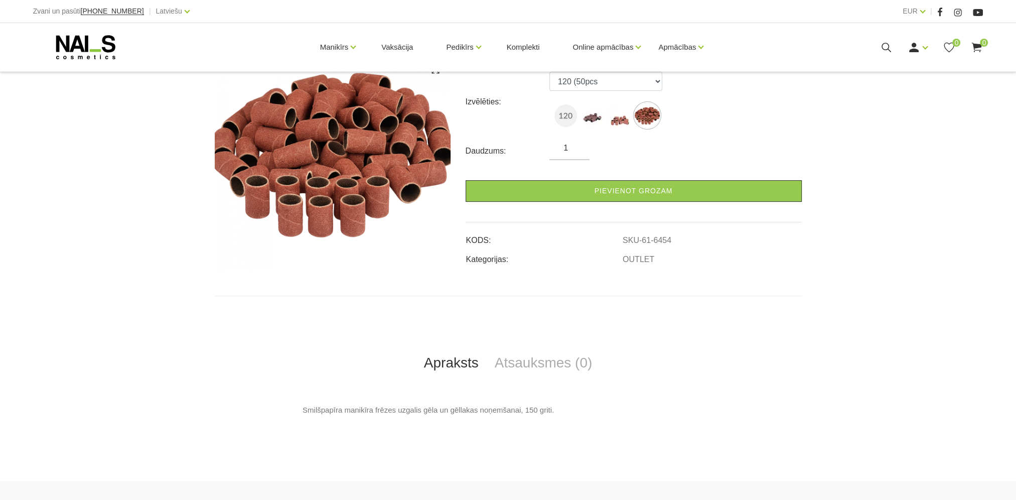
scroll to position [201, 0]
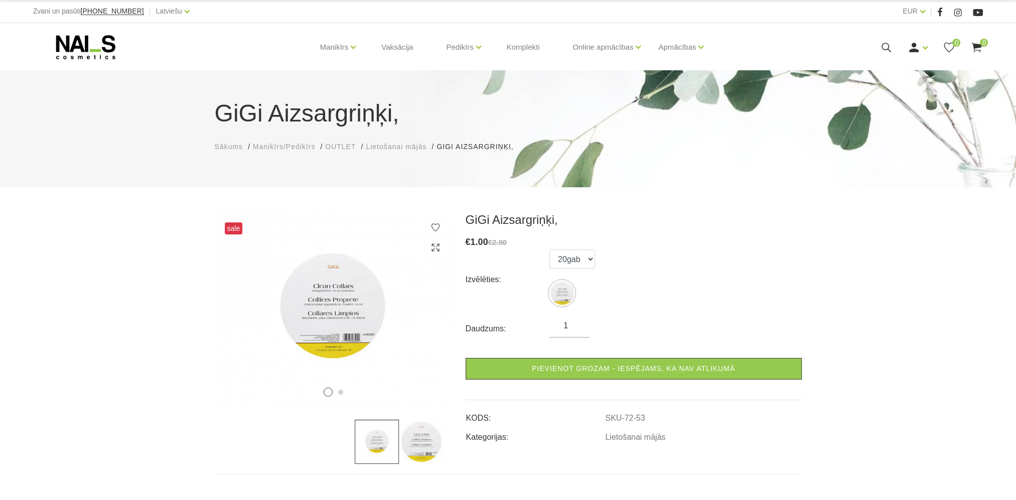
click at [432, 443] on img at bounding box center [421, 442] width 44 height 44
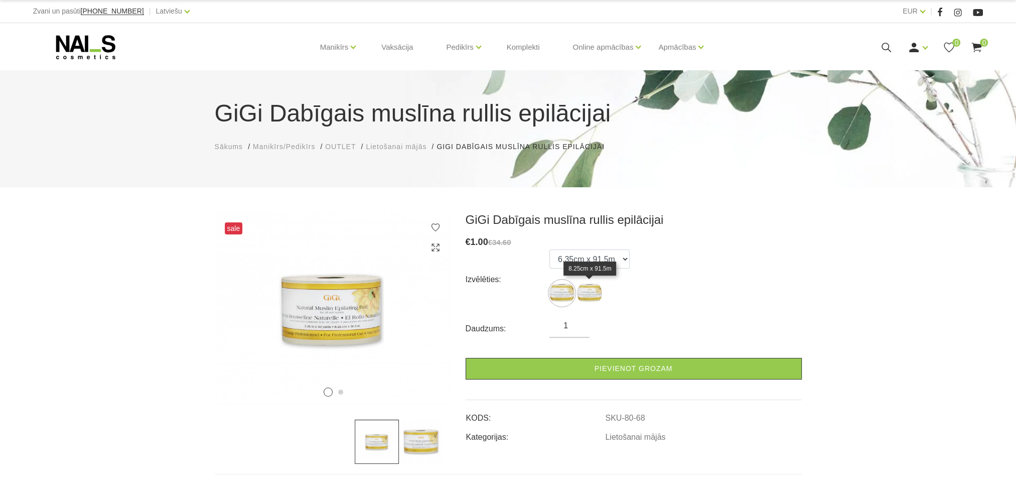
click at [592, 302] on img at bounding box center [589, 293] width 25 height 25
select select "67"
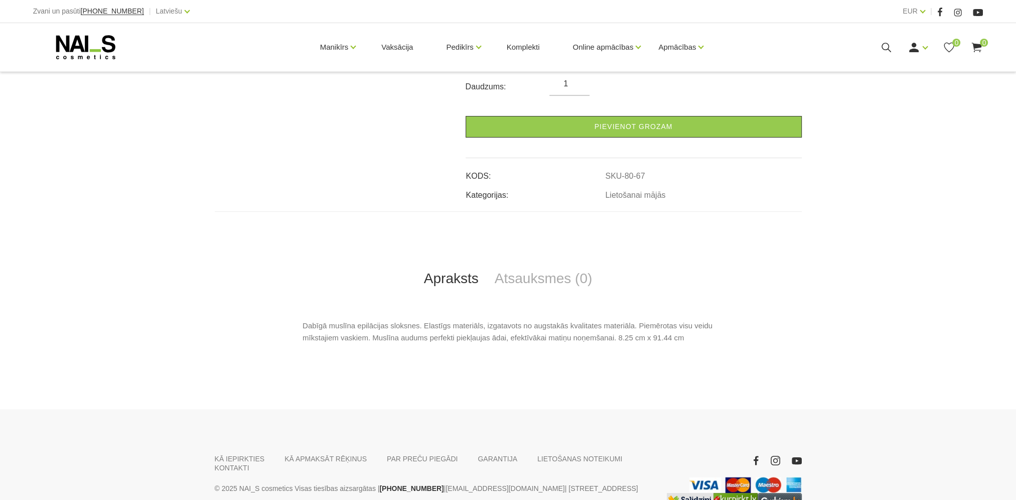
scroll to position [251, 0]
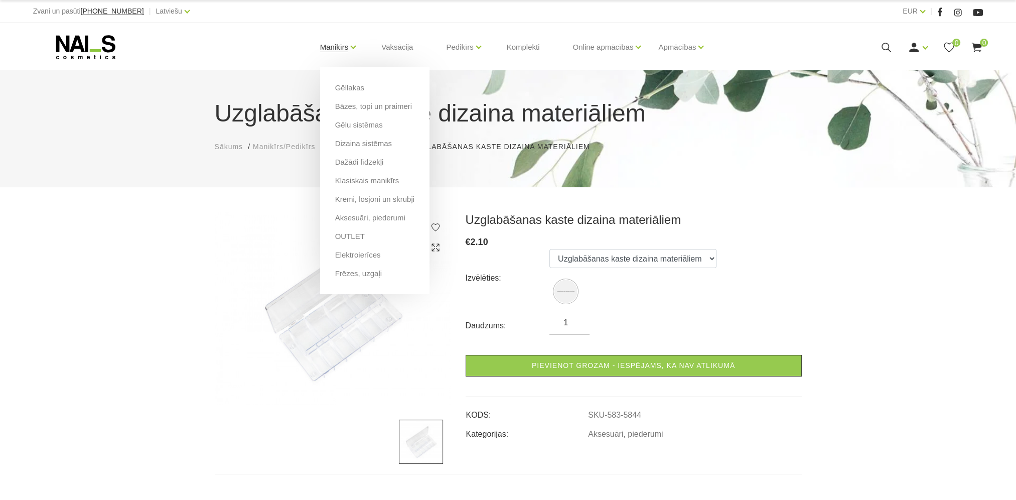
click at [343, 52] on link "Manikīrs" at bounding box center [334, 47] width 29 height 40
click at [356, 235] on link "OUTLET" at bounding box center [350, 236] width 30 height 11
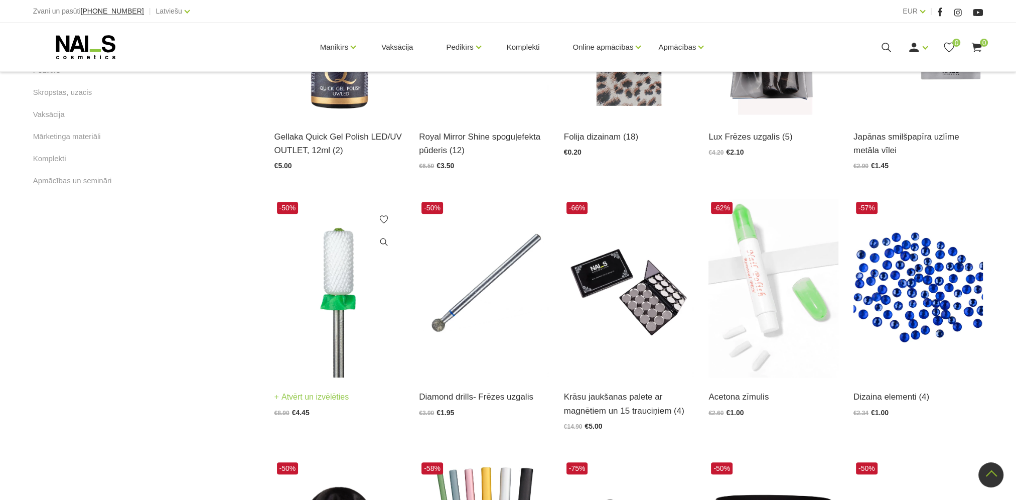
scroll to position [803, 0]
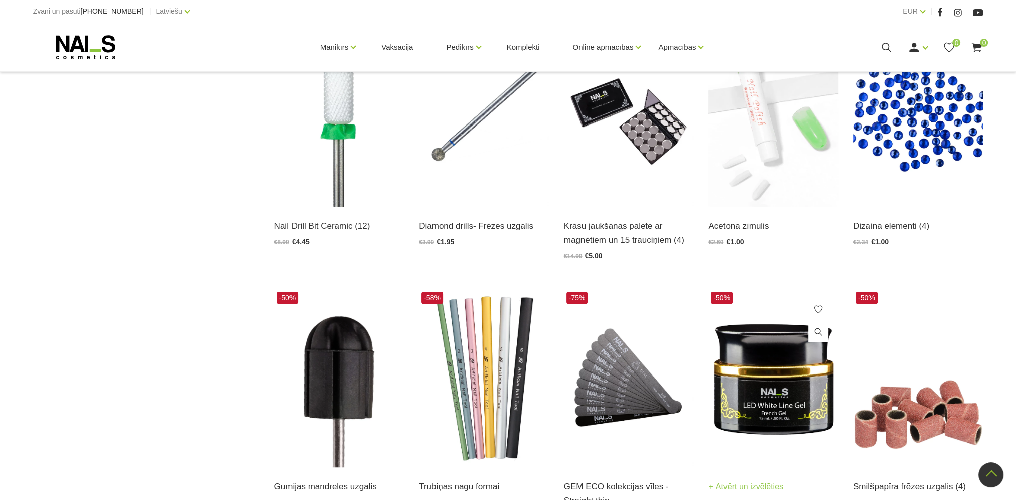
click at [764, 379] on img at bounding box center [774, 378] width 130 height 179
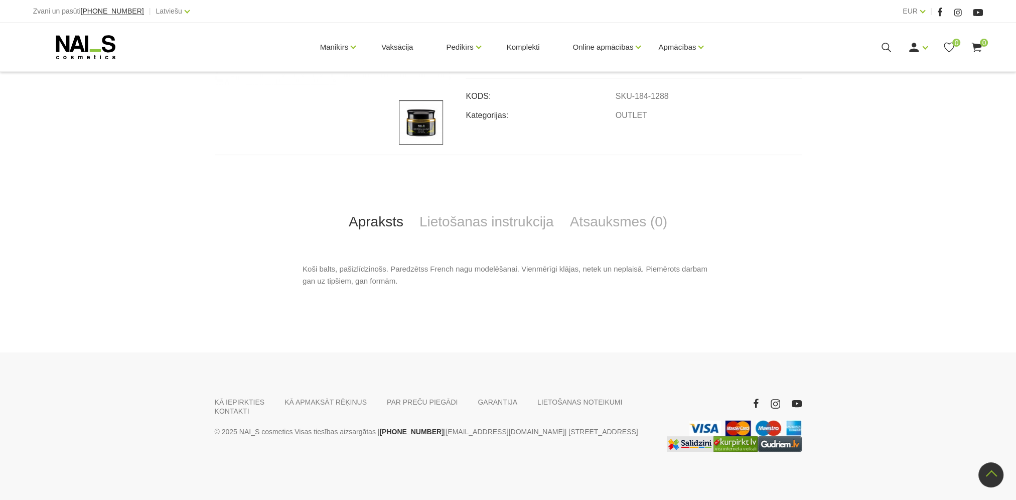
scroll to position [321, 0]
